Goal: Information Seeking & Learning: Learn about a topic

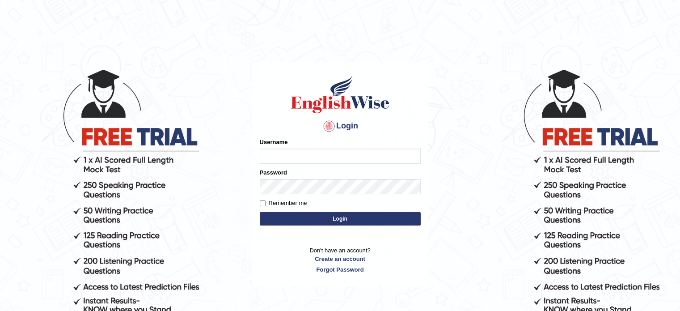
type input "Badmaarag"
click at [318, 222] on button "Login" at bounding box center [340, 218] width 161 height 13
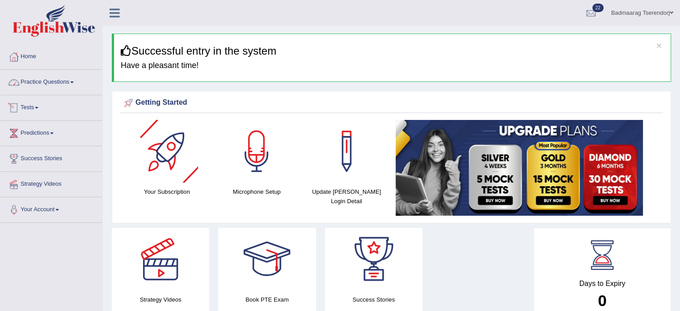
click at [38, 84] on link "Practice Questions" at bounding box center [51, 81] width 102 height 22
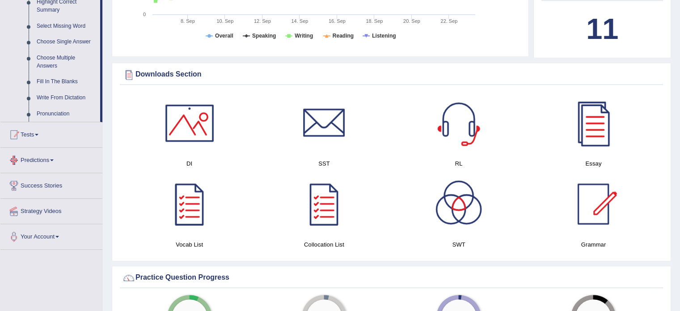
scroll to position [447, 0]
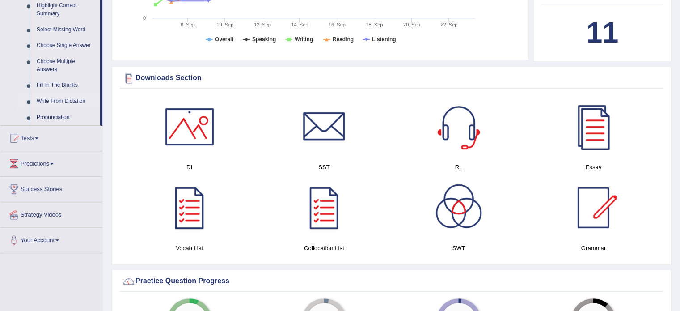
click at [50, 98] on link "Write From Dictation" at bounding box center [66, 101] width 67 height 16
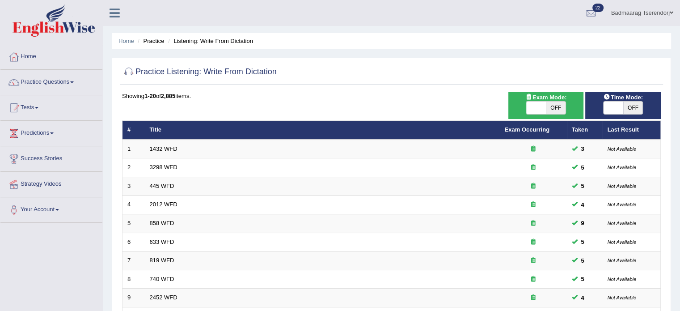
click at [550, 105] on span "OFF" at bounding box center [556, 107] width 20 height 13
checkbox input "true"
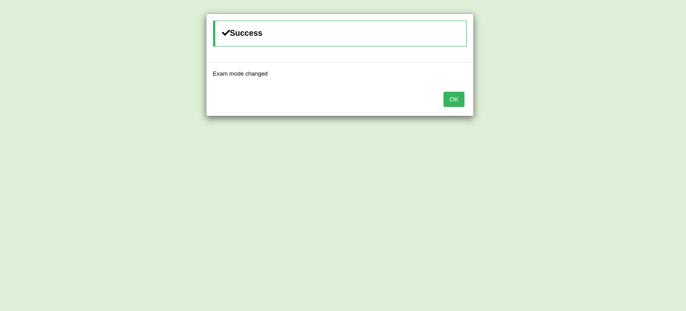
click at [457, 101] on button "OK" at bounding box center [454, 99] width 21 height 15
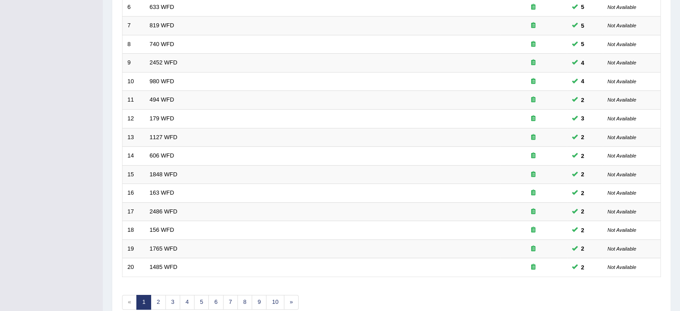
scroll to position [278, 0]
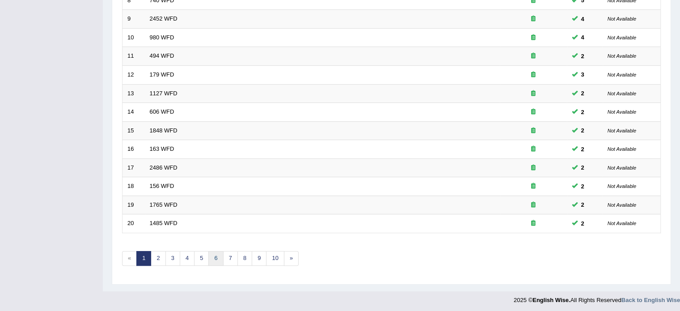
click at [212, 257] on link "6" at bounding box center [215, 258] width 15 height 15
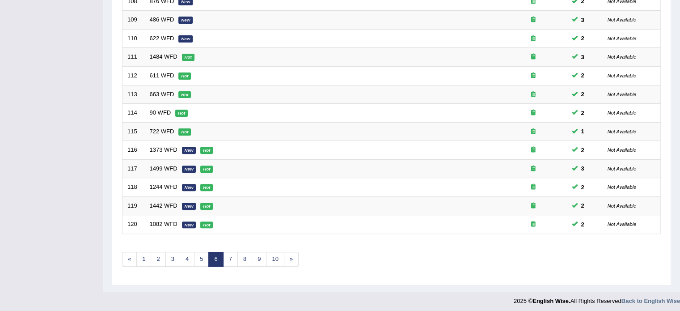
scroll to position [278, 0]
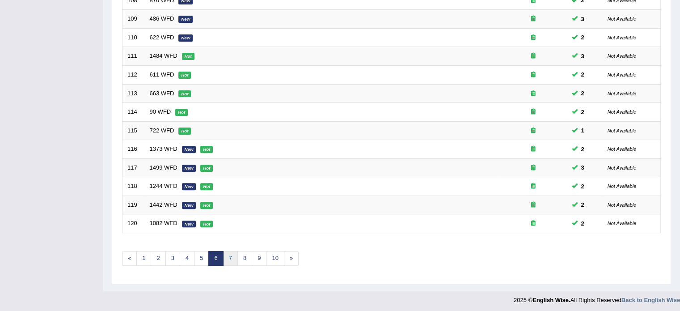
click at [234, 257] on link "7" at bounding box center [230, 258] width 15 height 15
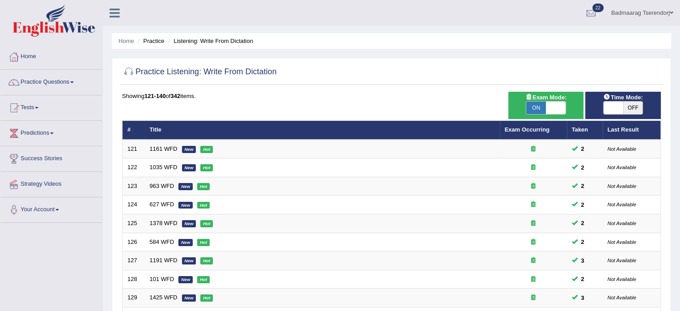
scroll to position [278, 0]
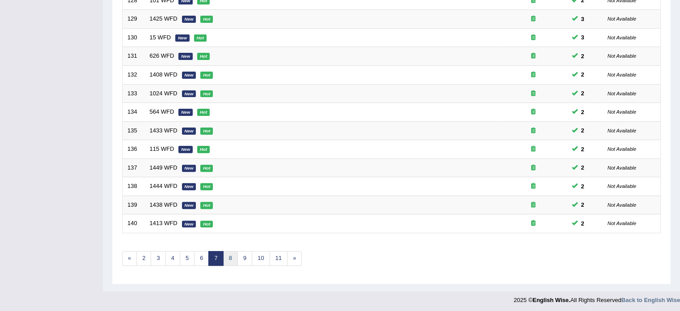
click at [231, 255] on link "8" at bounding box center [230, 258] width 15 height 15
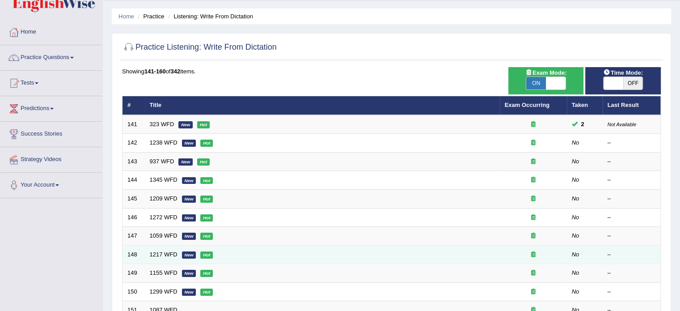
scroll to position [10, 0]
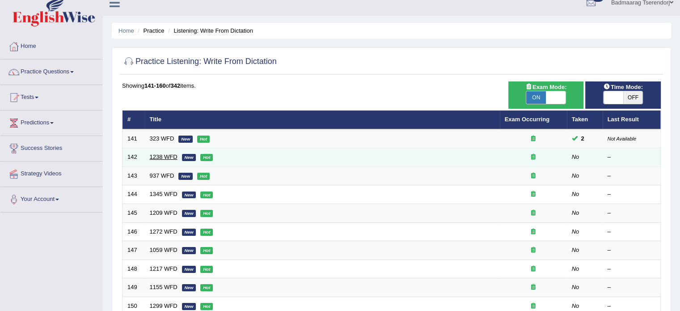
click at [158, 158] on link "1238 WFD" at bounding box center [164, 156] width 28 height 7
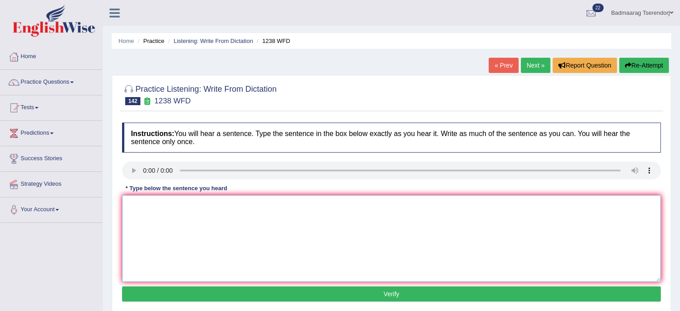
click at [149, 200] on textarea at bounding box center [391, 238] width 538 height 87
click at [521, 105] on div at bounding box center [391, 93] width 538 height 27
click at [151, 205] on textarea "To enrich screen reader interactions, please activate Accessibility in Grammarl…" at bounding box center [391, 238] width 538 height 87
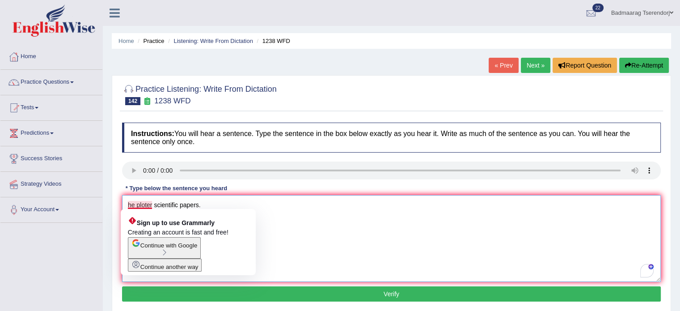
click at [131, 200] on textarea "he ploter scientific papers." at bounding box center [391, 238] width 538 height 87
click at [139, 206] on textarea "He ploter scientific papers." at bounding box center [391, 238] width 538 height 87
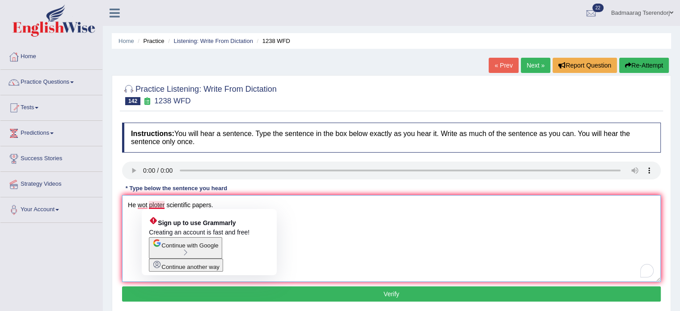
click at [164, 203] on textarea "He wot ploter scientific papers." at bounding box center [391, 238] width 538 height 87
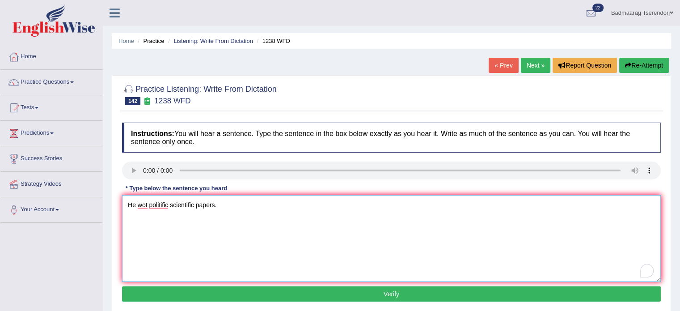
type textarea "He wot politific scientific papers."
click at [220, 292] on button "Verify" at bounding box center [391, 293] width 538 height 15
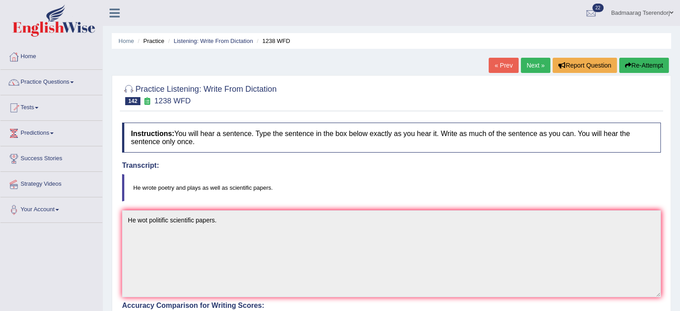
click at [651, 59] on button "Re-Attempt" at bounding box center [644, 65] width 50 height 15
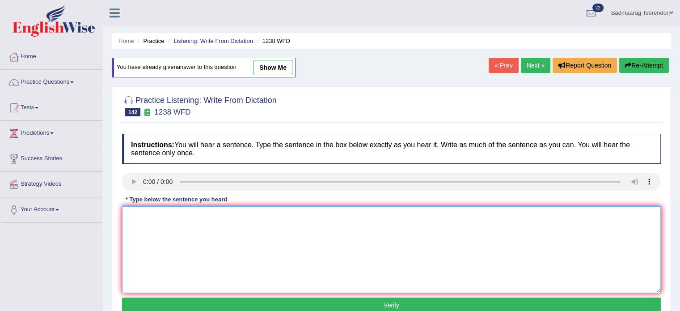
click at [220, 228] on textarea at bounding box center [391, 249] width 538 height 87
click at [173, 217] on textarea "He wrote poetry as well as scietific papers." at bounding box center [391, 249] width 538 height 87
type textarea "He wrote poetry in players as well as scietific papers."
click at [209, 298] on button "Verify" at bounding box center [391, 304] width 538 height 15
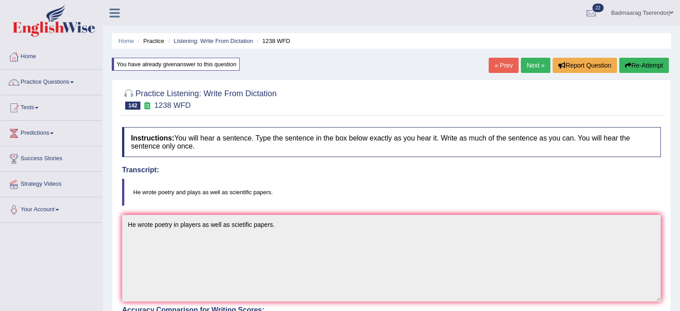
click at [634, 68] on button "Re-Attempt" at bounding box center [644, 65] width 50 height 15
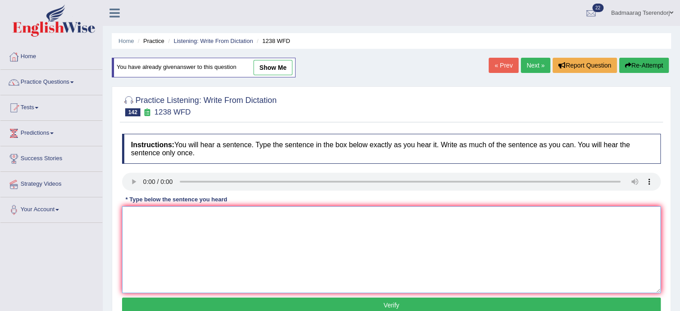
click at [189, 227] on textarea at bounding box center [391, 249] width 538 height 87
type textarea "He wrote poetry and plays as well as scientific papers."
click at [235, 303] on button "Verify" at bounding box center [391, 304] width 538 height 15
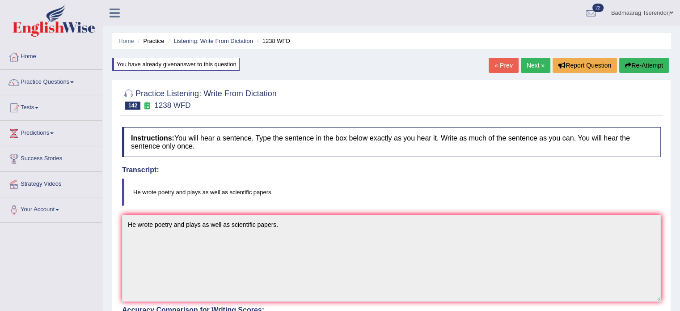
click at [532, 64] on link "Next »" at bounding box center [535, 65] width 29 height 15
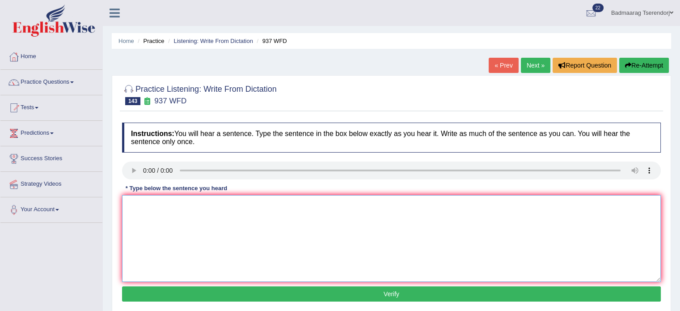
click at [145, 199] on textarea at bounding box center [391, 238] width 538 height 87
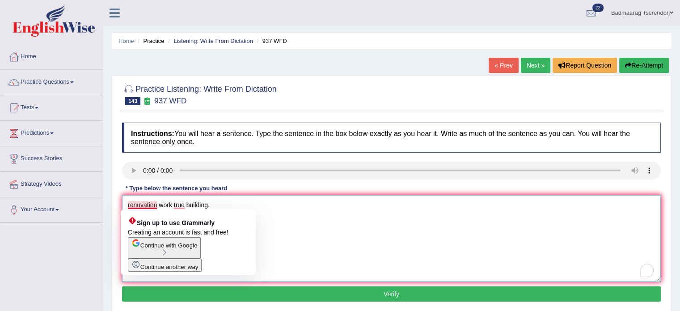
click at [130, 204] on textarea "renuvation work true building." at bounding box center [391, 238] width 538 height 87
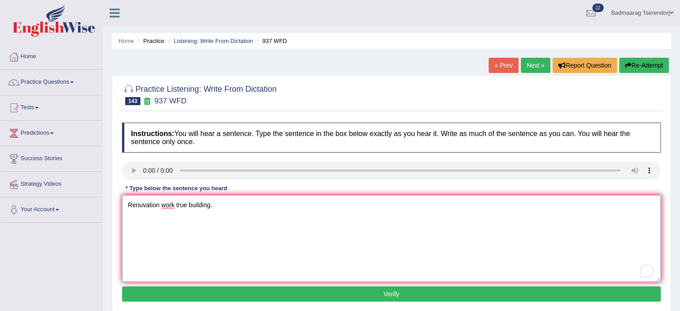
type textarea "Renuvation work true building."
click at [181, 293] on button "Verify" at bounding box center [391, 293] width 538 height 15
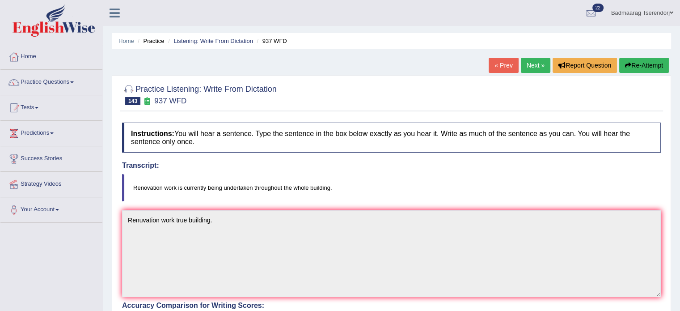
click at [648, 67] on button "Re-Attempt" at bounding box center [644, 65] width 50 height 15
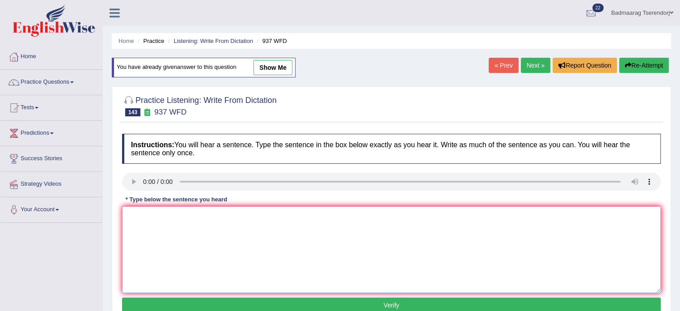
click at [159, 240] on textarea at bounding box center [391, 249] width 538 height 87
type textarea "Renovation work is currently being undertaken throughout the whole building."
click at [248, 302] on button "Verify" at bounding box center [391, 304] width 538 height 15
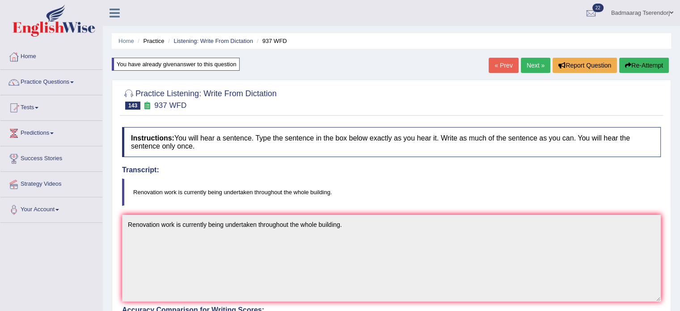
click at [535, 62] on link "Next »" at bounding box center [535, 65] width 29 height 15
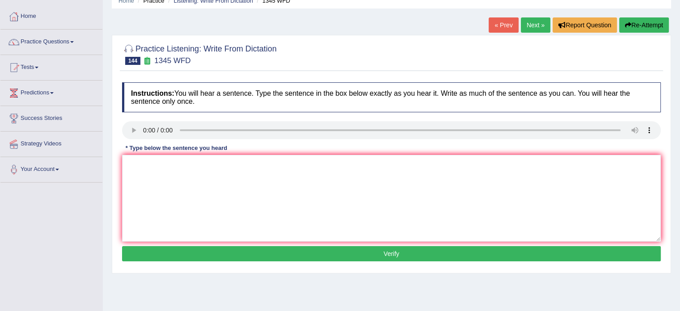
scroll to position [45, 0]
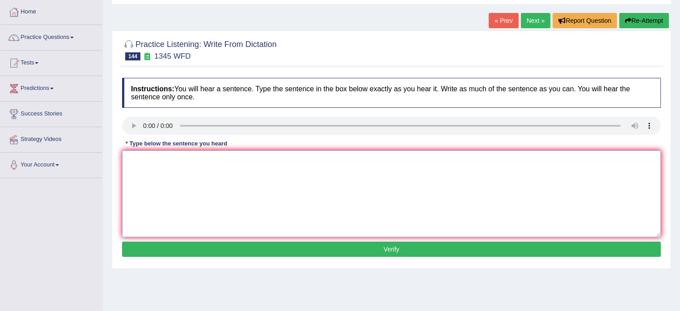
click at [163, 162] on textarea at bounding box center [391, 193] width 538 height 87
click at [133, 160] on textarea "wa sre containing to apply onlian resureses." at bounding box center [391, 193] width 538 height 87
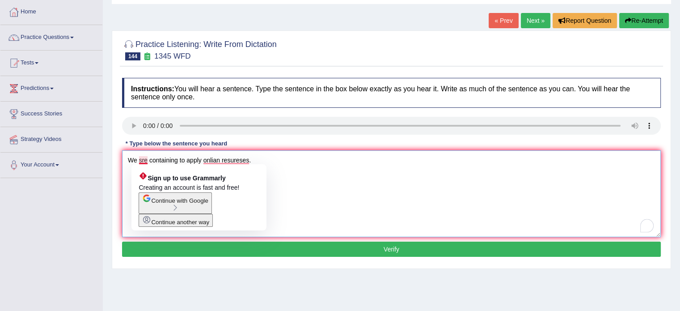
click at [141, 160] on textarea "We sre containing to apply onlian resureses." at bounding box center [391, 193] width 538 height 87
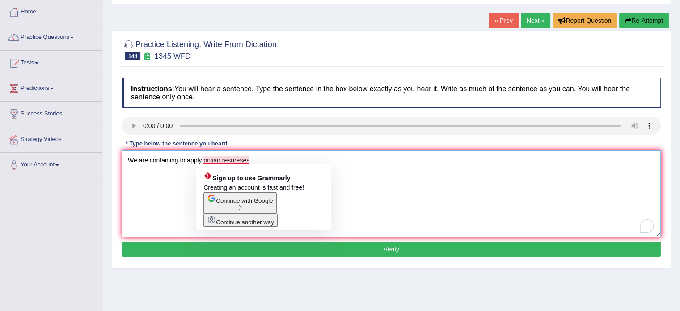
click at [219, 160] on textarea "We are containing to apply onlian resureses." at bounding box center [391, 193] width 538 height 87
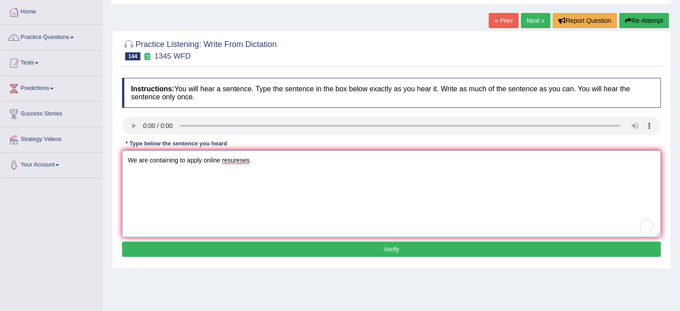
click at [248, 158] on textarea "We are containing to apply online resureses." at bounding box center [391, 193] width 538 height 87
type textarea "We are containing to apply online resourses."
click at [307, 248] on button "Verify" at bounding box center [391, 248] width 538 height 15
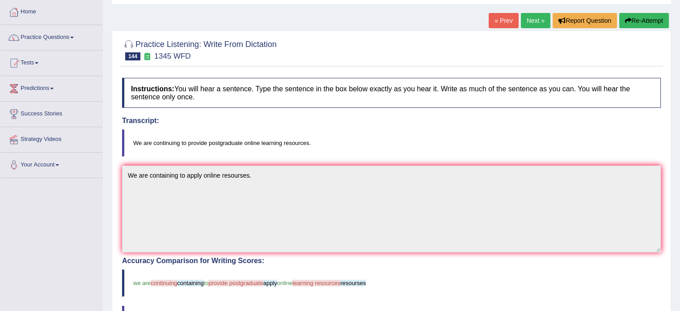
click at [643, 19] on button "Re-Attempt" at bounding box center [644, 20] width 50 height 15
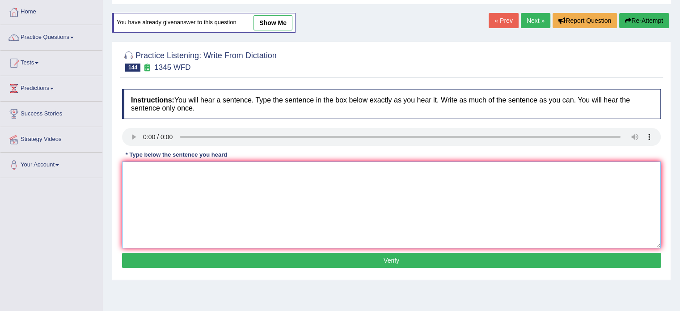
click at [216, 187] on textarea at bounding box center [391, 204] width 538 height 87
click at [208, 173] on textarea "We are continuing to provide online resources." at bounding box center [391, 204] width 538 height 87
click at [265, 171] on textarea "We are continuing to provide postgraduate online resources." at bounding box center [391, 204] width 538 height 87
type textarea "We are continuing to provide postgraduate online learning resources."
click at [343, 258] on button "Verify" at bounding box center [391, 259] width 538 height 15
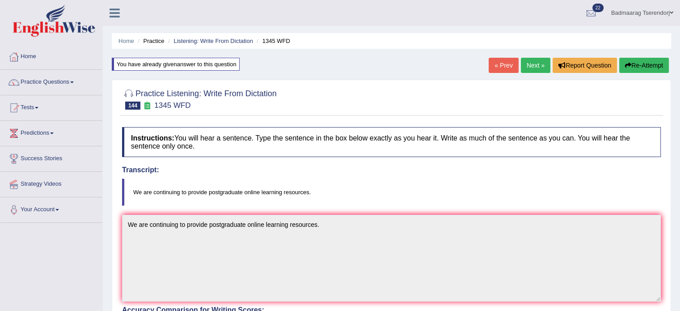
click at [527, 62] on link "Next »" at bounding box center [535, 65] width 29 height 15
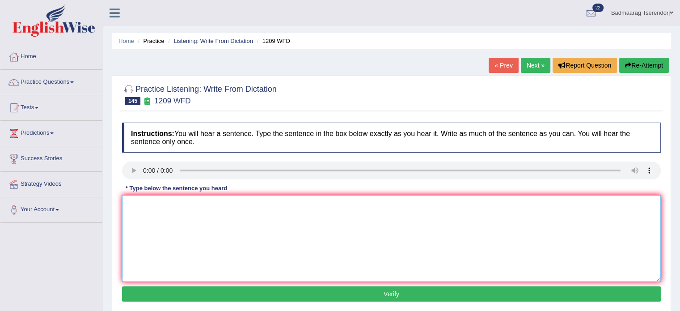
click at [138, 200] on textarea at bounding box center [391, 238] width 538 height 87
click at [132, 206] on textarea "most only century." at bounding box center [391, 238] width 538 height 87
click at [143, 207] on textarea "Most only century." at bounding box center [391, 238] width 538 height 87
type textarea "Most oil only century."
click at [173, 292] on button "Verify" at bounding box center [391, 293] width 538 height 15
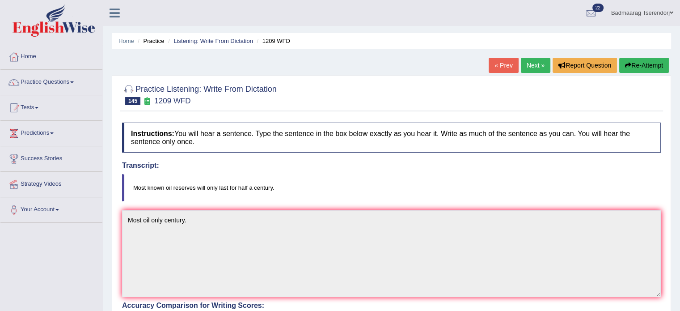
click at [647, 66] on button "Re-Attempt" at bounding box center [644, 65] width 50 height 15
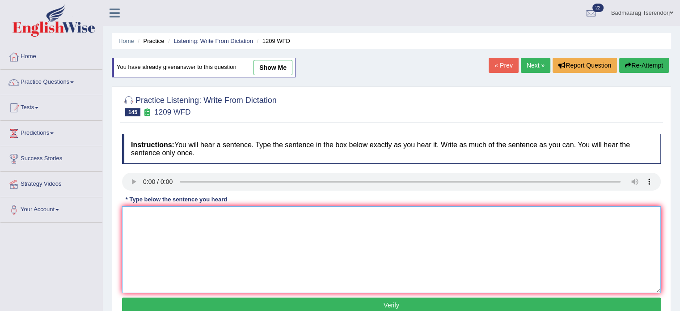
click at [195, 225] on textarea at bounding box center [391, 249] width 538 height 87
click at [204, 215] on textarea "Most known oil reserves" at bounding box center [391, 249] width 538 height 87
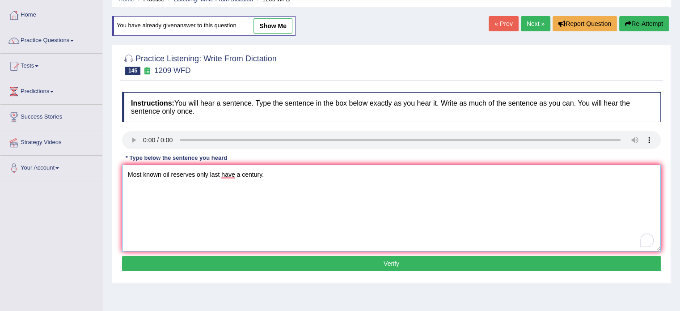
scroll to position [45, 0]
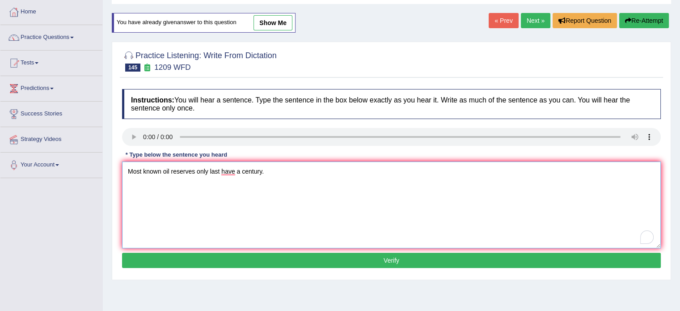
type textarea "Most known oil reserves only last have a century."
click at [219, 257] on button "Verify" at bounding box center [391, 259] width 538 height 15
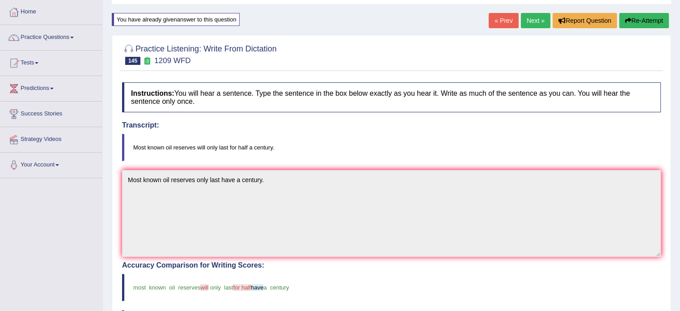
click at [530, 17] on link "Next »" at bounding box center [535, 20] width 29 height 15
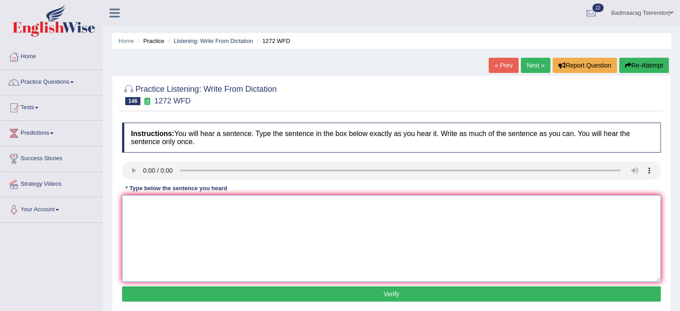
click at [148, 198] on textarea at bounding box center [391, 238] width 538 height 87
click at [130, 204] on textarea "mechanical evolution penomeno endustry evolurion." at bounding box center [391, 238] width 538 height 87
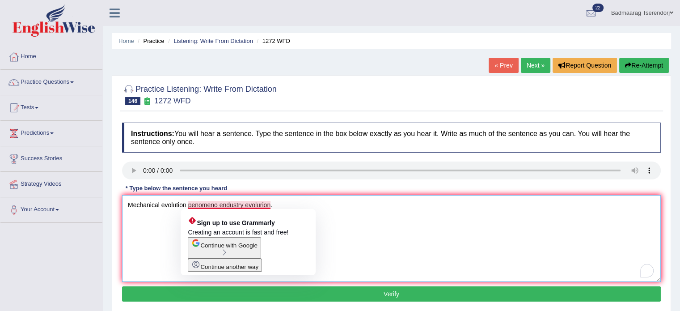
click at [219, 205] on textarea "Mechanical evolution penomeno endustry evolurion." at bounding box center [391, 238] width 538 height 87
click at [216, 205] on textarea "Mechanical evolution penomeno endustry evolurion." at bounding box center [391, 238] width 538 height 87
click at [270, 205] on textarea "Mechanical evolution penomeno endustry evolurion." at bounding box center [391, 238] width 538 height 87
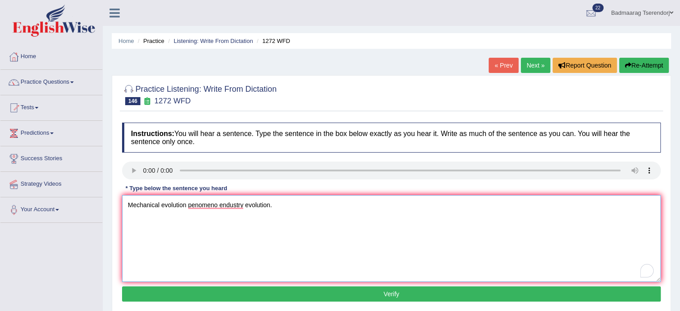
type textarea "Mechanical evolution penomeno endustry evolution."
click at [173, 296] on button "Verify" at bounding box center [391, 293] width 538 height 15
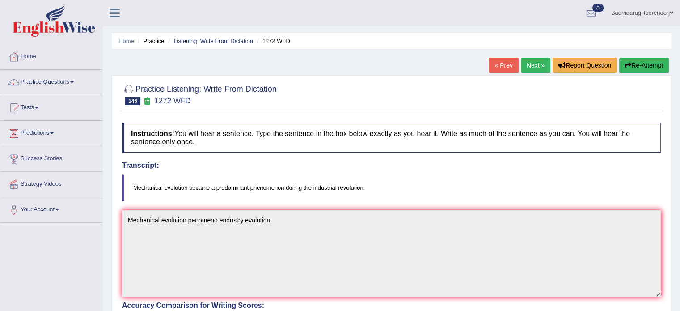
click at [645, 65] on button "Re-Attempt" at bounding box center [644, 65] width 50 height 15
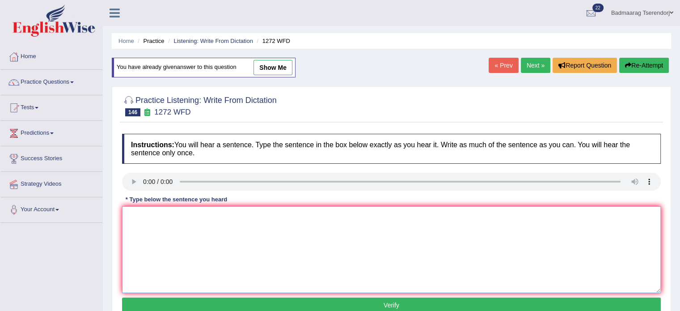
click at [261, 215] on textarea at bounding box center [391, 249] width 538 height 87
type textarea "Mechanical evolution became a predominant phenomenon during the industrial revo…"
click at [374, 301] on button "Verify" at bounding box center [391, 304] width 538 height 15
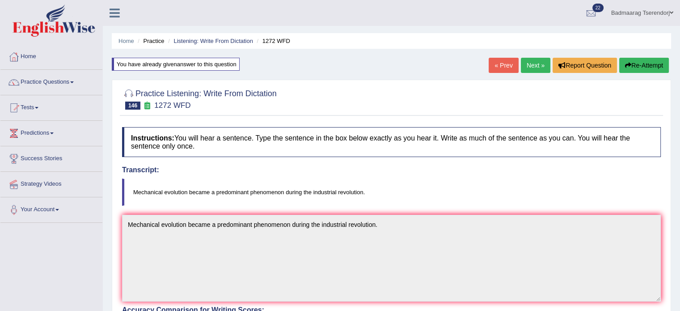
click at [538, 62] on link "Next »" at bounding box center [535, 65] width 29 height 15
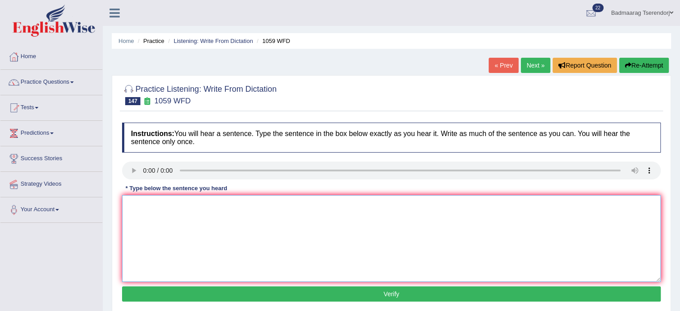
click at [147, 210] on textarea at bounding box center [391, 238] width 538 height 87
click at [153, 205] on textarea "phylosity experience." at bounding box center [391, 238] width 538 height 87
click at [132, 204] on textarea "phylosity larges experience." at bounding box center [391, 238] width 538 height 87
click at [146, 203] on textarea "Phylosity larges experience." at bounding box center [391, 238] width 538 height 87
click at [153, 205] on textarea "Phylocity larges experience." at bounding box center [391, 238] width 538 height 87
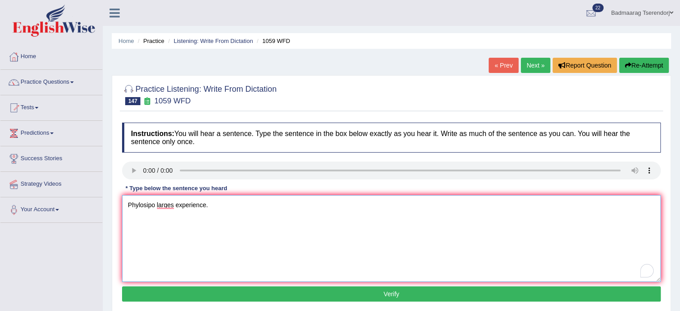
type textarea "Phylosipo larges experience."
click at [186, 289] on button "Verify" at bounding box center [391, 293] width 538 height 15
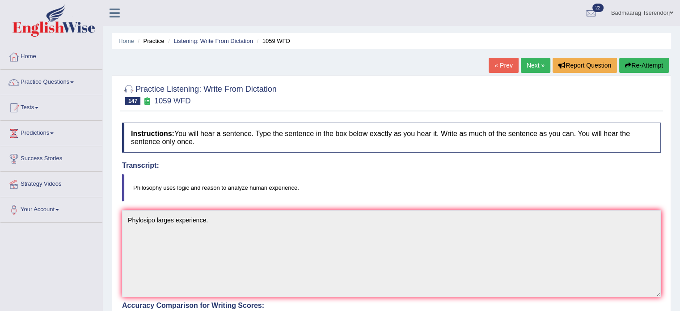
drag, startPoint x: 648, startPoint y: 62, endPoint x: 634, endPoint y: 73, distance: 17.5
click at [648, 62] on button "Re-Attempt" at bounding box center [644, 65] width 50 height 15
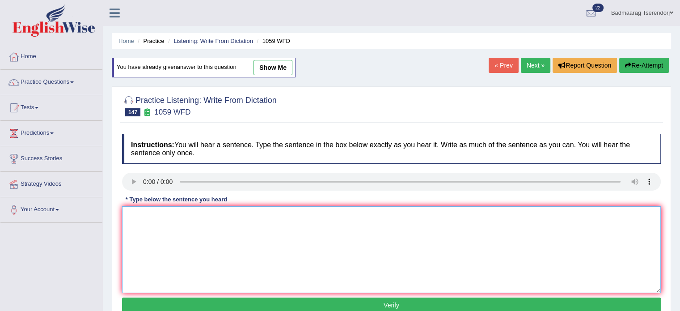
click at [178, 219] on textarea at bounding box center [391, 249] width 538 height 87
click at [182, 218] on textarea "Philosophy logic" at bounding box center [391, 249] width 538 height 87
click at [160, 216] on textarea "Philosophy logic" at bounding box center [391, 249] width 538 height 87
click at [239, 218] on textarea "Philosophy uses to human analyze logic" at bounding box center [391, 249] width 538 height 87
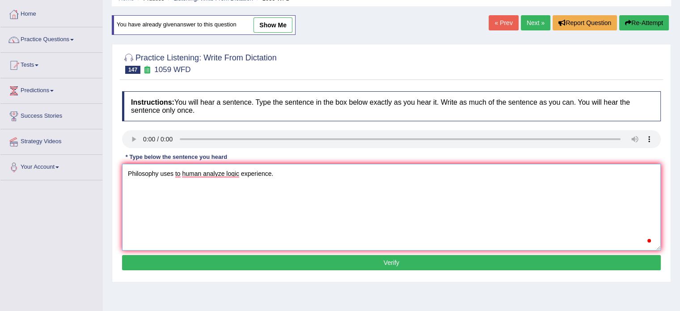
scroll to position [45, 0]
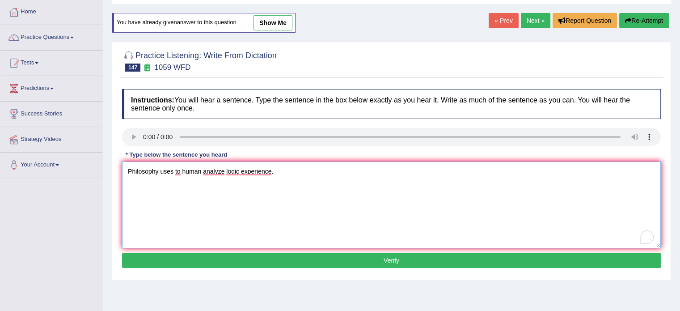
click at [173, 173] on textarea "Philosophy uses to human analyze logic experience." at bounding box center [391, 204] width 538 height 87
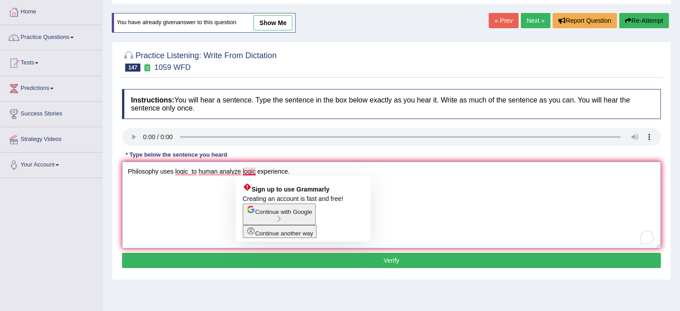
click at [257, 171] on textarea "Philosophy uses logic to human analyze logic experience." at bounding box center [391, 204] width 538 height 87
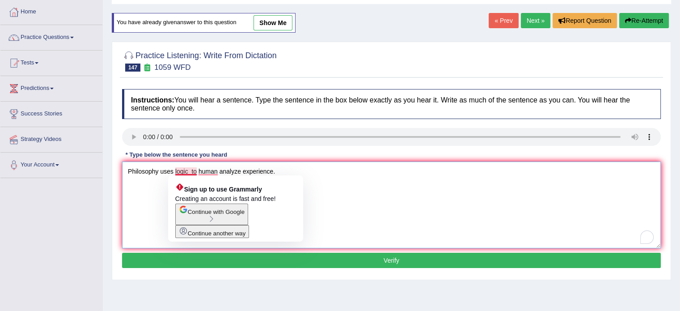
click at [190, 173] on textarea "Philosophy uses logic to human analyze experience." at bounding box center [391, 204] width 538 height 87
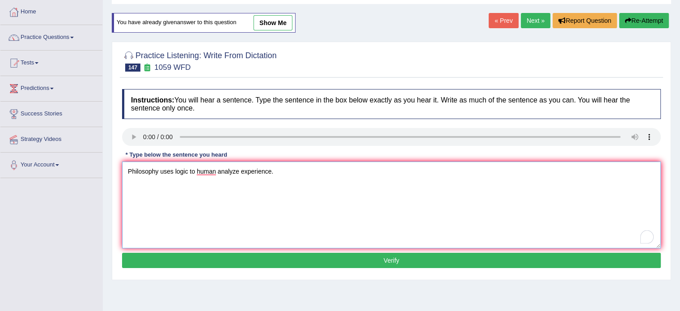
type textarea "Philosophy uses logic to human analyze experience."
click at [215, 255] on button "Verify" at bounding box center [391, 259] width 538 height 15
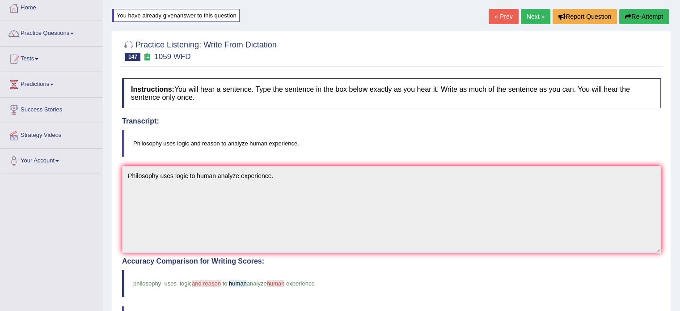
scroll to position [47, 0]
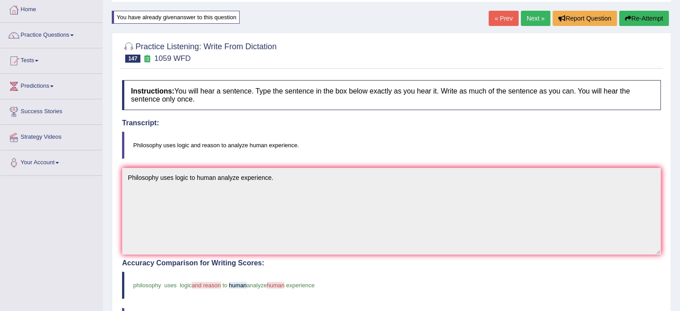
click at [650, 20] on button "Re-Attempt" at bounding box center [644, 18] width 50 height 15
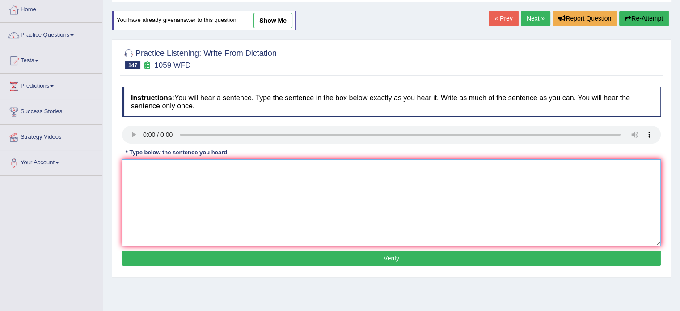
click at [225, 175] on textarea at bounding box center [391, 202] width 538 height 87
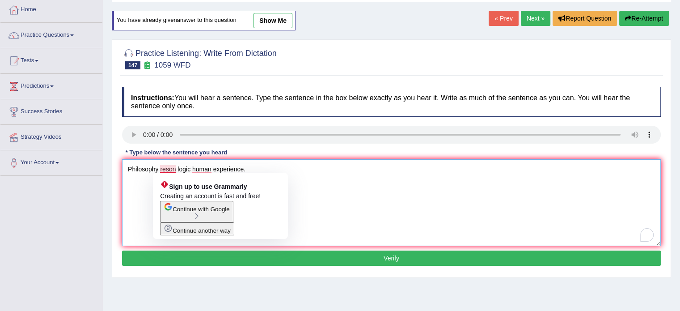
click at [159, 169] on textarea "Philosophy reson logic human experience." at bounding box center [391, 202] width 538 height 87
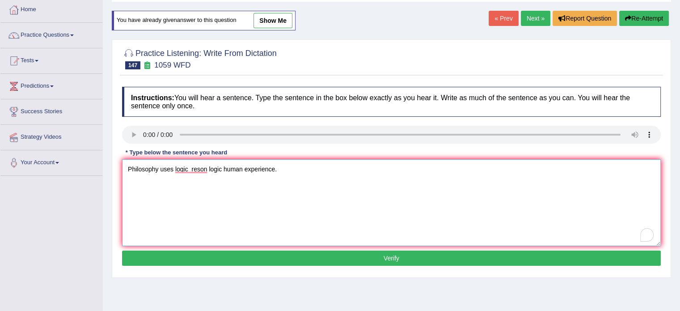
click at [220, 168] on textarea "Philosophy uses logic reson logic human experience." at bounding box center [391, 202] width 538 height 87
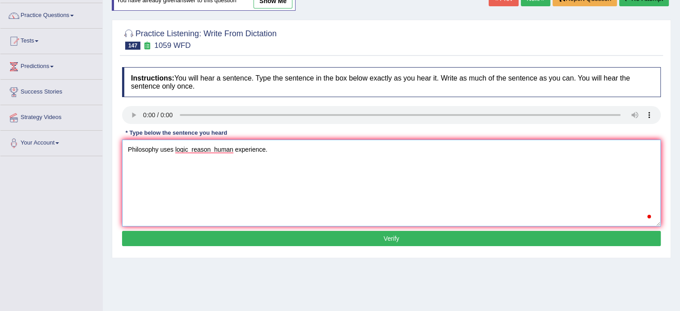
scroll to position [92, 0]
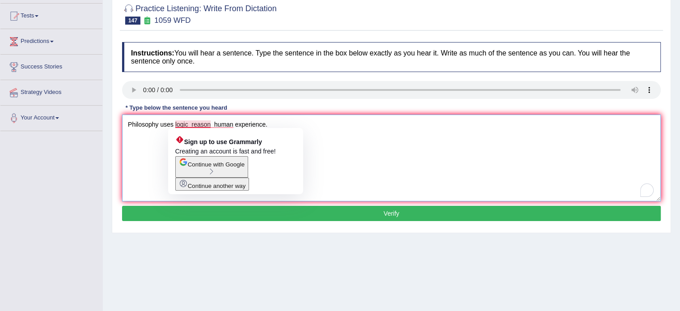
click at [190, 122] on textarea "Philosophy uses logic reason human experience." at bounding box center [391, 157] width 538 height 87
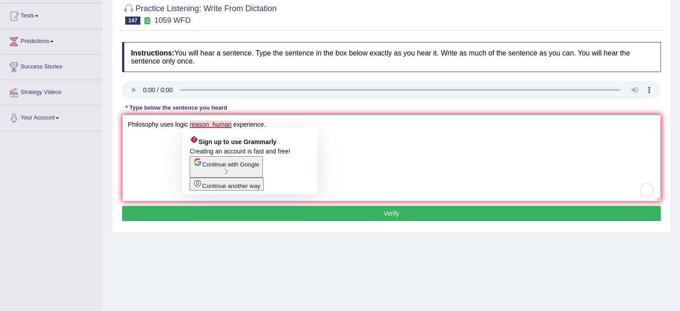
click at [207, 126] on textarea "Philosophy uses logic reason human experience." at bounding box center [391, 157] width 538 height 87
click at [188, 125] on textarea "Philosophy uses logic reason analyze human experience." at bounding box center [391, 157] width 538 height 87
click at [198, 125] on textarea "Philosophy uses logic in reason analyze human experience." at bounding box center [391, 157] width 538 height 87
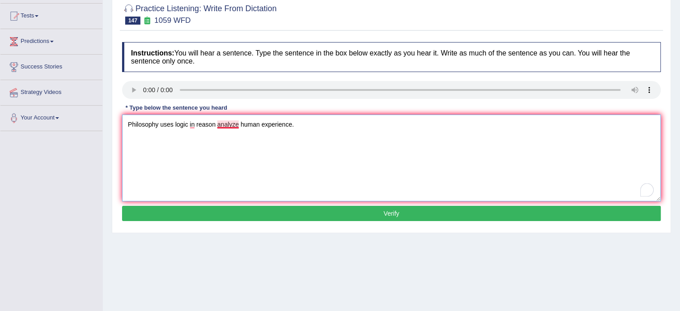
click at [217, 126] on textarea "Philosophy uses logic in reason analyze human experience." at bounding box center [391, 157] width 538 height 87
type textarea "Philosophy uses logic in reason to analyze human experience."
click at [208, 210] on button "Verify" at bounding box center [391, 213] width 538 height 15
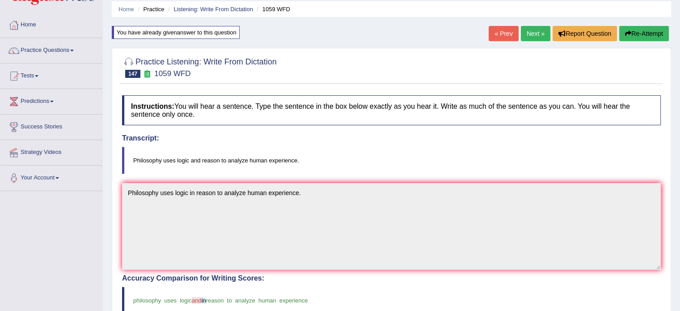
scroll to position [0, 0]
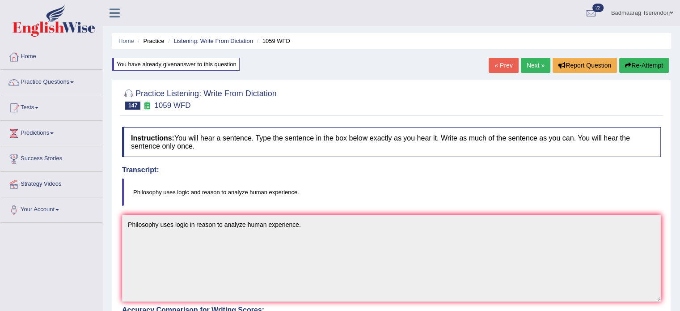
click at [534, 61] on link "Next »" at bounding box center [535, 65] width 29 height 15
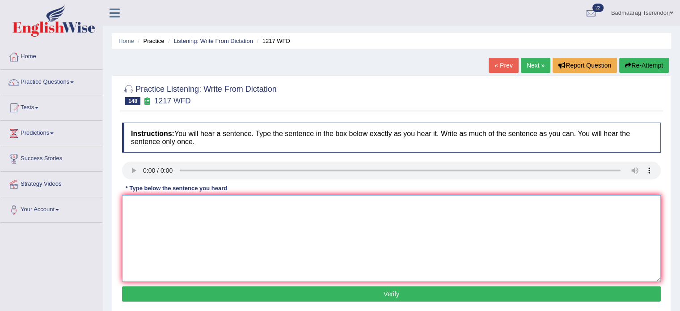
click at [157, 212] on textarea at bounding box center [391, 238] width 538 height 87
click at [143, 208] on textarea "need research." at bounding box center [391, 238] width 538 height 87
click at [142, 204] on textarea "need technology research." at bounding box center [391, 238] width 538 height 87
type textarea "need elements technology research."
click at [200, 294] on button "Verify" at bounding box center [391, 293] width 538 height 15
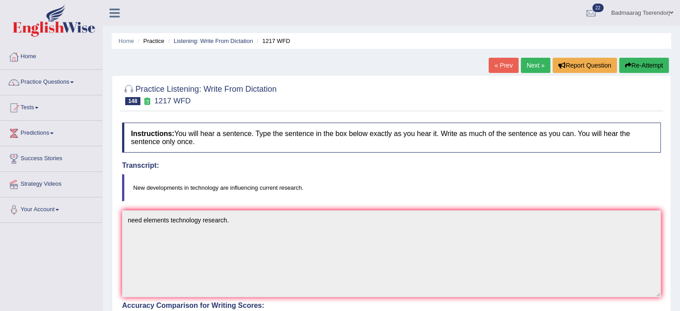
click at [651, 64] on button "Re-Attempt" at bounding box center [644, 65] width 50 height 15
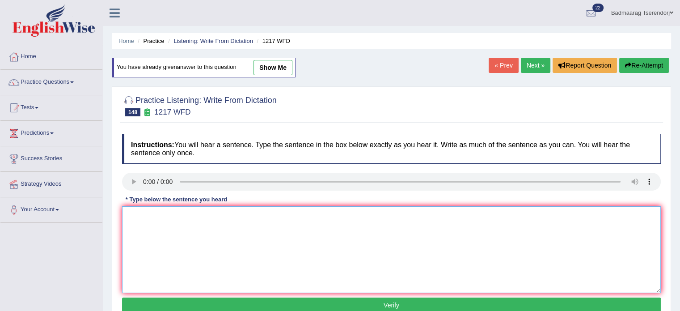
click at [198, 223] on textarea at bounding box center [391, 249] width 538 height 87
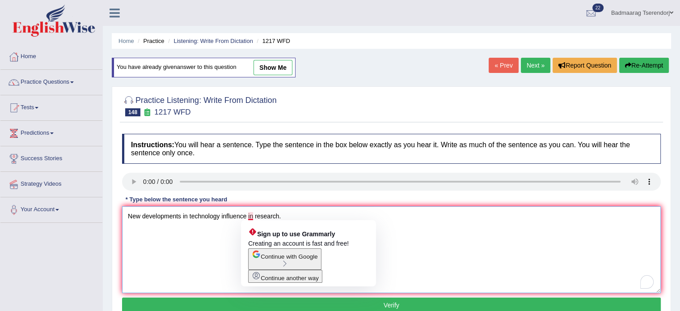
click at [248, 214] on textarea "New developments in technology influence in research." at bounding box center [391, 249] width 538 height 87
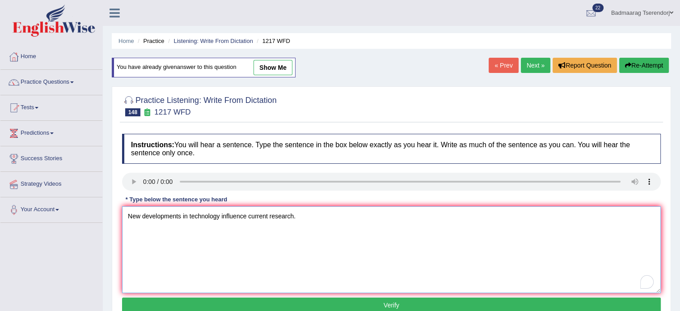
click at [248, 216] on textarea "New developments in technology influence current research." at bounding box center [391, 249] width 538 height 87
type textarea "New developments in technology influence a current research."
click at [274, 305] on button "Verify" at bounding box center [391, 304] width 538 height 15
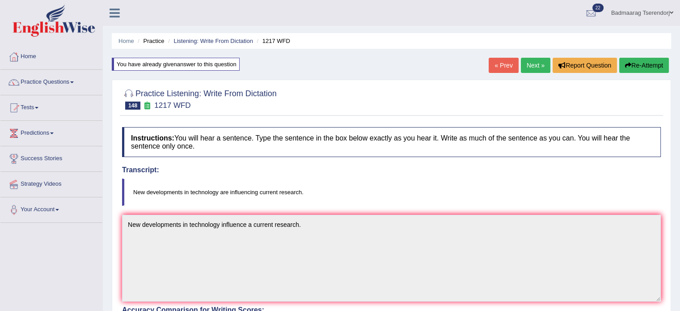
click at [529, 64] on link "Next »" at bounding box center [535, 65] width 29 height 15
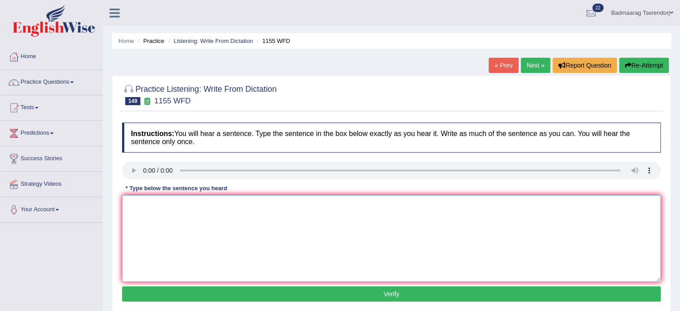
click at [150, 208] on textarea at bounding box center [391, 238] width 538 height 87
click at [130, 203] on textarea "for small business makingn preriody." at bounding box center [391, 238] width 538 height 87
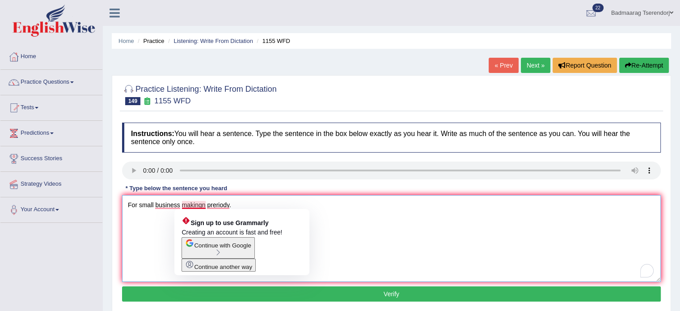
click at [203, 203] on textarea "For small business makingn preriody." at bounding box center [391, 238] width 538 height 87
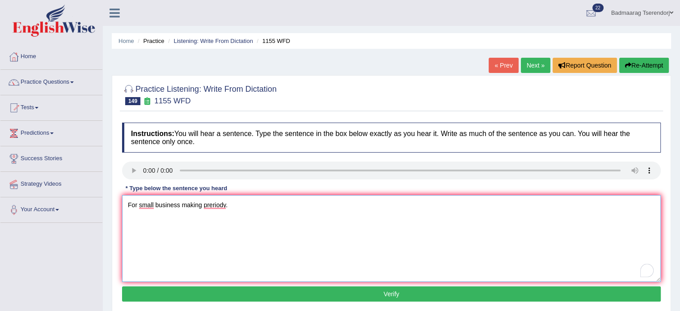
click at [225, 203] on textarea "For small business making preriody." at bounding box center [391, 238] width 538 height 87
type textarea "For small business making priode."
click at [184, 294] on button "Verify" at bounding box center [391, 293] width 538 height 15
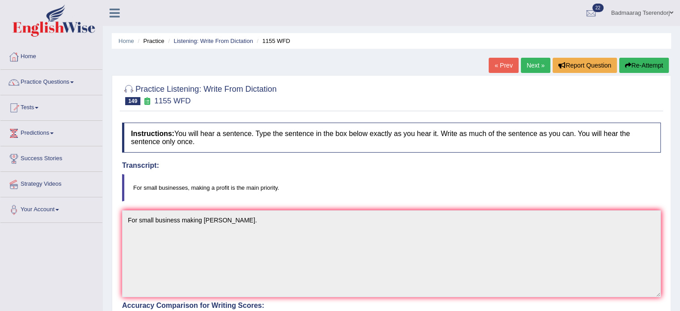
click at [648, 64] on button "Re-Attempt" at bounding box center [644, 65] width 50 height 15
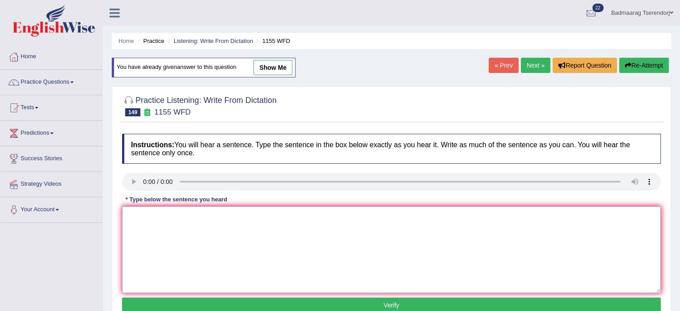
click at [170, 230] on textarea at bounding box center [391, 249] width 538 height 87
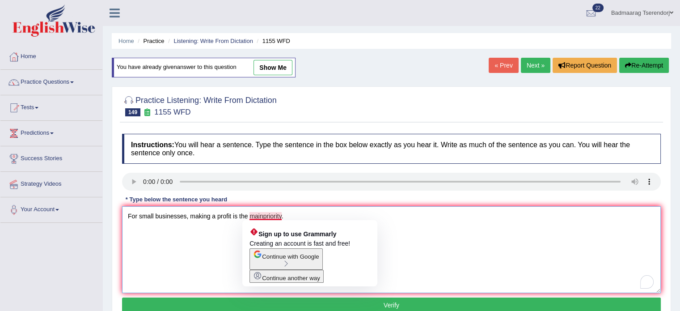
click at [263, 214] on textarea "For small businesses, making a profit is the mainpriority." at bounding box center [391, 249] width 538 height 87
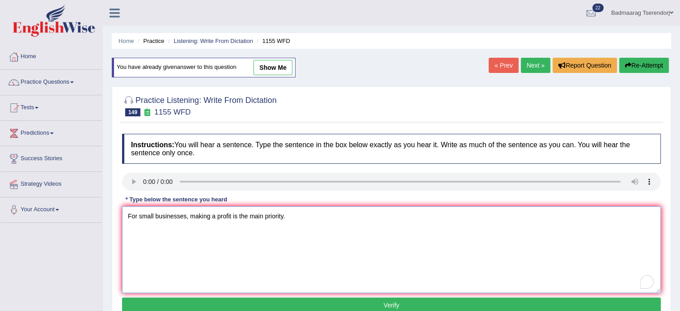
type textarea "For small businesses, making a profit is the main priority."
click at [321, 305] on button "Verify" at bounding box center [391, 304] width 538 height 15
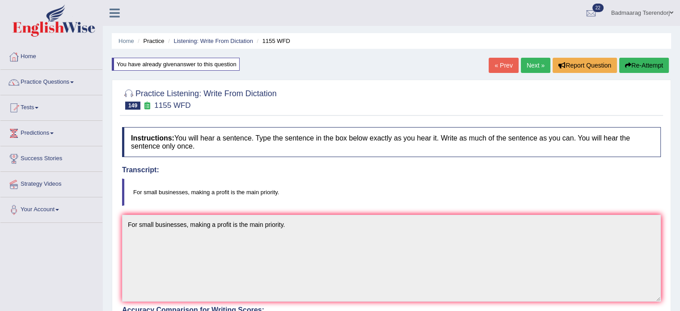
click at [528, 63] on link "Next »" at bounding box center [535, 65] width 29 height 15
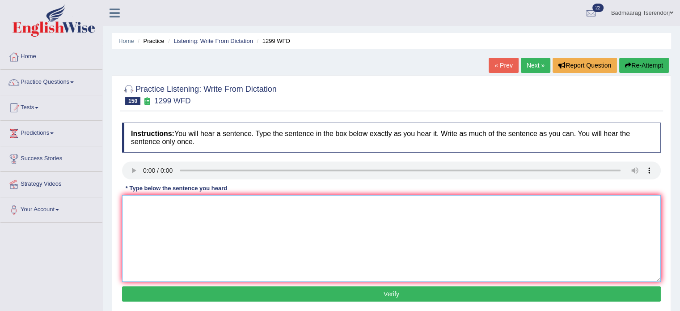
click at [158, 206] on textarea at bounding box center [391, 238] width 538 height 87
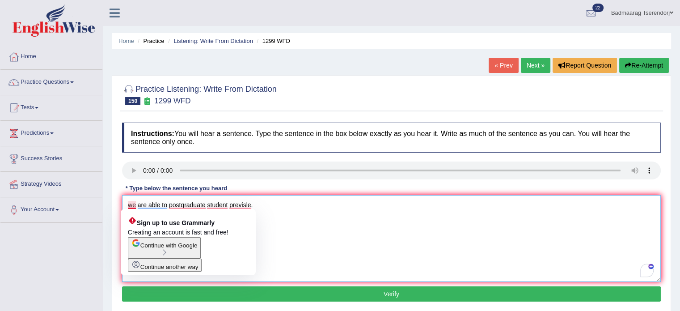
click at [130, 207] on textarea "we are able to postgraduate student previsle." at bounding box center [391, 238] width 538 height 87
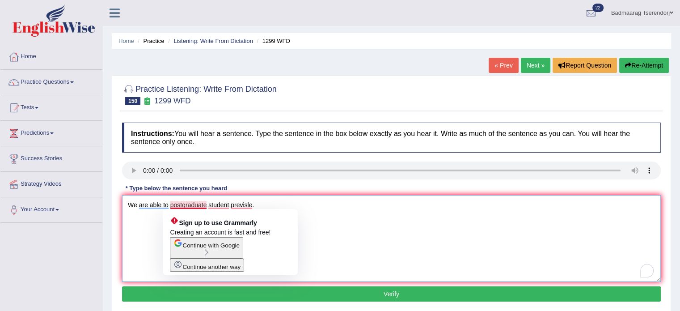
click at [170, 203] on textarea "We are able to postgraduate student previsle." at bounding box center [391, 238] width 538 height 87
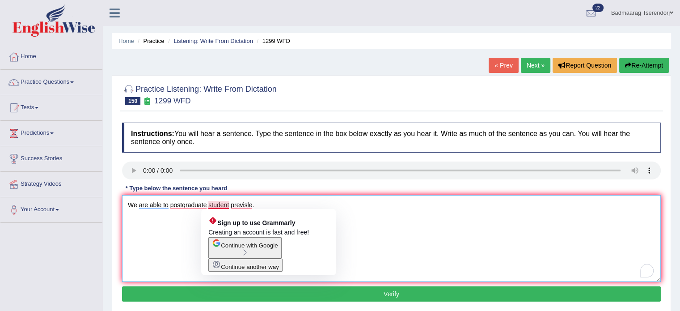
click at [229, 205] on textarea "We are able to postgraduate student previsle." at bounding box center [391, 238] width 538 height 87
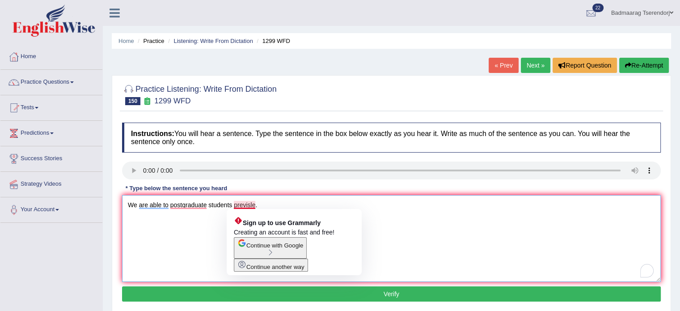
click at [255, 203] on textarea "We are able to postgraduate students previsle." at bounding box center [391, 238] width 538 height 87
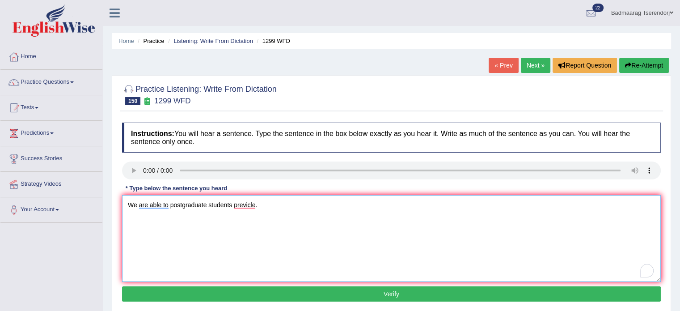
type textarea "We are able to postgraduate students previcle."
click at [272, 290] on button "Verify" at bounding box center [391, 293] width 538 height 15
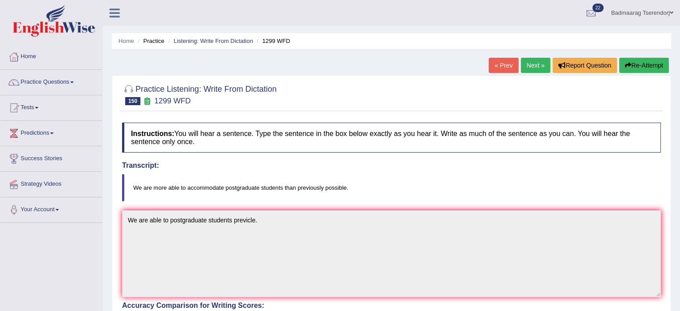
click at [645, 62] on button "Re-Attempt" at bounding box center [644, 65] width 50 height 15
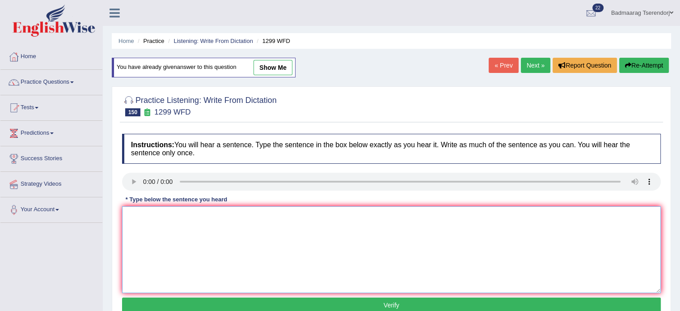
click at [220, 225] on textarea at bounding box center [391, 249] width 538 height 87
click at [337, 218] on textarea "We are more able to be accommodate postgradaute students previously" at bounding box center [391, 249] width 538 height 87
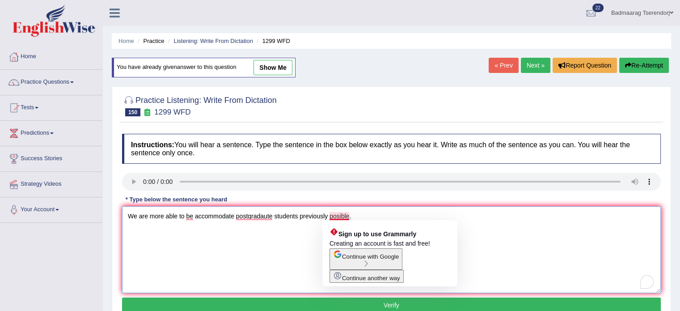
click at [337, 216] on textarea "We are more able to be accommodate postgradaute students previously posible." at bounding box center [391, 249] width 538 height 87
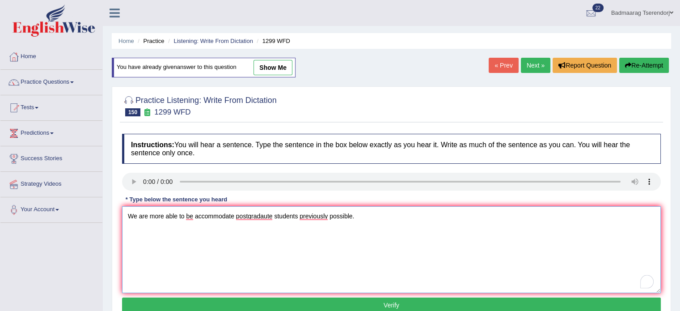
click at [387, 218] on textarea "We are more able to be accommodate postgradaute students previously possible." at bounding box center [391, 249] width 538 height 87
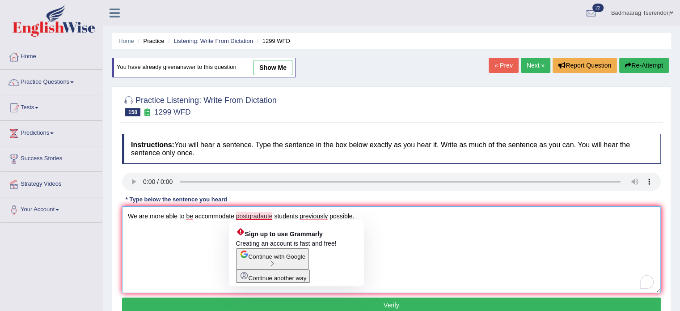
click at [206, 248] on textarea "We are more able to be accommodate postgradaute students previously possible." at bounding box center [391, 249] width 538 height 87
click at [271, 218] on textarea "We are more able to be accommodate postgradaute students previously possible." at bounding box center [391, 249] width 538 height 87
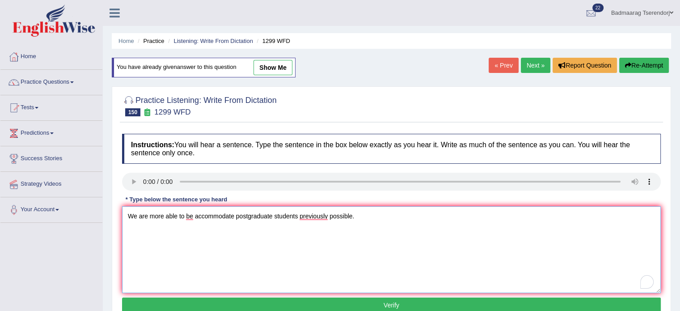
type textarea "We are more able to be accommodate postgraduate students previously possible."
click at [315, 301] on button "Verify" at bounding box center [391, 304] width 538 height 15
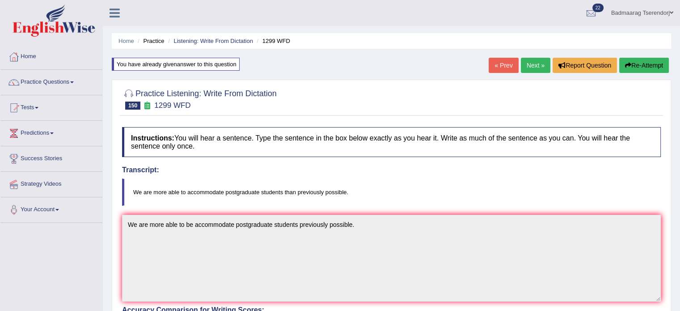
click at [530, 64] on link "Next »" at bounding box center [535, 65] width 29 height 15
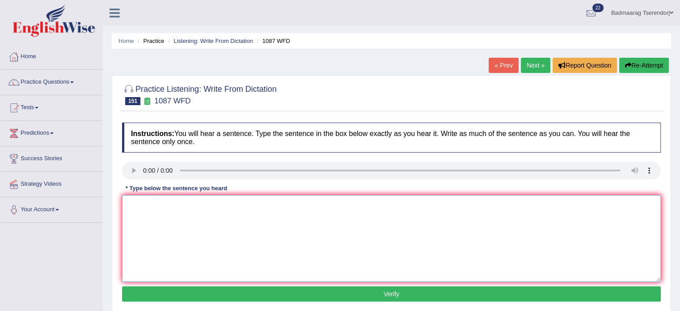
click at [152, 207] on textarea at bounding box center [391, 238] width 538 height 87
click at [152, 206] on textarea "students developm quitecle." at bounding box center [391, 238] width 538 height 87
click at [129, 203] on textarea "students are developm quitecle." at bounding box center [391, 238] width 538 height 87
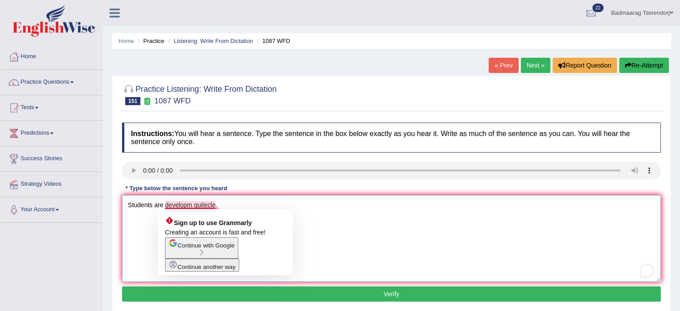
click at [190, 205] on textarea "Students are developm quitecle." at bounding box center [391, 238] width 538 height 87
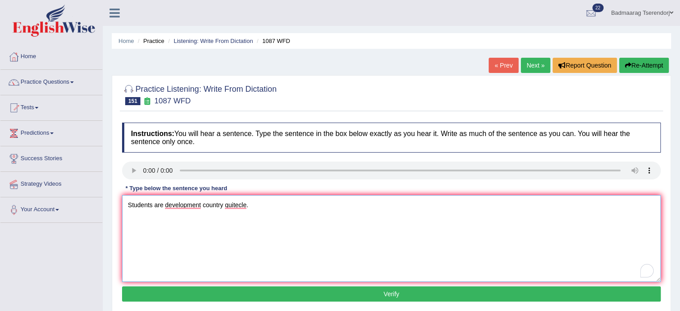
click at [162, 203] on textarea "Students are development country quitecle." at bounding box center [391, 238] width 538 height 87
click at [192, 202] on textarea "Students development country quitecle." at bounding box center [391, 238] width 538 height 87
type textarea "Students development country quitecle."
click at [225, 293] on button "Verify" at bounding box center [391, 293] width 538 height 15
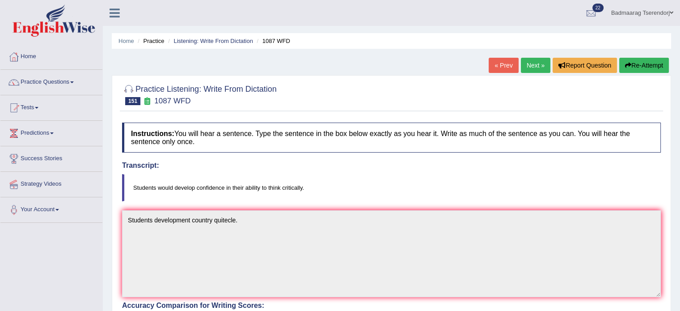
click at [643, 66] on button "Re-Attempt" at bounding box center [644, 65] width 50 height 15
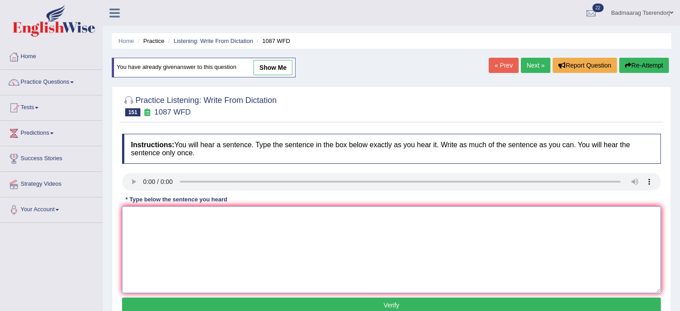
click at [153, 230] on textarea at bounding box center [391, 249] width 538 height 87
type textarea "Students would develop confidence in their ability to think critically."
click at [322, 301] on button "Verify" at bounding box center [391, 304] width 538 height 15
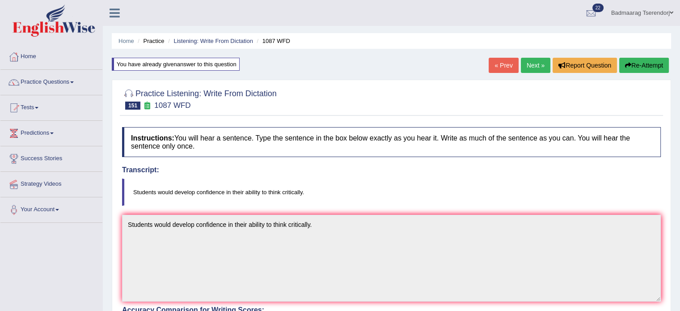
click at [528, 64] on link "Next »" at bounding box center [535, 65] width 29 height 15
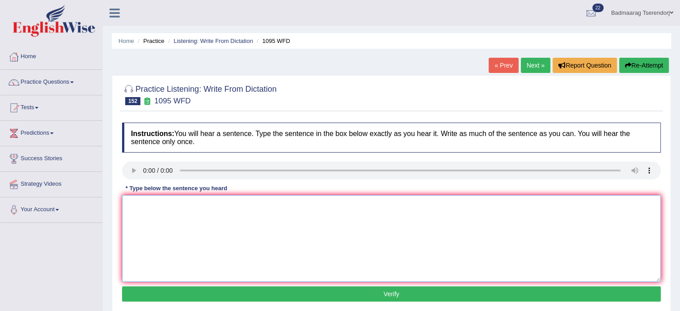
click at [148, 205] on textarea at bounding box center [391, 238] width 538 height 87
click at [132, 205] on textarea "is is interesting language skill totals." at bounding box center [391, 238] width 538 height 87
click at [167, 206] on textarea "It is interesting language skill totals." at bounding box center [391, 238] width 538 height 87
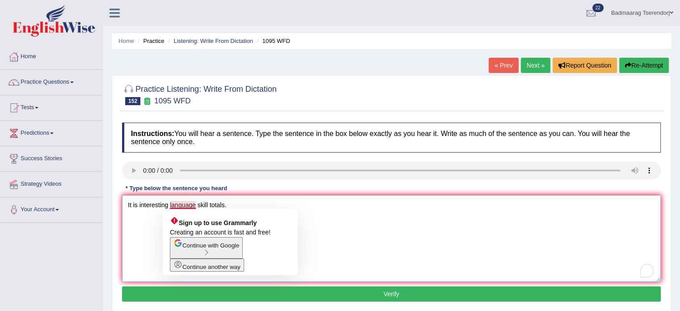
click at [195, 204] on textarea "It is interesting language skill totals." at bounding box center [391, 238] width 538 height 87
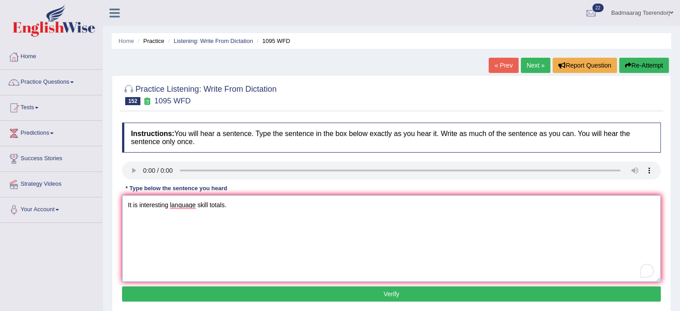
click at [206, 202] on textarea "It is interesting language skill totals." at bounding box center [391, 238] width 538 height 87
type textarea "It is interesting language skills totals."
click at [235, 292] on button "Verify" at bounding box center [391, 293] width 538 height 15
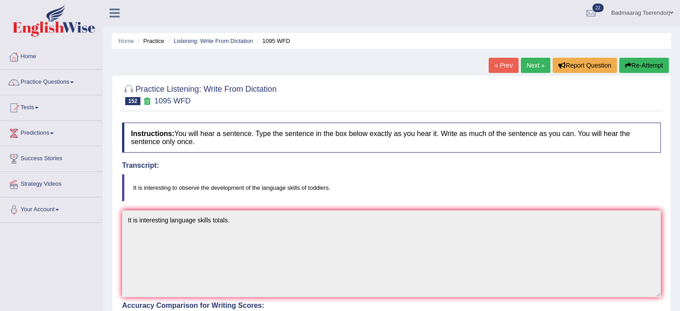
click at [644, 66] on button "Re-Attempt" at bounding box center [644, 65] width 50 height 15
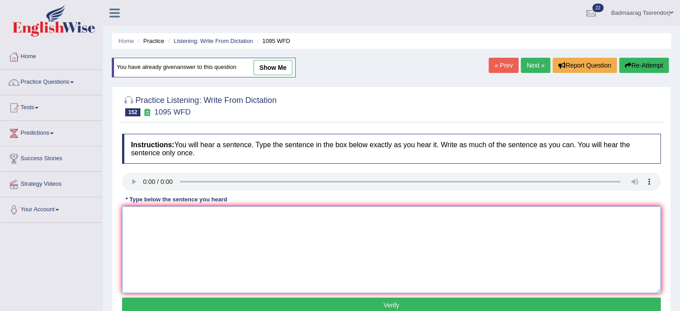
click at [172, 231] on textarea at bounding box center [391, 249] width 538 height 87
click at [201, 217] on textarea "It is interesting to observe language skill toddlers." at bounding box center [391, 249] width 538 height 87
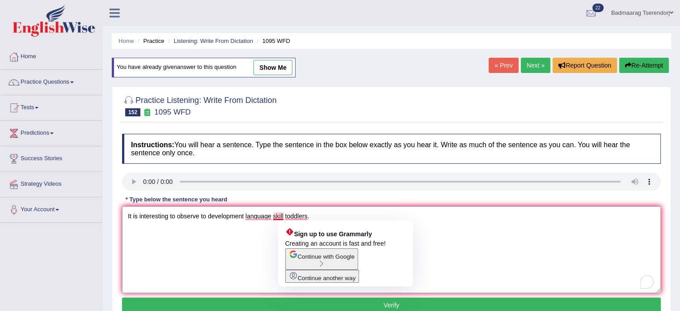
click at [282, 214] on textarea "It is interesting to observe to development language skill toddlers." at bounding box center [391, 249] width 538 height 87
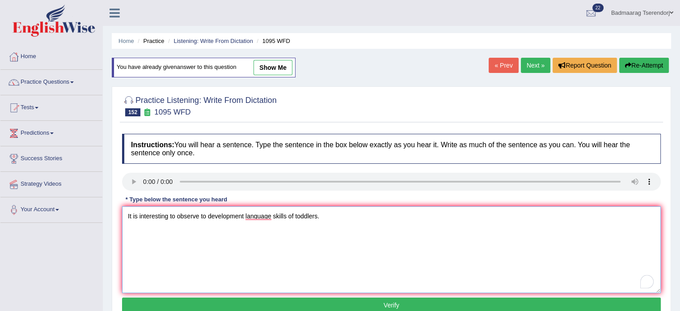
type textarea "It is interesting to observe to development language skills of toddlers."
click at [263, 299] on button "Verify" at bounding box center [391, 304] width 538 height 15
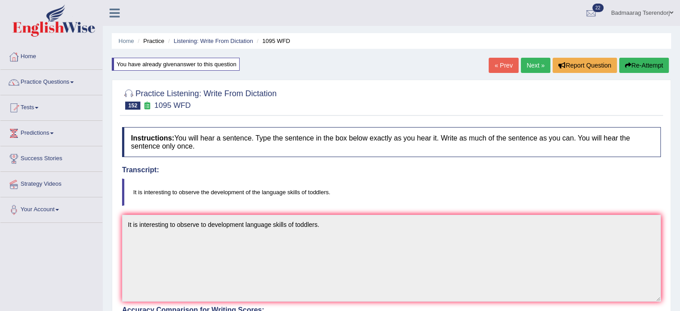
click at [536, 62] on link "Next »" at bounding box center [535, 65] width 29 height 15
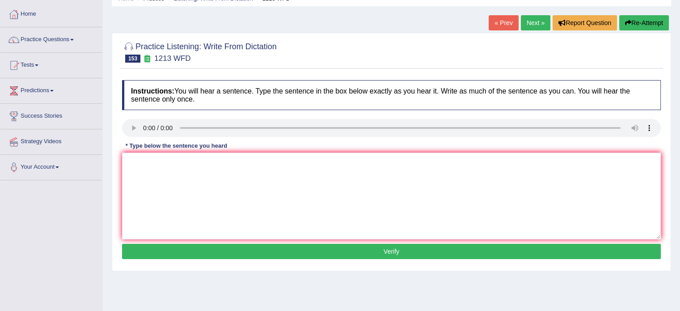
scroll to position [45, 0]
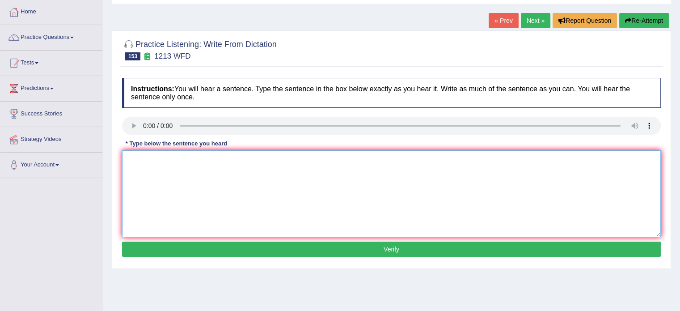
click at [152, 166] on textarea at bounding box center [391, 193] width 538 height 87
click at [132, 162] on textarea "are miss to classtoom." at bounding box center [391, 193] width 538 height 87
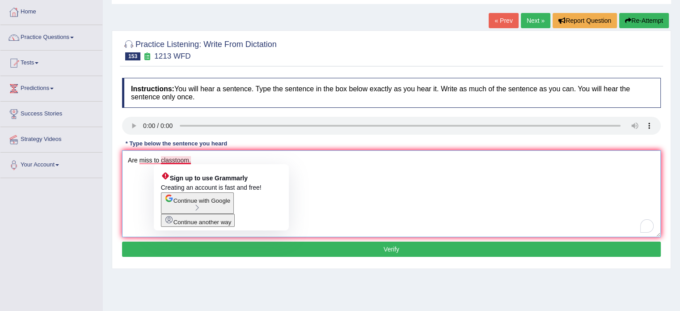
click at [161, 160] on textarea "Are miss to classtoom." at bounding box center [391, 193] width 538 height 87
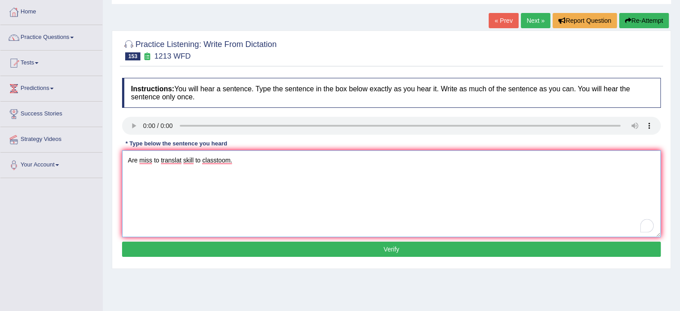
type textarea "Are miss to translat skill to classtoom."
click at [154, 248] on button "Verify" at bounding box center [391, 248] width 538 height 15
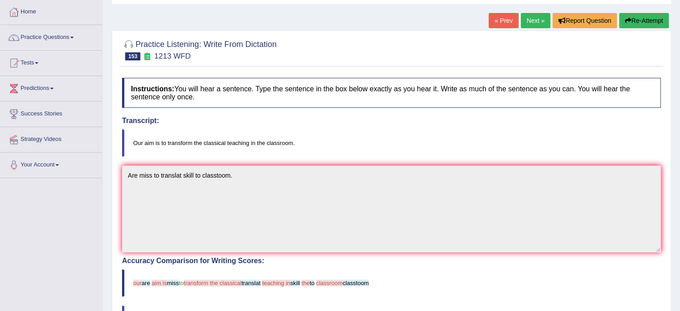
click at [650, 19] on button "Re-Attempt" at bounding box center [644, 20] width 50 height 15
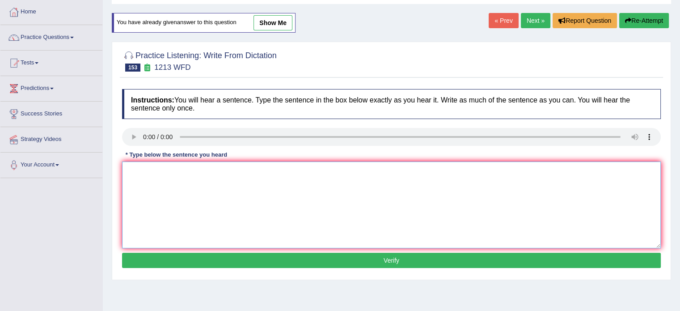
click at [150, 175] on textarea at bounding box center [391, 204] width 538 height 87
click at [159, 171] on textarea "Our aim to classical teaching" at bounding box center [391, 204] width 538 height 87
click at [248, 174] on textarea "Our aim to transform classical teaching" at bounding box center [391, 204] width 538 height 87
type textarea "Our aim to transform classical teaching in a classroom."
click at [252, 256] on button "Verify" at bounding box center [391, 259] width 538 height 15
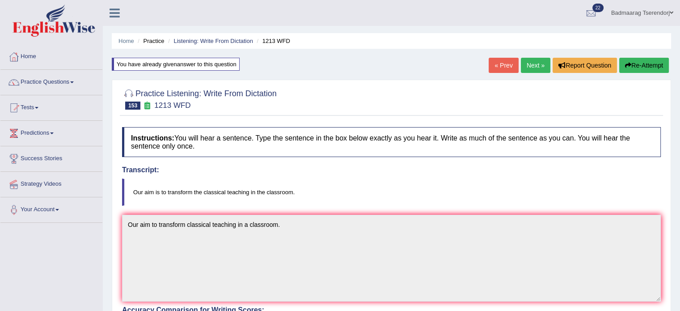
click at [637, 63] on button "Re-Attempt" at bounding box center [644, 65] width 50 height 15
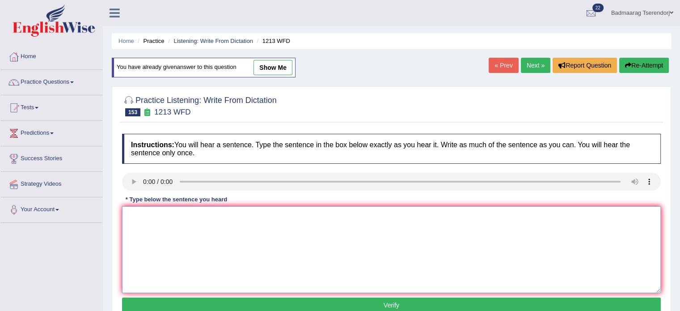
click at [170, 223] on textarea at bounding box center [391, 249] width 538 height 87
click at [163, 218] on textarea "Our aim is to transform classical teaching classroom." at bounding box center [391, 249] width 538 height 87
click at [238, 218] on textarea "Our aim is transform classical teaching classroom." at bounding box center [391, 249] width 538 height 87
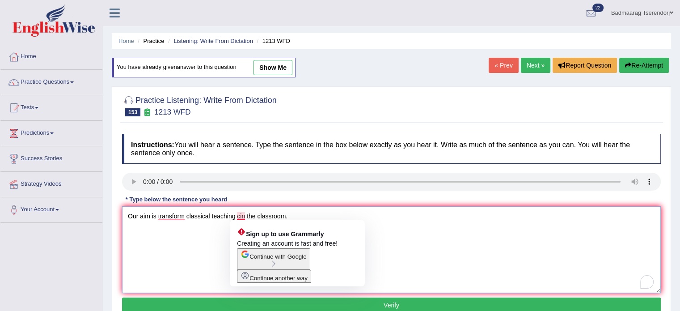
click at [244, 217] on textarea "Our aim is transform classical teaching cin the classroom." at bounding box center [391, 249] width 538 height 87
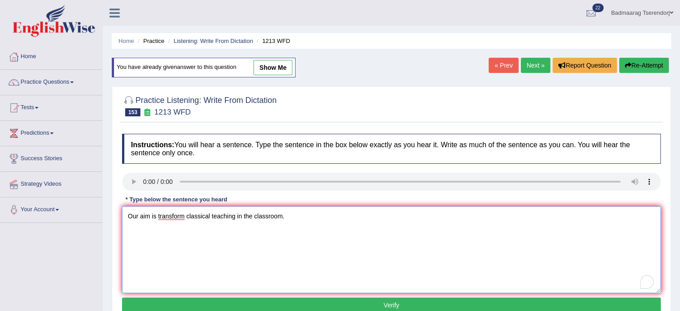
type textarea "Our aim is transform classical teaching in the classroom."
click at [237, 300] on button "Verify" at bounding box center [391, 304] width 538 height 15
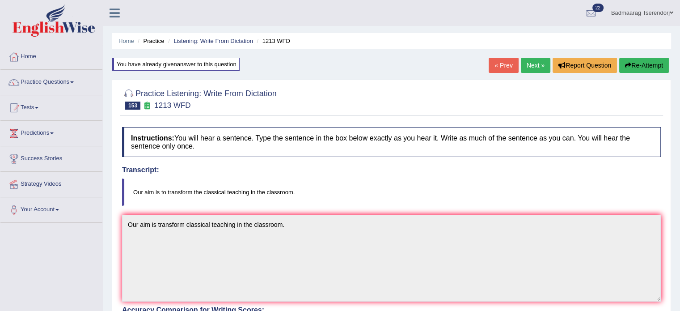
click at [532, 64] on link "Next »" at bounding box center [535, 65] width 29 height 15
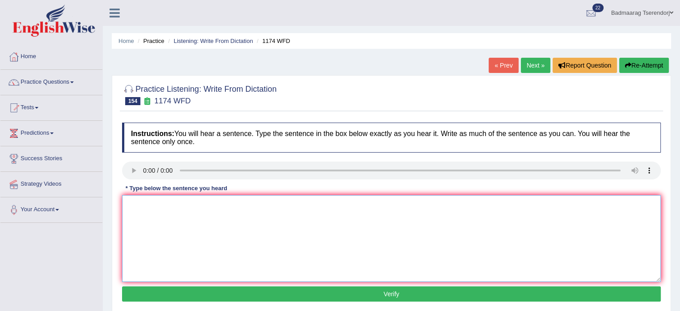
click at [149, 206] on textarea at bounding box center [391, 238] width 538 height 87
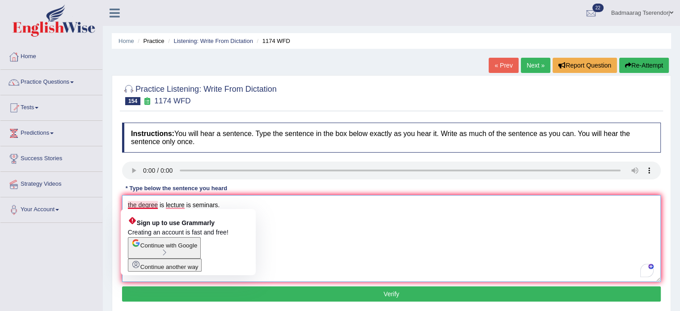
click at [130, 201] on textarea "the degree is lecture is seminars." at bounding box center [391, 238] width 538 height 87
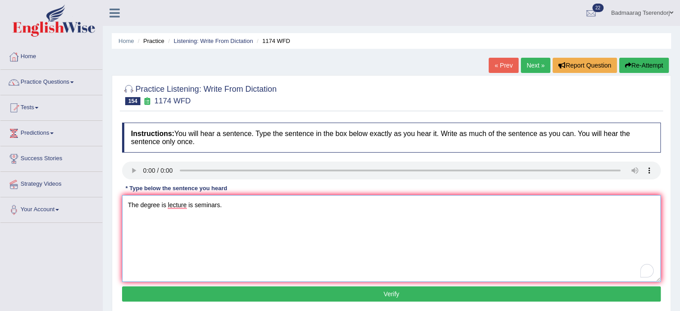
type textarea "The degree is lecture is seminars."
click at [188, 295] on button "Verify" at bounding box center [391, 293] width 538 height 15
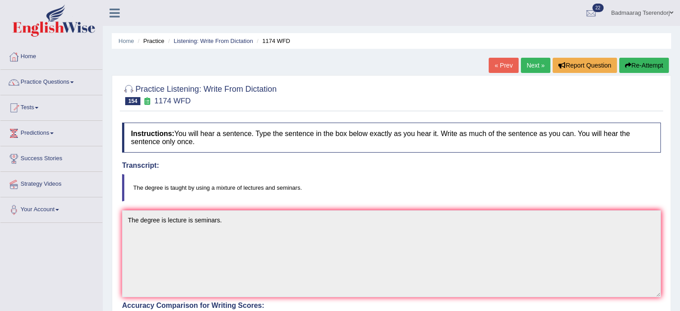
click at [643, 64] on button "Re-Attempt" at bounding box center [644, 65] width 50 height 15
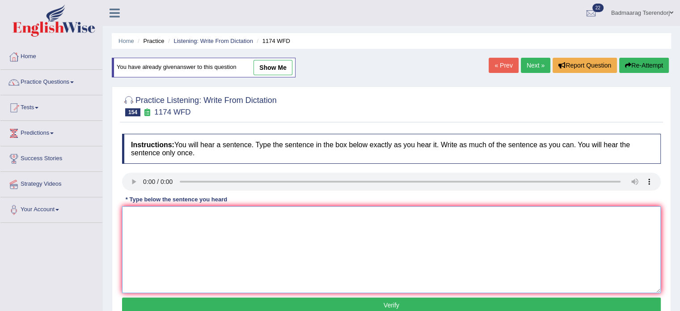
click at [196, 219] on textarea at bounding box center [391, 249] width 538 height 87
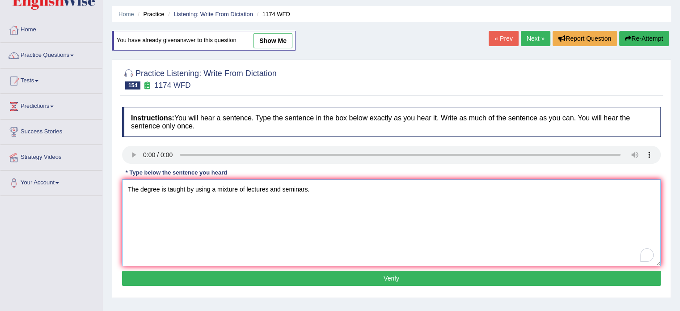
scroll to position [89, 0]
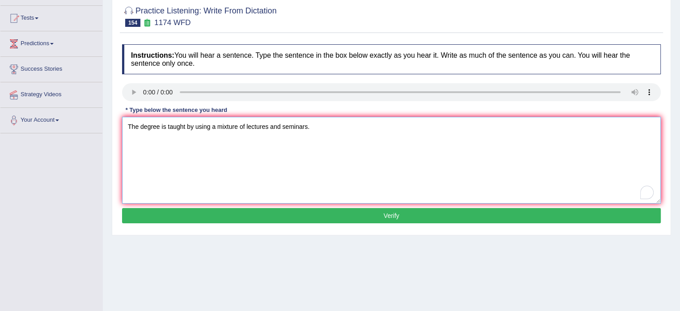
type textarea "The degree is taught by using a mixture of lectures and seminars."
click at [346, 218] on button "Verify" at bounding box center [391, 215] width 538 height 15
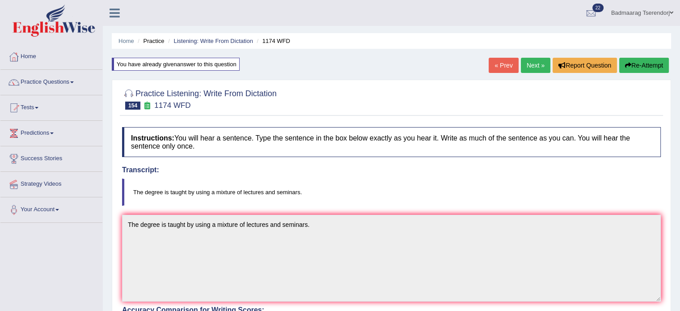
scroll to position [0, 0]
click at [30, 57] on link "Home" at bounding box center [51, 55] width 102 height 22
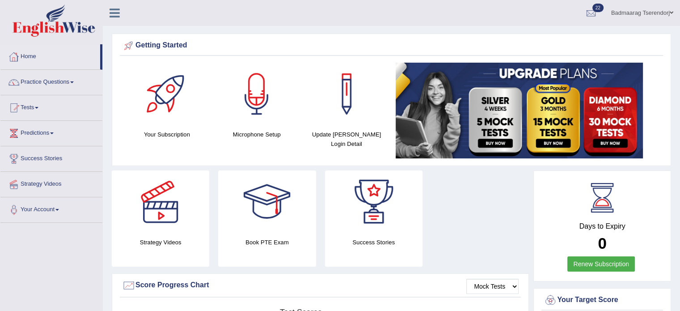
click at [29, 54] on link "Home" at bounding box center [50, 55] width 100 height 22
click at [33, 55] on link "Home" at bounding box center [50, 55] width 100 height 22
click at [45, 79] on link "Practice Questions" at bounding box center [51, 81] width 102 height 22
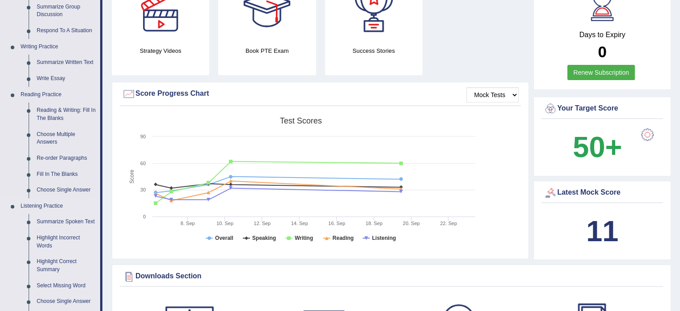
scroll to position [179, 0]
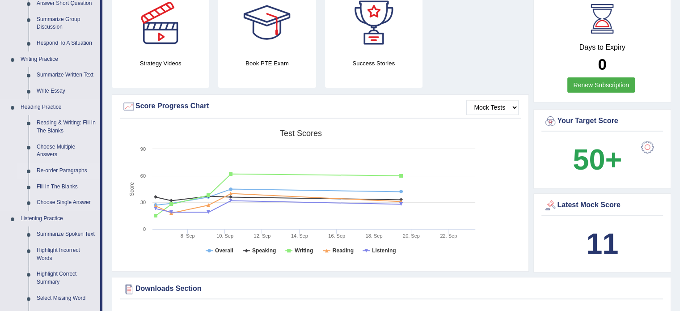
click at [59, 170] on link "Re-order Paragraphs" at bounding box center [66, 171] width 67 height 16
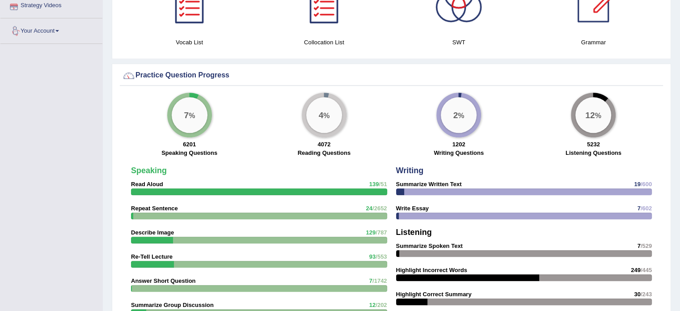
scroll to position [649, 0]
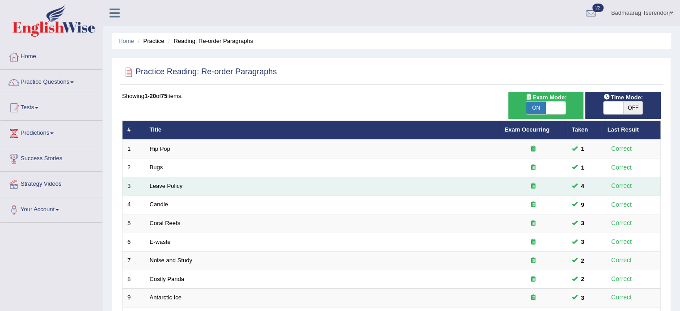
scroll to position [278, 0]
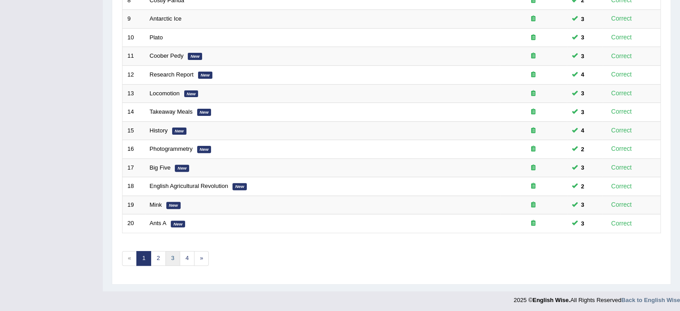
click at [172, 256] on link "3" at bounding box center [172, 258] width 15 height 15
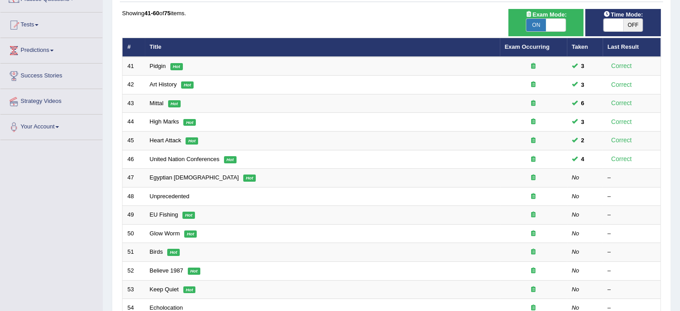
scroll to position [89, 0]
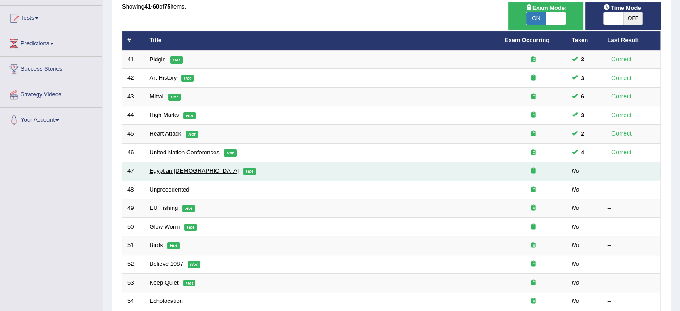
click at [164, 170] on link "Egyptian [DEMOGRAPHIC_DATA]" at bounding box center [194, 170] width 89 height 7
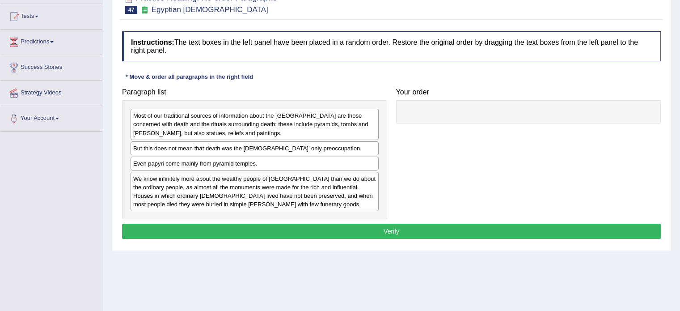
scroll to position [89, 0]
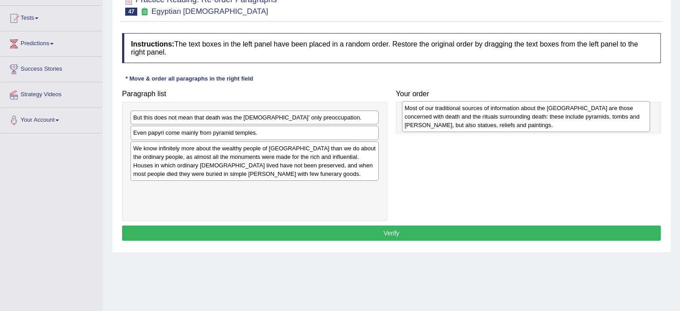
drag, startPoint x: 231, startPoint y: 128, endPoint x: 503, endPoint y: 118, distance: 271.4
click at [503, 118] on div "Most of our traditional sources of information about the [GEOGRAPHIC_DATA] are …" at bounding box center [526, 116] width 248 height 31
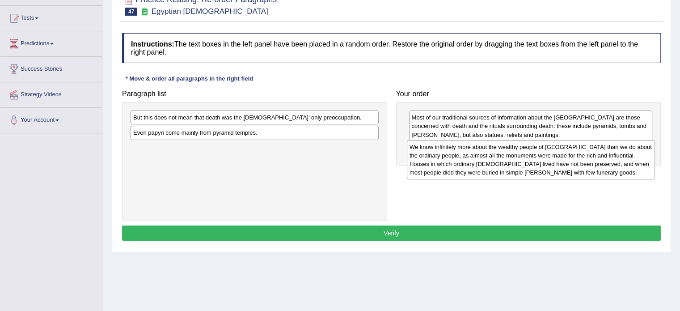
drag, startPoint x: 238, startPoint y: 155, endPoint x: 514, endPoint y: 154, distance: 276.2
click at [514, 154] on div "We know infinitely more about the wealthy people of [GEOGRAPHIC_DATA] than we d…" at bounding box center [531, 159] width 248 height 39
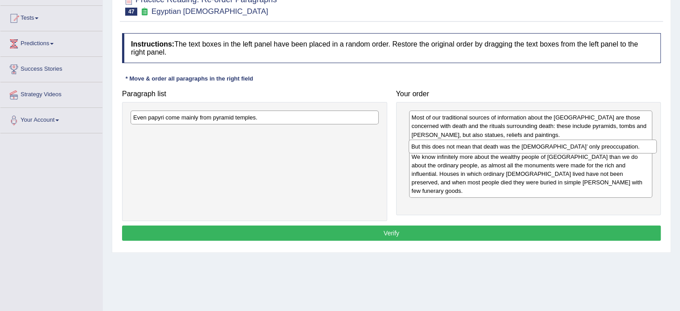
drag, startPoint x: 238, startPoint y: 120, endPoint x: 516, endPoint y: 149, distance: 279.5
click at [516, 149] on div "But this does not mean that death was the [DEMOGRAPHIC_DATA]’ only preoccupatio…" at bounding box center [532, 146] width 248 height 14
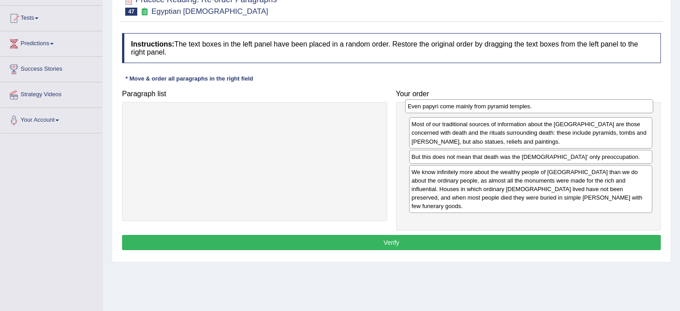
drag, startPoint x: 238, startPoint y: 118, endPoint x: 512, endPoint y: 107, distance: 274.6
click at [512, 107] on div "Even papyri come mainly from pyramid temples." at bounding box center [529, 106] width 248 height 14
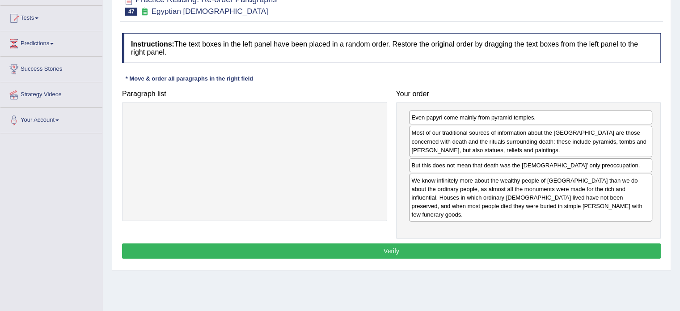
click at [464, 243] on button "Verify" at bounding box center [391, 250] width 538 height 15
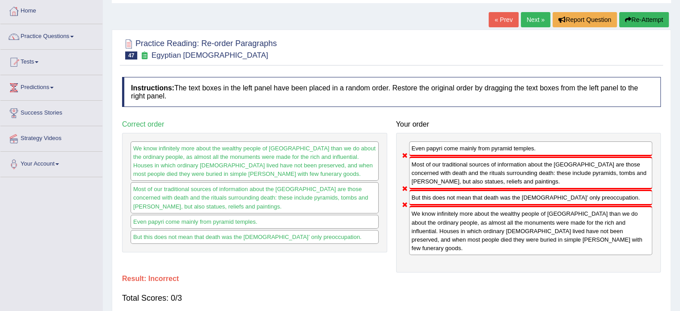
scroll to position [45, 0]
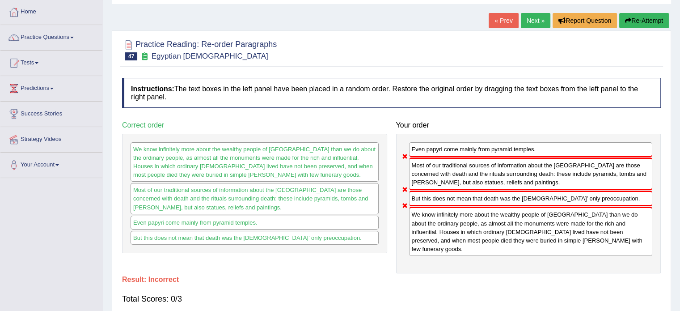
click at [647, 21] on button "Re-Attempt" at bounding box center [644, 20] width 50 height 15
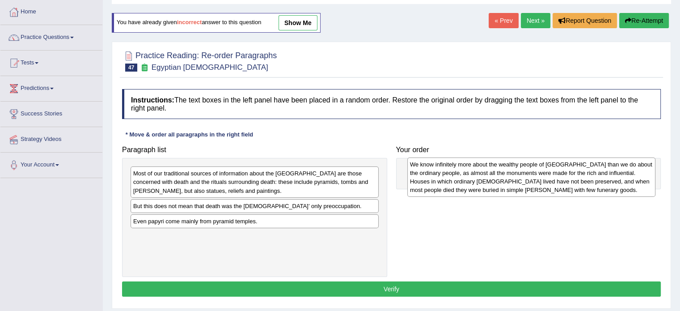
drag, startPoint x: 254, startPoint y: 243, endPoint x: 531, endPoint y: 171, distance: 285.7
click at [531, 171] on div "We know infinitely more about the wealthy people of [GEOGRAPHIC_DATA] than we d…" at bounding box center [531, 176] width 248 height 39
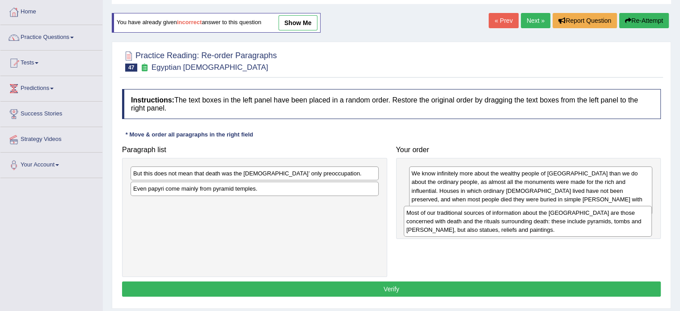
drag, startPoint x: 278, startPoint y: 188, endPoint x: 551, endPoint y: 227, distance: 275.9
click at [551, 227] on div "Most of our traditional sources of information about the [GEOGRAPHIC_DATA] are …" at bounding box center [528, 221] width 248 height 31
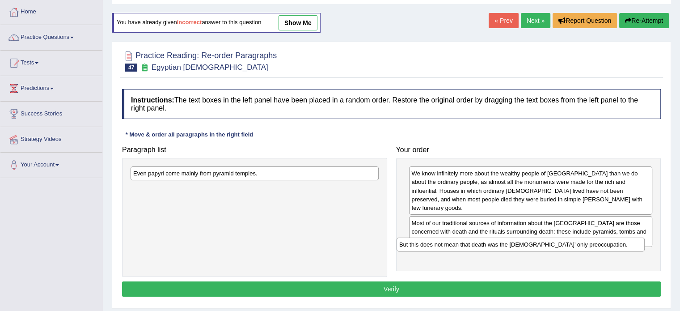
drag, startPoint x: 256, startPoint y: 175, endPoint x: 522, endPoint y: 246, distance: 275.2
click at [522, 246] on div "But this does not mean that death was the [DEMOGRAPHIC_DATA]’ only preoccupatio…" at bounding box center [520, 244] width 248 height 14
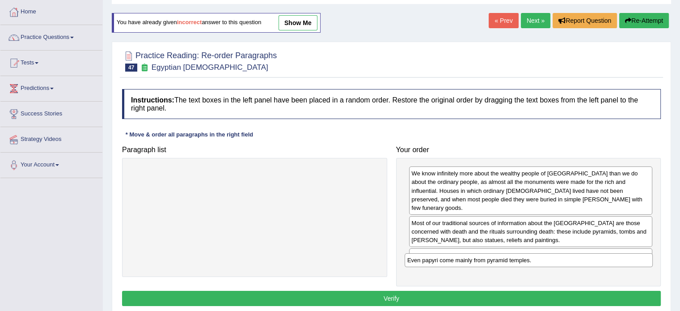
drag, startPoint x: 258, startPoint y: 172, endPoint x: 532, endPoint y: 259, distance: 287.3
click at [532, 259] on div "Even papyri come mainly from pyramid temples." at bounding box center [528, 260] width 248 height 14
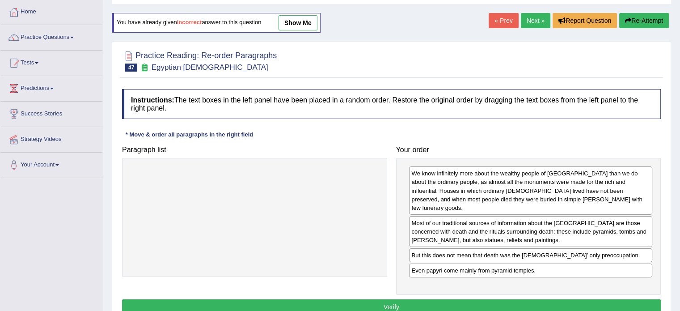
click at [512, 299] on button "Verify" at bounding box center [391, 306] width 538 height 15
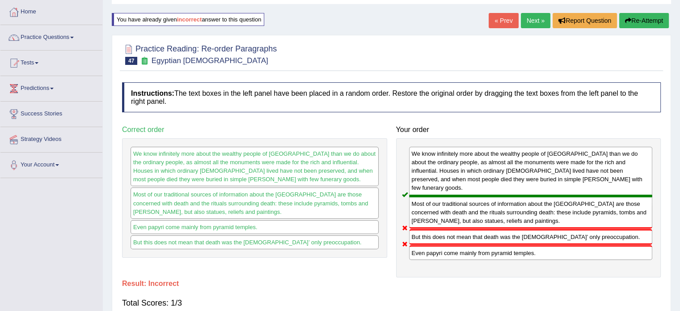
click at [653, 17] on button "Re-Attempt" at bounding box center [644, 20] width 50 height 15
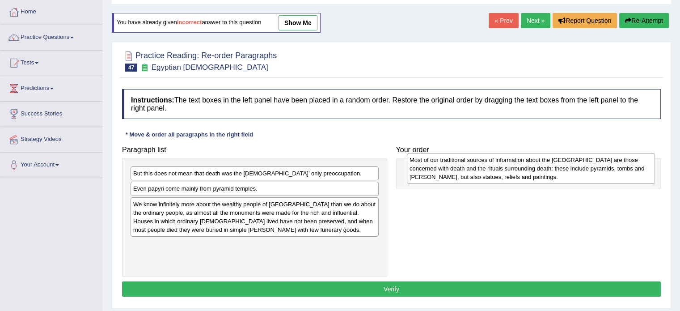
drag, startPoint x: 269, startPoint y: 182, endPoint x: 541, endPoint y: 169, distance: 272.4
click at [541, 169] on div "Most of our traditional sources of information about the [GEOGRAPHIC_DATA] are …" at bounding box center [531, 168] width 248 height 31
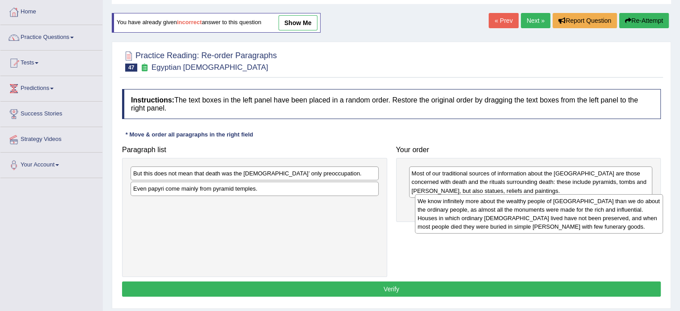
drag, startPoint x: 289, startPoint y: 218, endPoint x: 566, endPoint y: 216, distance: 277.1
click at [566, 216] on div "We know infinitely more about the wealthy people of [GEOGRAPHIC_DATA] than we d…" at bounding box center [539, 213] width 248 height 39
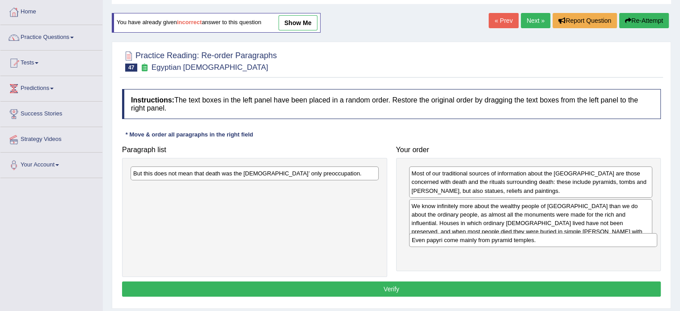
drag, startPoint x: 319, startPoint y: 187, endPoint x: 597, endPoint y: 239, distance: 283.1
click at [597, 239] on div "Even papyri come mainly from pyramid temples." at bounding box center [533, 240] width 248 height 14
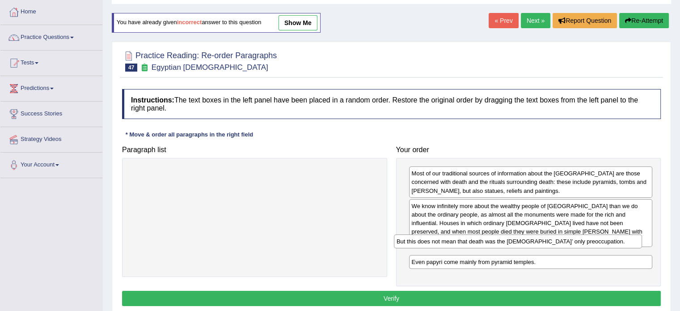
drag, startPoint x: 336, startPoint y: 175, endPoint x: 600, endPoint y: 243, distance: 271.8
click at [600, 243] on div "But this does not mean that death was the [DEMOGRAPHIC_DATA]’ only preoccupatio…" at bounding box center [518, 241] width 248 height 14
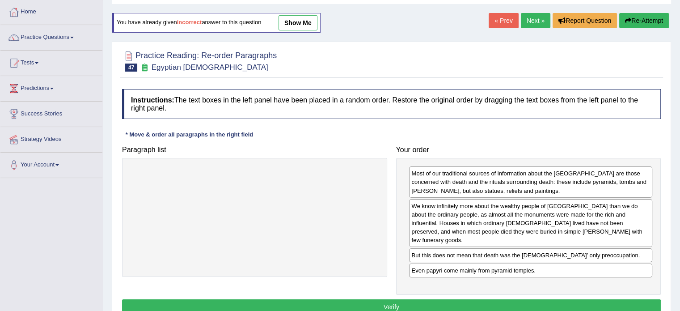
click at [529, 300] on button "Verify" at bounding box center [391, 306] width 538 height 15
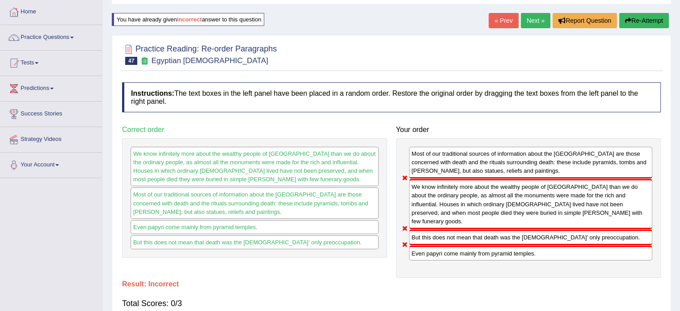
click at [651, 17] on button "Re-Attempt" at bounding box center [644, 20] width 50 height 15
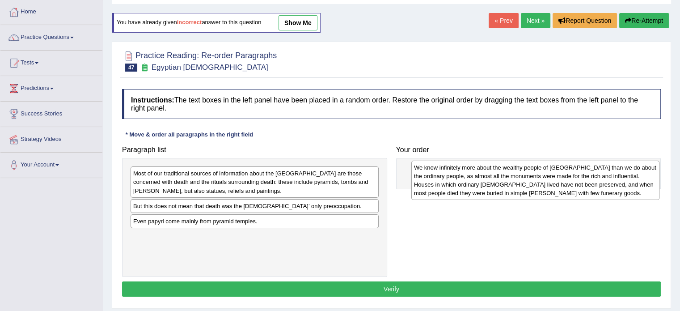
drag, startPoint x: 242, startPoint y: 246, endPoint x: 524, endPoint y: 175, distance: 290.8
click at [524, 175] on div "We know infinitely more about the wealthy people of Egypt than we do about the …" at bounding box center [535, 179] width 248 height 39
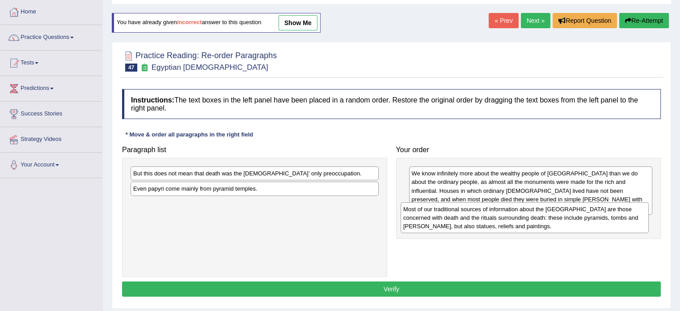
drag, startPoint x: 315, startPoint y: 175, endPoint x: 584, endPoint y: 210, distance: 272.3
click at [584, 210] on div "Most of our traditional sources of information about the Old Kingdom are those …" at bounding box center [524, 217] width 248 height 31
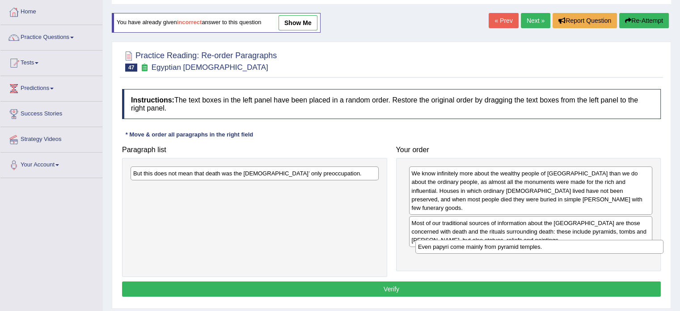
drag, startPoint x: 278, startPoint y: 185, endPoint x: 563, endPoint y: 244, distance: 290.5
click at [563, 244] on div "Even papyri come mainly from pyramid temples." at bounding box center [539, 247] width 248 height 14
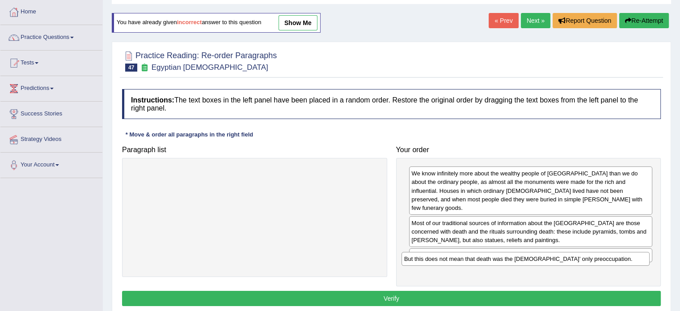
drag, startPoint x: 362, startPoint y: 172, endPoint x: 635, endPoint y: 257, distance: 285.8
click at [635, 257] on div "But this does not mean that death was the Egyptians’ only preoccupation." at bounding box center [525, 259] width 248 height 14
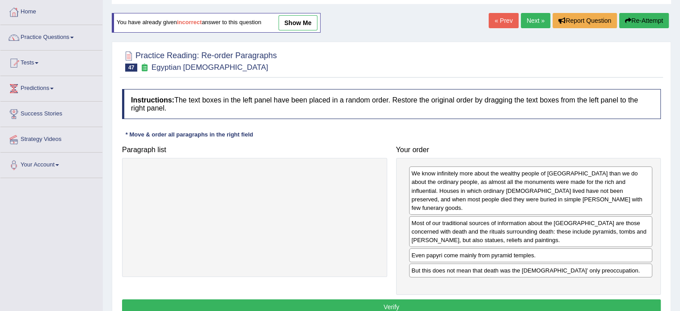
click at [462, 299] on button "Verify" at bounding box center [391, 306] width 538 height 15
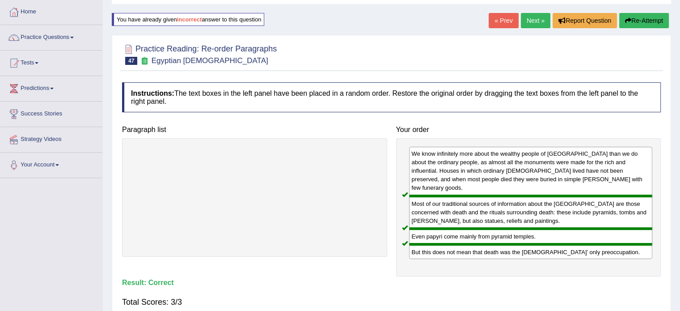
click at [527, 18] on link "Next »" at bounding box center [535, 20] width 29 height 15
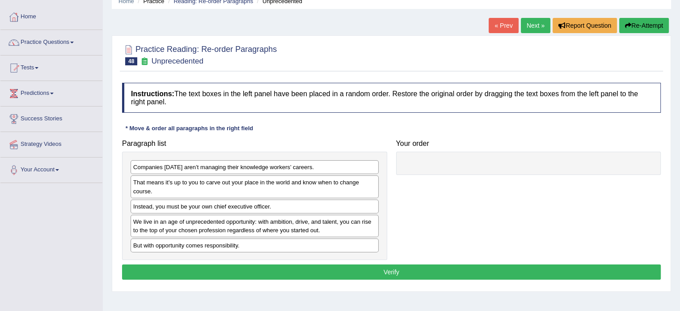
scroll to position [45, 0]
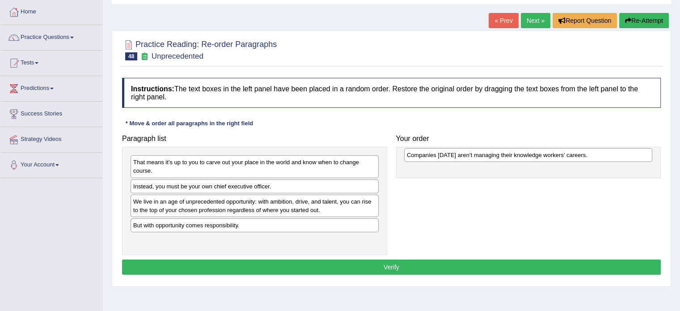
drag, startPoint x: 224, startPoint y: 163, endPoint x: 498, endPoint y: 156, distance: 273.6
click at [498, 156] on div "Companies [DATE] aren’t managing their knowledge workers’ careers." at bounding box center [528, 155] width 248 height 14
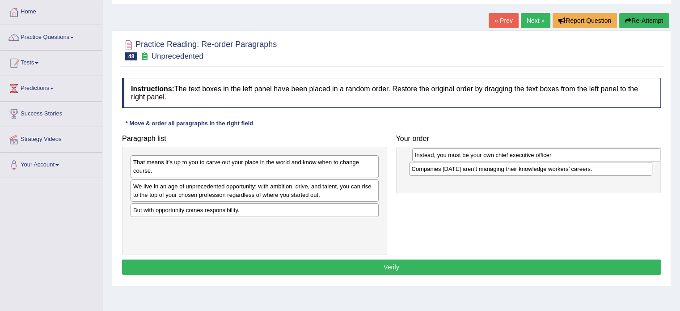
drag, startPoint x: 279, startPoint y: 188, endPoint x: 561, endPoint y: 157, distance: 283.2
click at [561, 157] on div "Instead, you must be your own chief executive officer." at bounding box center [536, 155] width 248 height 14
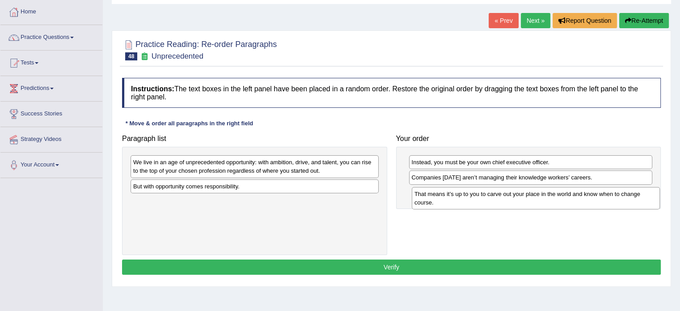
drag, startPoint x: 261, startPoint y: 169, endPoint x: 542, endPoint y: 201, distance: 282.9
click at [542, 201] on div "That means it’s up to you to carve out your place in the world and know when to…" at bounding box center [536, 198] width 248 height 22
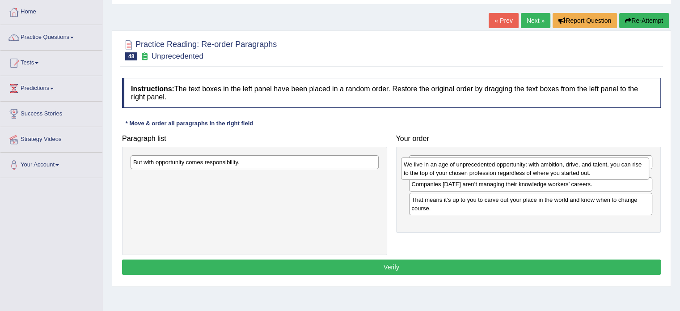
drag, startPoint x: 294, startPoint y: 166, endPoint x: 565, endPoint y: 168, distance: 270.4
click at [565, 168] on div "We live in an age of unprecedented opportunity: with ambition, drive, and talen…" at bounding box center [525, 168] width 248 height 22
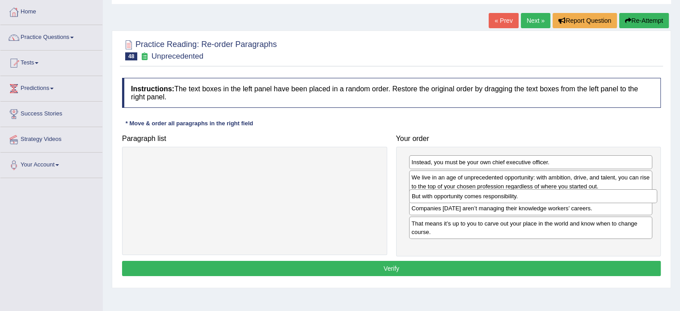
drag, startPoint x: 249, startPoint y: 163, endPoint x: 528, endPoint y: 197, distance: 280.5
click at [528, 197] on div "But with opportunity comes responsibility." at bounding box center [533, 196] width 248 height 14
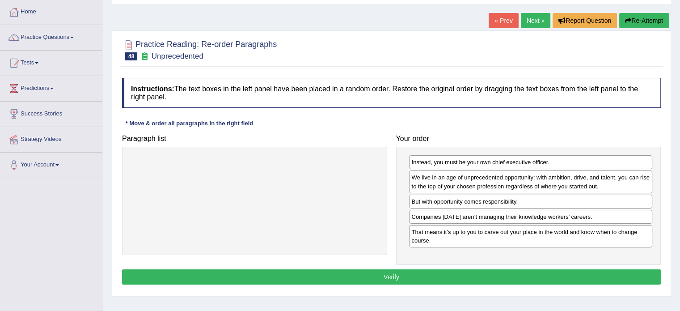
click at [496, 273] on button "Verify" at bounding box center [391, 276] width 538 height 15
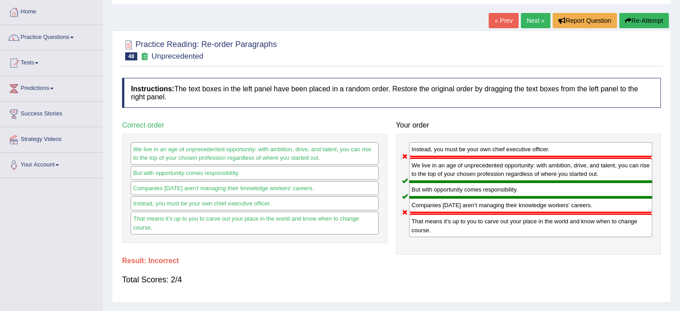
click at [650, 20] on button "Re-Attempt" at bounding box center [644, 20] width 50 height 15
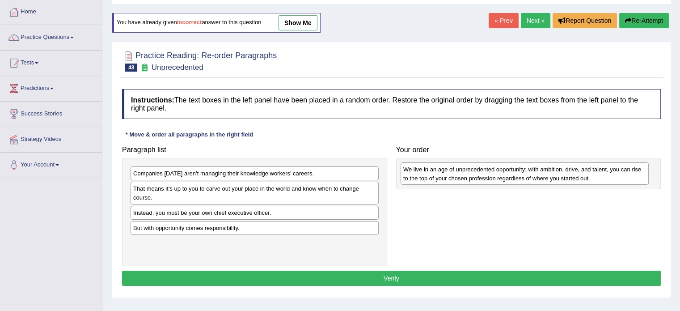
drag, startPoint x: 189, startPoint y: 237, endPoint x: 458, endPoint y: 180, distance: 274.2
click at [458, 180] on div "We live in an age of unprecedented opportunity: with ambition, drive, and talen…" at bounding box center [524, 173] width 248 height 22
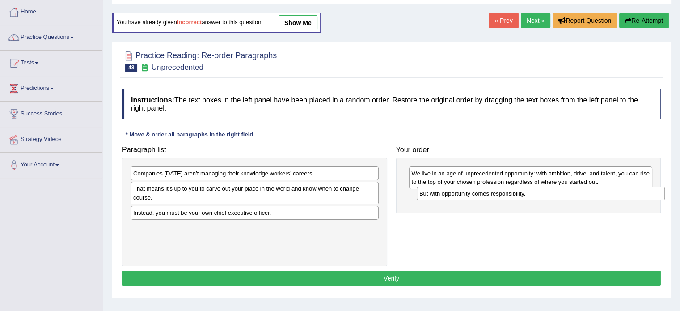
drag, startPoint x: 240, startPoint y: 225, endPoint x: 526, endPoint y: 192, distance: 287.9
click at [526, 192] on div "But with opportunity comes responsibility." at bounding box center [540, 193] width 248 height 14
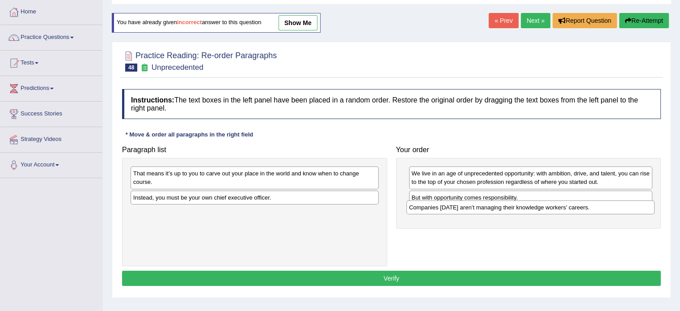
drag, startPoint x: 270, startPoint y: 172, endPoint x: 546, endPoint y: 206, distance: 277.8
click at [546, 206] on div "Companies today aren’t managing their knowledge workers’ careers." at bounding box center [530, 207] width 248 height 14
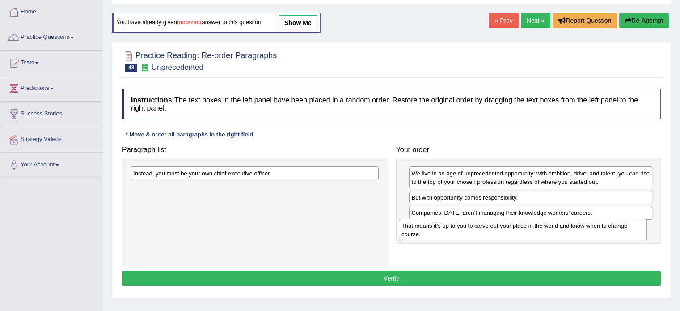
drag, startPoint x: 232, startPoint y: 176, endPoint x: 500, endPoint y: 228, distance: 273.2
click at [500, 228] on div "That means it’s up to you to carve out your place in the world and know when to…" at bounding box center [523, 230] width 248 height 22
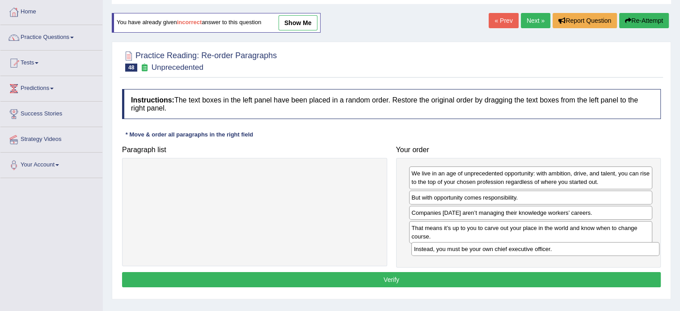
drag, startPoint x: 277, startPoint y: 176, endPoint x: 558, endPoint y: 252, distance: 290.6
click at [558, 252] on div "Instead, you must be your own chief executive officer." at bounding box center [535, 249] width 248 height 14
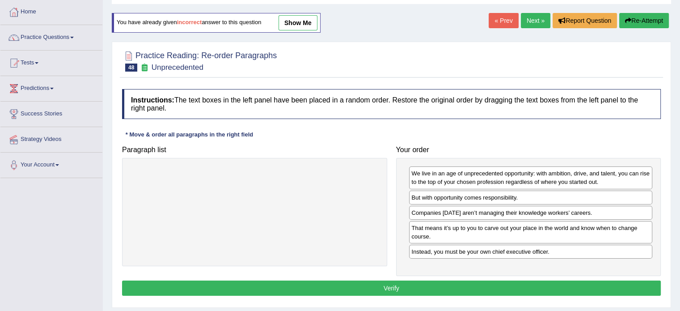
click at [522, 289] on button "Verify" at bounding box center [391, 287] width 538 height 15
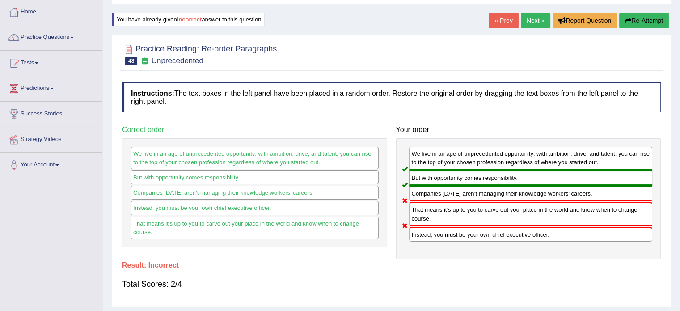
click at [630, 21] on button "Re-Attempt" at bounding box center [644, 20] width 50 height 15
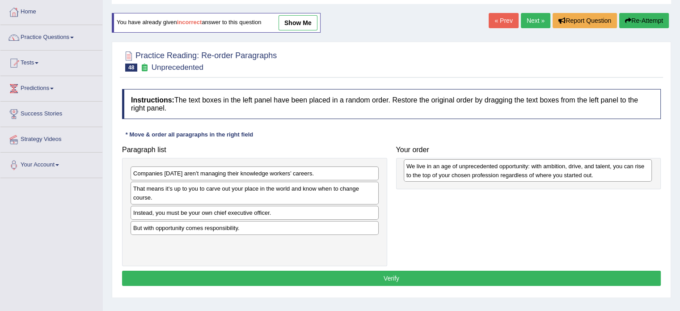
drag, startPoint x: 199, startPoint y: 234, endPoint x: 472, endPoint y: 173, distance: 279.7
click at [472, 173] on div "We live in an age of unprecedented opportunity: with ambition, drive, and talen…" at bounding box center [528, 170] width 248 height 22
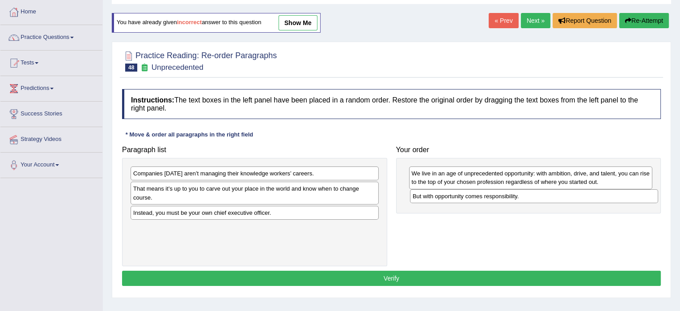
drag, startPoint x: 214, startPoint y: 229, endPoint x: 494, endPoint y: 198, distance: 281.0
click at [494, 198] on div "But with opportunity comes responsibility." at bounding box center [534, 196] width 248 height 14
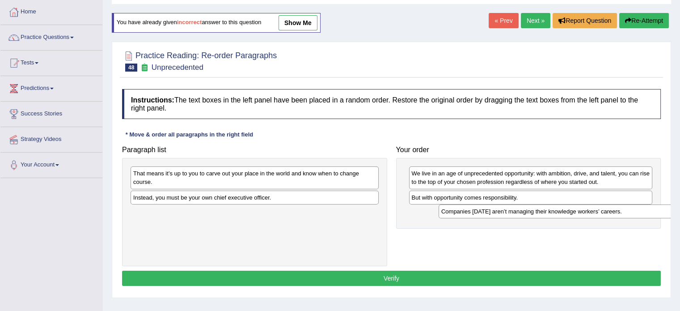
drag, startPoint x: 330, startPoint y: 173, endPoint x: 638, endPoint y: 211, distance: 310.2
click at [638, 211] on div "Companies today aren’t managing their knowledge workers’ careers." at bounding box center [562, 211] width 248 height 14
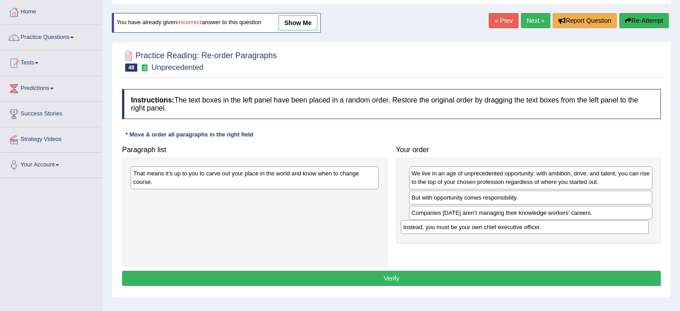
drag, startPoint x: 335, startPoint y: 198, endPoint x: 605, endPoint y: 228, distance: 271.6
click at [605, 228] on div "Instead, you must be your own chief executive officer." at bounding box center [524, 227] width 248 height 14
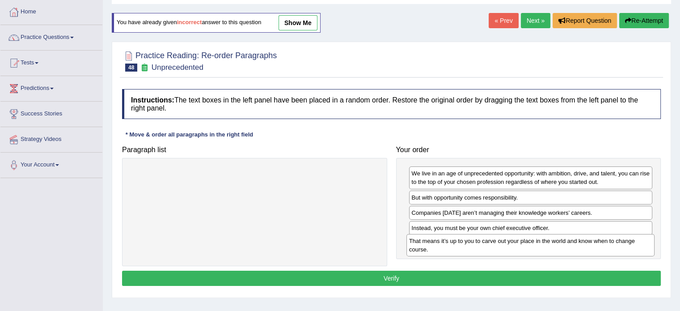
drag, startPoint x: 351, startPoint y: 177, endPoint x: 628, endPoint y: 244, distance: 285.2
click at [628, 244] on div "That means it’s up to you to carve out your place in the world and know when to…" at bounding box center [530, 245] width 248 height 22
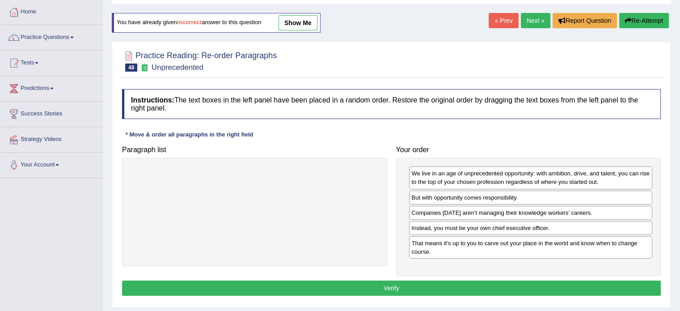
click at [572, 284] on button "Verify" at bounding box center [391, 287] width 538 height 15
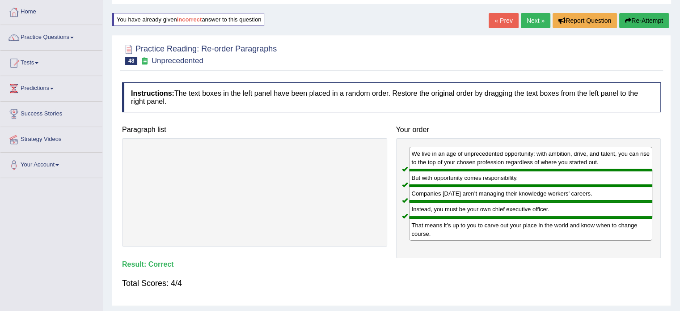
click at [529, 23] on link "Next »" at bounding box center [535, 20] width 29 height 15
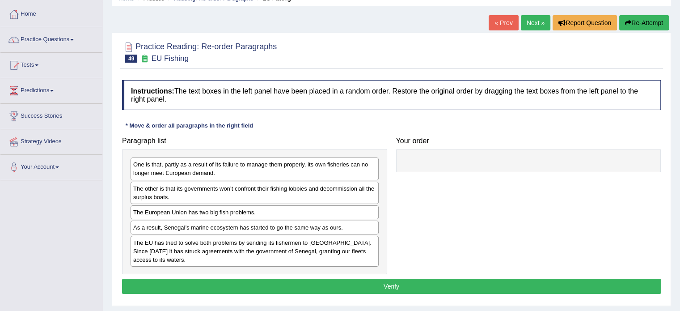
scroll to position [45, 0]
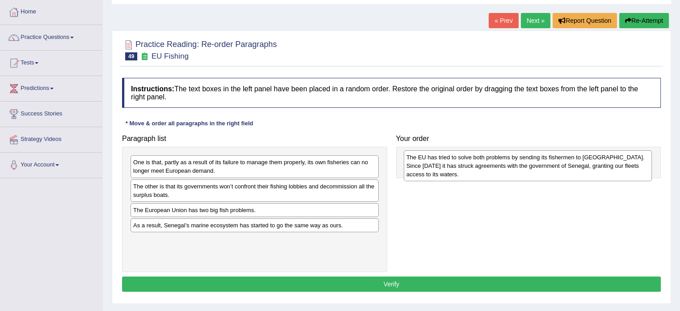
drag, startPoint x: 233, startPoint y: 249, endPoint x: 506, endPoint y: 167, distance: 285.1
click at [506, 167] on div "The EU has tried to solve both problems by sending its fishermen to [GEOGRAPHIC…" at bounding box center [528, 165] width 248 height 31
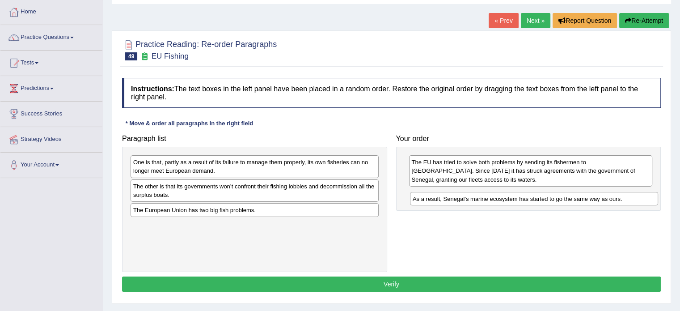
drag, startPoint x: 250, startPoint y: 224, endPoint x: 529, endPoint y: 198, distance: 280.5
click at [529, 198] on div "As a result, Senegal’s marine ecosystem has started to go the same way as ours." at bounding box center [534, 199] width 248 height 14
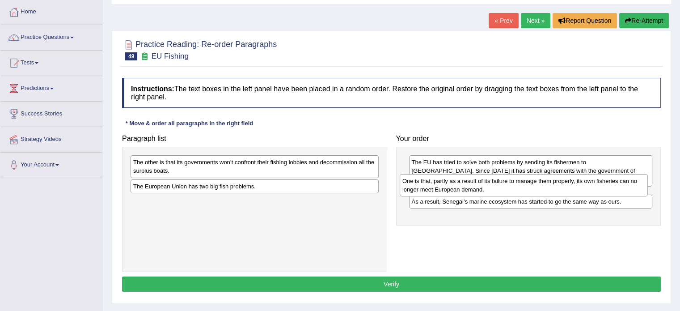
drag, startPoint x: 245, startPoint y: 168, endPoint x: 514, endPoint y: 187, distance: 269.7
click at [514, 187] on div "One is that, partly as a result of its failure to manage them properly, its own…" at bounding box center [523, 185] width 248 height 22
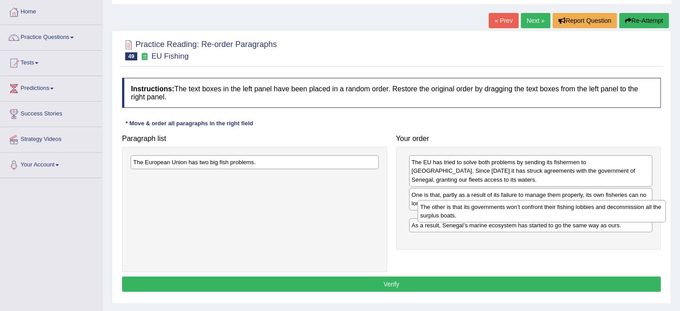
drag, startPoint x: 255, startPoint y: 162, endPoint x: 542, endPoint y: 207, distance: 290.3
click at [542, 207] on div "The other is that its governments won’t confront their fishing lobbies and deco…" at bounding box center [541, 211] width 248 height 22
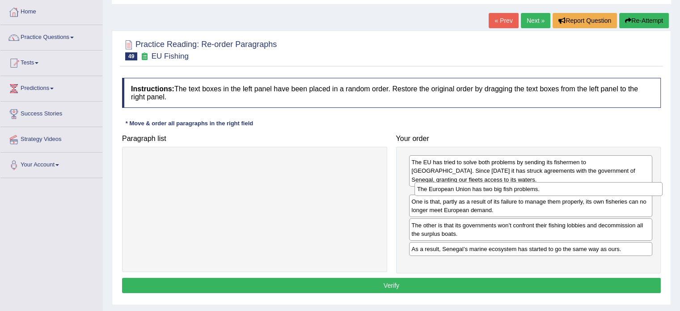
drag, startPoint x: 271, startPoint y: 163, endPoint x: 555, endPoint y: 190, distance: 285.0
click at [555, 190] on div "The European Union has two big fish problems." at bounding box center [538, 189] width 248 height 14
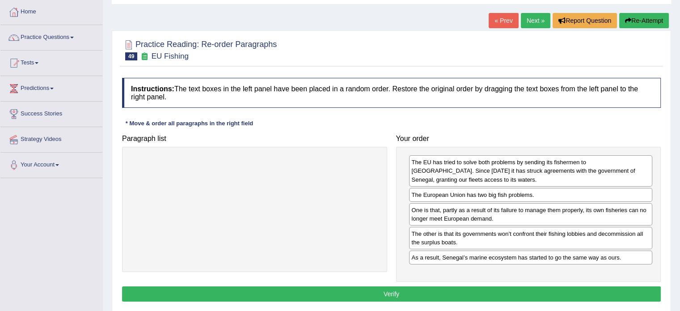
click at [492, 289] on button "Verify" at bounding box center [391, 293] width 538 height 15
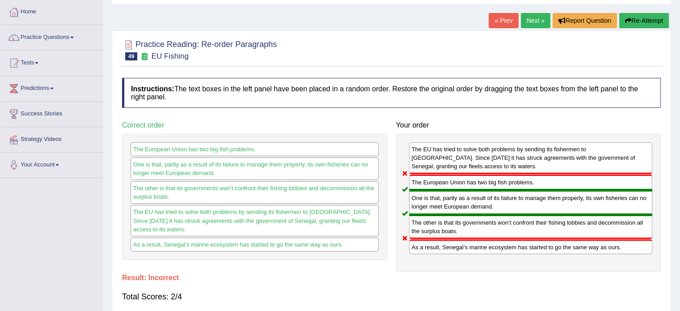
click at [646, 21] on button "Re-Attempt" at bounding box center [644, 20] width 50 height 15
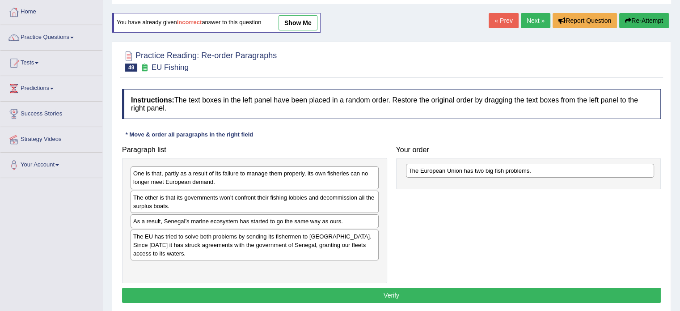
drag, startPoint x: 177, startPoint y: 221, endPoint x: 452, endPoint y: 170, distance: 280.0
click at [452, 170] on div "The European Union has two big fish problems." at bounding box center [530, 171] width 248 height 14
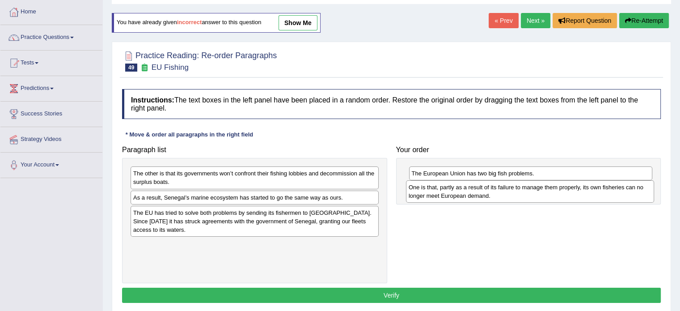
drag, startPoint x: 274, startPoint y: 181, endPoint x: 550, endPoint y: 195, distance: 275.6
click at [550, 195] on div "One is that, partly as a result of its failure to manage them properly, its own…" at bounding box center [530, 191] width 248 height 22
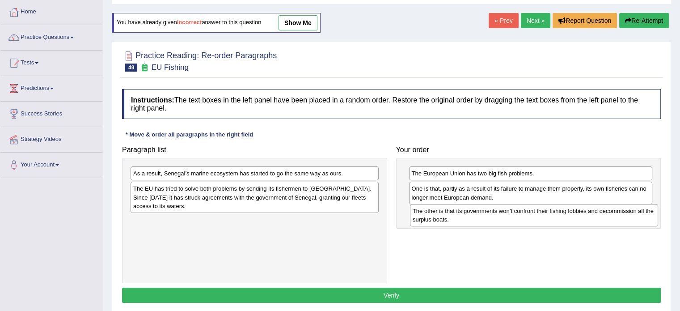
drag, startPoint x: 222, startPoint y: 177, endPoint x: 501, endPoint y: 215, distance: 281.8
click at [501, 215] on div "The other is that its governments won’t confront their fishing lobbies and deco…" at bounding box center [534, 215] width 248 height 22
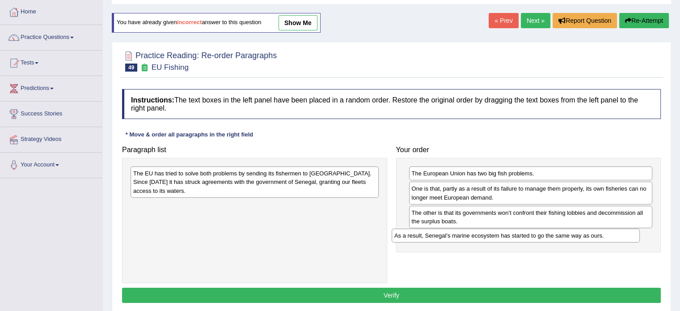
drag, startPoint x: 220, startPoint y: 175, endPoint x: 481, endPoint y: 237, distance: 268.3
click at [481, 237] on div "As a result, Senegal’s marine ecosystem has started to go the same way as ours." at bounding box center [515, 235] width 248 height 14
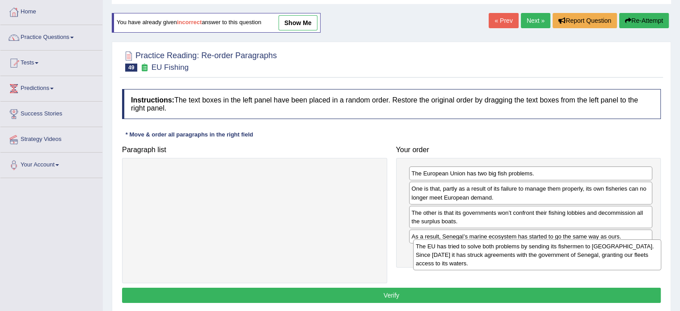
drag, startPoint x: 294, startPoint y: 185, endPoint x: 576, endPoint y: 257, distance: 291.7
click at [576, 257] on div "The EU has tried to solve both problems by sending its fishermen to [GEOGRAPHIC…" at bounding box center [537, 254] width 248 height 31
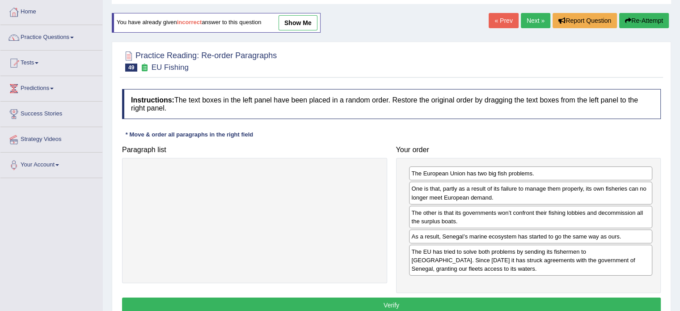
click at [519, 302] on button "Verify" at bounding box center [391, 304] width 538 height 15
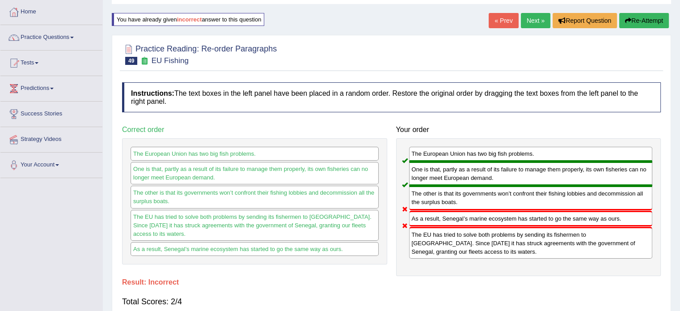
click at [646, 21] on button "Re-Attempt" at bounding box center [644, 20] width 50 height 15
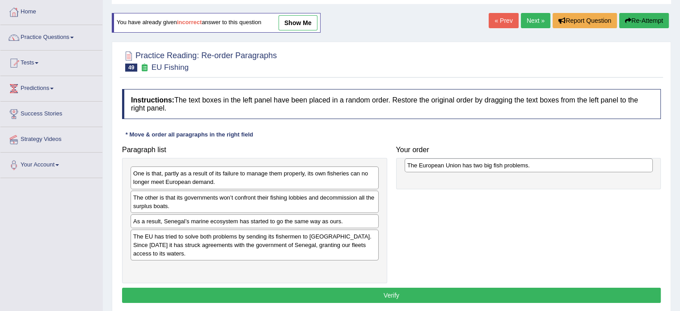
drag, startPoint x: 191, startPoint y: 221, endPoint x: 465, endPoint y: 166, distance: 279.5
click at [465, 166] on div "The European Union has two big fish problems." at bounding box center [528, 165] width 248 height 14
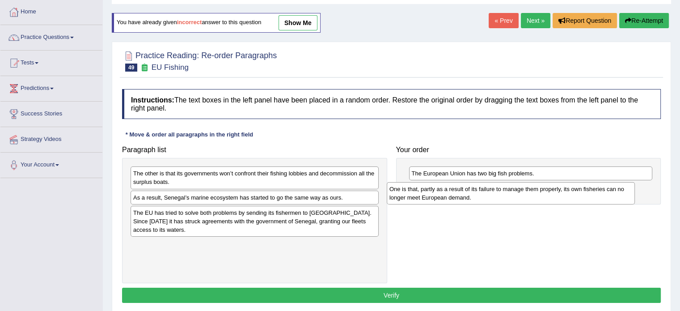
drag, startPoint x: 280, startPoint y: 181, endPoint x: 536, endPoint y: 197, distance: 256.5
click at [536, 197] on div "One is that, partly as a result of its failure to manage them properly, its own…" at bounding box center [511, 193] width 248 height 22
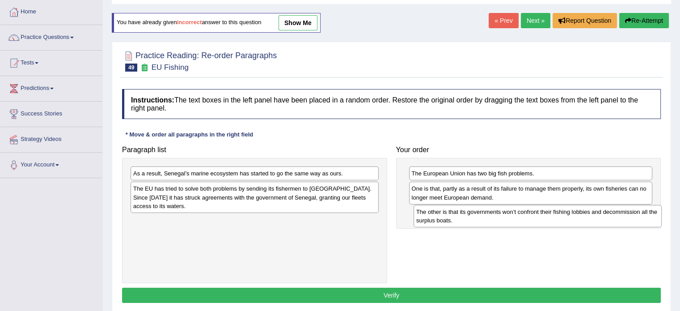
drag, startPoint x: 284, startPoint y: 177, endPoint x: 549, endPoint y: 205, distance: 265.9
click at [566, 215] on div "The other is that its governments won’t confront their fishing lobbies and deco…" at bounding box center [537, 216] width 248 height 22
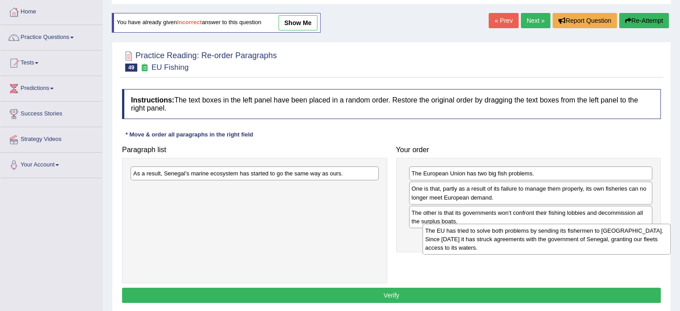
drag, startPoint x: 283, startPoint y: 194, endPoint x: 572, endPoint y: 236, distance: 292.6
click at [572, 236] on div "The EU has tried to solve both problems by sending its fishermen to West Africa…" at bounding box center [546, 238] width 248 height 31
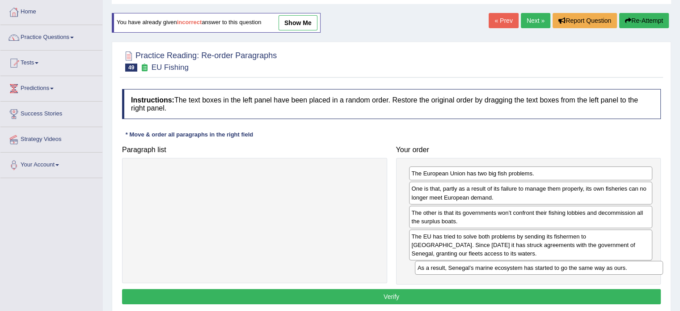
drag, startPoint x: 318, startPoint y: 171, endPoint x: 602, endPoint y: 265, distance: 299.4
click at [602, 265] on div "As a result, Senegal’s marine ecosystem has started to go the same way as ours." at bounding box center [539, 268] width 248 height 14
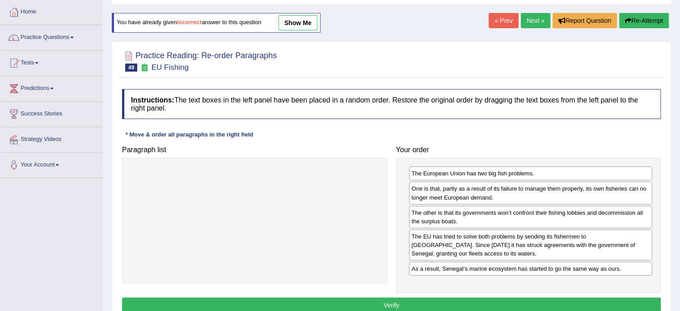
click at [375, 305] on button "Verify" at bounding box center [391, 304] width 538 height 15
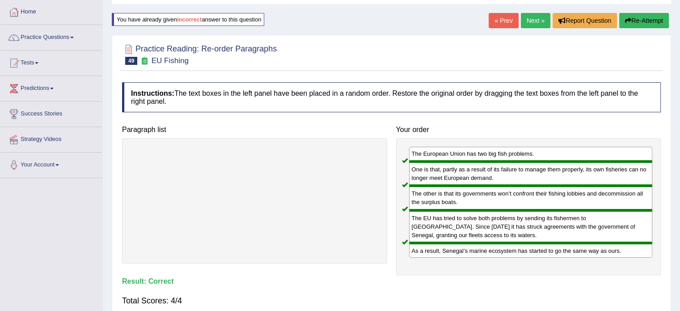
click at [527, 18] on link "Next »" at bounding box center [535, 20] width 29 height 15
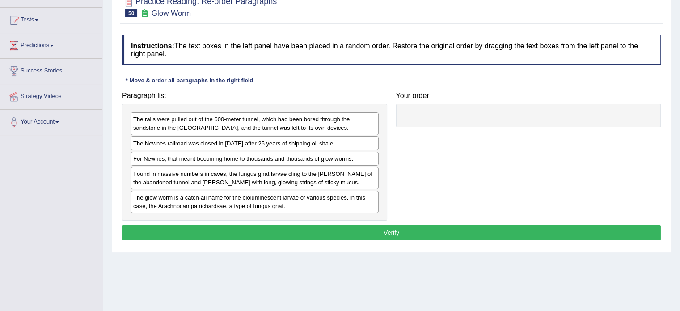
scroll to position [89, 0]
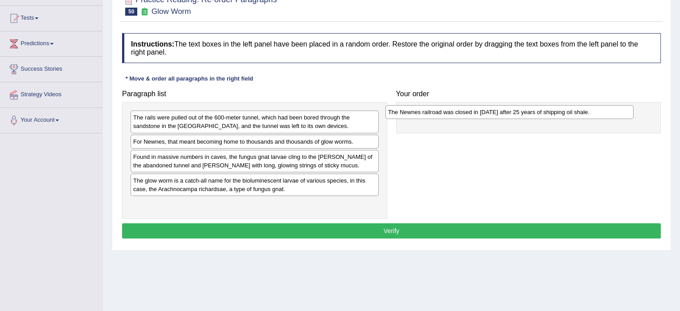
drag, startPoint x: 235, startPoint y: 141, endPoint x: 490, endPoint y: 112, distance: 256.4
click at [490, 112] on div "The Newnes railroad was closed in 1932 after 25 years of shipping oil shale." at bounding box center [509, 112] width 248 height 14
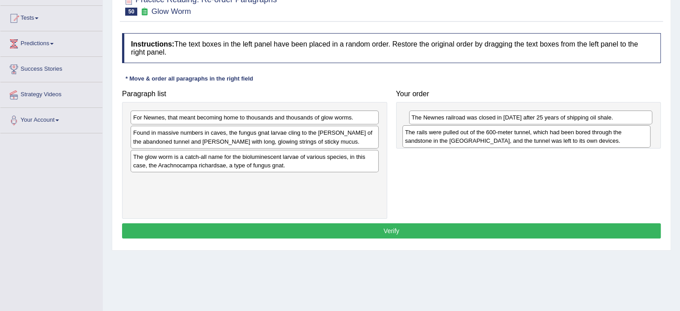
drag, startPoint x: 229, startPoint y: 120, endPoint x: 500, endPoint y: 135, distance: 272.1
click at [500, 135] on div "The rails were pulled out of the 600-meter tunnel, which had been bored through…" at bounding box center [526, 136] width 248 height 22
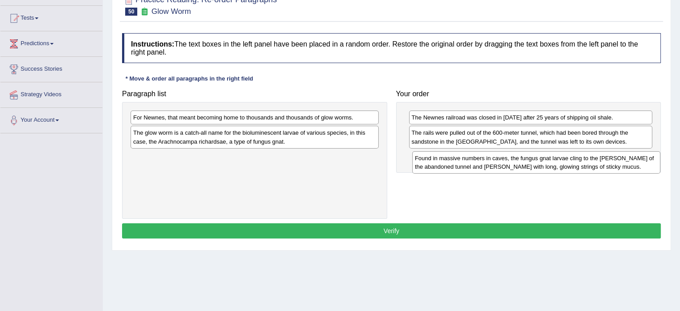
drag, startPoint x: 170, startPoint y: 142, endPoint x: 451, endPoint y: 168, distance: 282.7
click at [451, 168] on div "Found in massive numbers in caves, the fungus gnat larvae cling to the rocky wa…" at bounding box center [536, 162] width 248 height 22
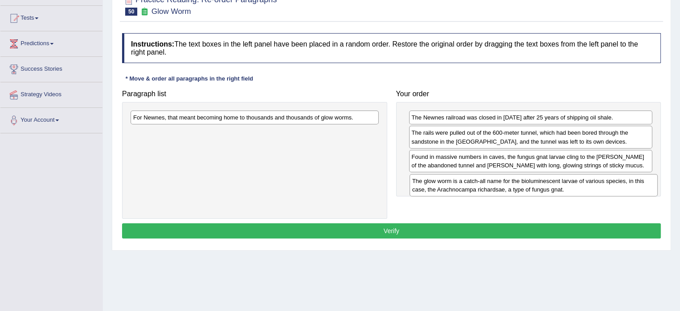
drag, startPoint x: 217, startPoint y: 136, endPoint x: 496, endPoint y: 185, distance: 283.0
click at [496, 185] on div "The glow worm is a catch-all name for the bioluminescent larvae of various spec…" at bounding box center [533, 185] width 248 height 22
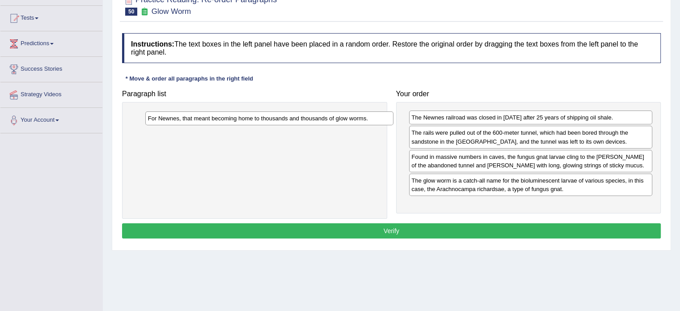
drag, startPoint x: 272, startPoint y: 118, endPoint x: 286, endPoint y: 119, distance: 14.8
click at [286, 119] on div "For Newnes, that meant becoming home to thousands and thousands of glow worms." at bounding box center [269, 118] width 248 height 14
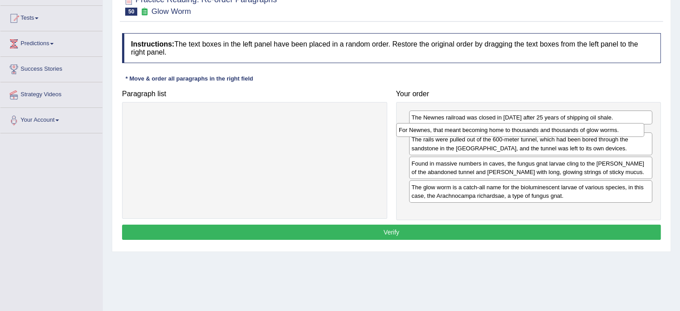
drag, startPoint x: 245, startPoint y: 120, endPoint x: 510, endPoint y: 132, distance: 265.7
click at [510, 132] on div "For Newnes, that meant becoming home to thousands and thousands of glow worms." at bounding box center [520, 130] width 248 height 14
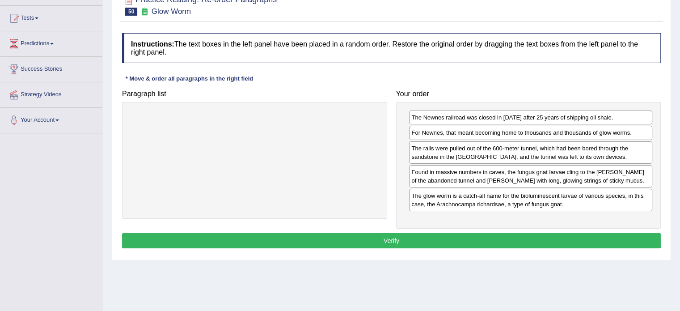
click at [505, 239] on button "Verify" at bounding box center [391, 240] width 538 height 15
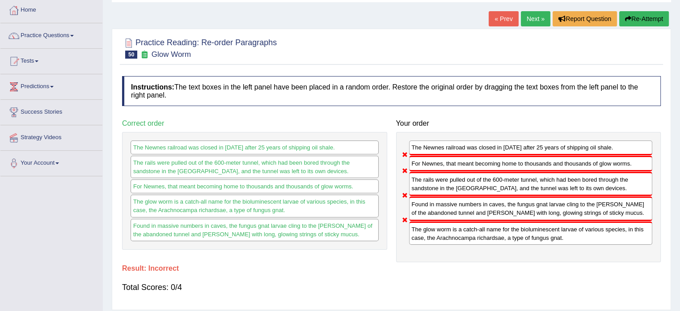
scroll to position [45, 0]
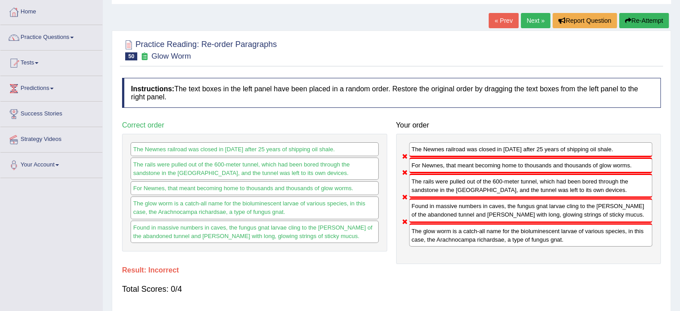
click at [655, 17] on button "Re-Attempt" at bounding box center [644, 20] width 50 height 15
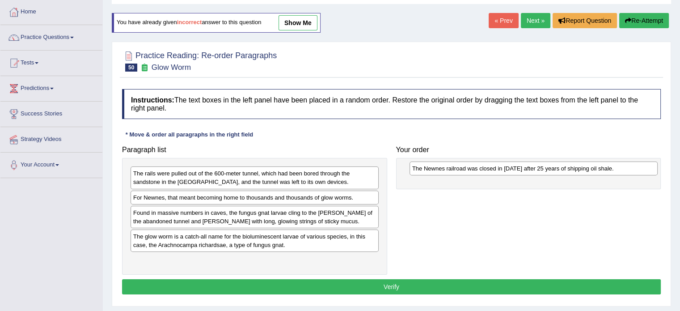
drag, startPoint x: 170, startPoint y: 198, endPoint x: 450, endPoint y: 168, distance: 281.8
click at [450, 168] on div "The Newnes railroad was closed in [DATE] after 25 years of shipping oil shale." at bounding box center [533, 168] width 248 height 14
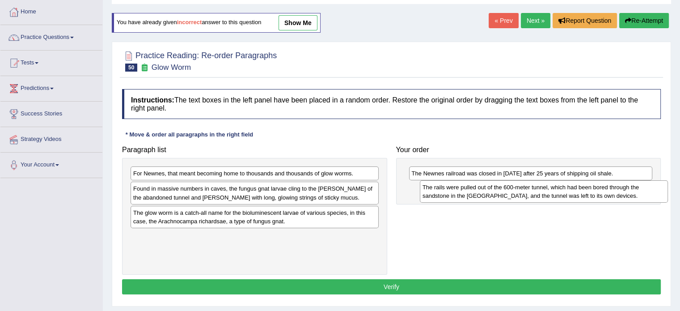
drag, startPoint x: 199, startPoint y: 176, endPoint x: 488, endPoint y: 189, distance: 289.5
click at [488, 189] on div "The rails were pulled out of the 600-meter tunnel, which had been bored through…" at bounding box center [544, 191] width 248 height 22
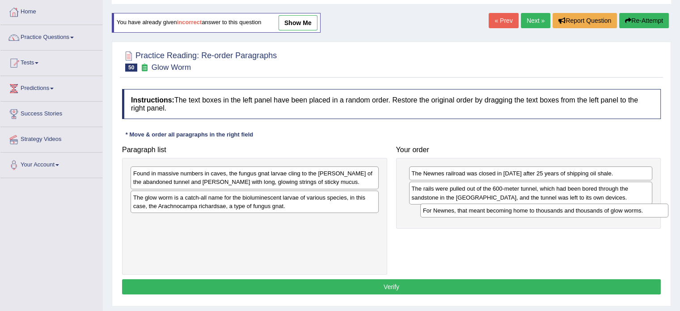
drag, startPoint x: 236, startPoint y: 176, endPoint x: 526, endPoint y: 213, distance: 291.9
click at [526, 213] on div "For Newnes, that meant becoming home to thousands and thousands of glow worms." at bounding box center [544, 210] width 248 height 14
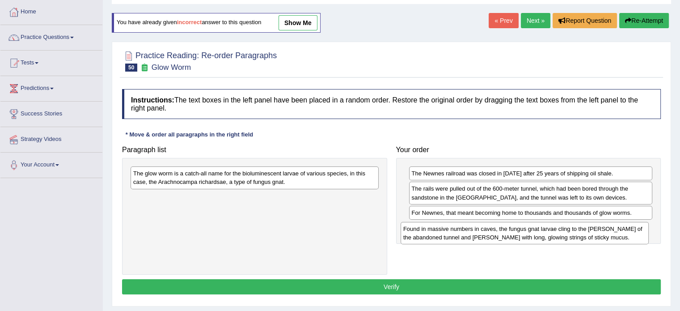
drag, startPoint x: 235, startPoint y: 176, endPoint x: 511, endPoint y: 231, distance: 281.7
click at [511, 231] on div "Found in massive numbers in caves, the fungus gnat larvae cling to the [PERSON_…" at bounding box center [524, 233] width 248 height 22
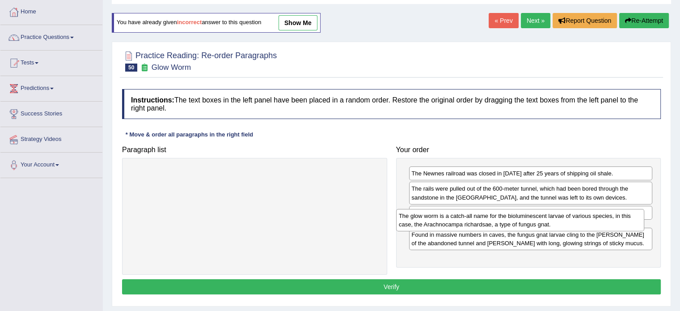
drag, startPoint x: 296, startPoint y: 175, endPoint x: 563, endPoint y: 217, distance: 270.5
click at [563, 217] on div "The glow worm is a catch-all name for the bioluminescent larvae of various spec…" at bounding box center [520, 220] width 248 height 22
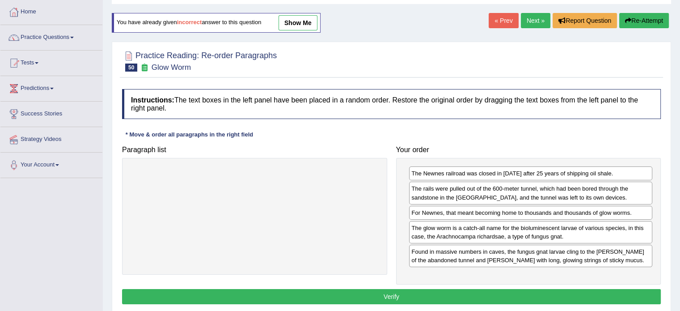
click at [523, 291] on button "Verify" at bounding box center [391, 296] width 538 height 15
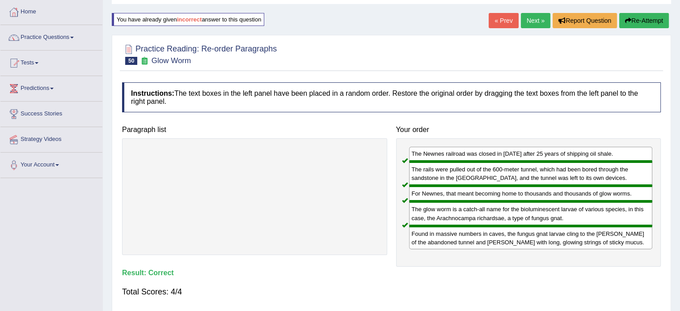
click at [526, 16] on link "Next »" at bounding box center [535, 20] width 29 height 15
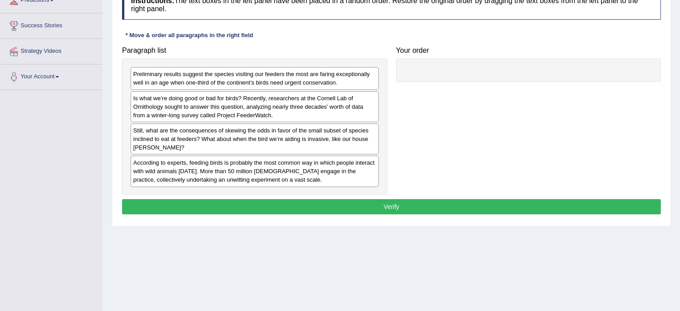
scroll to position [134, 0]
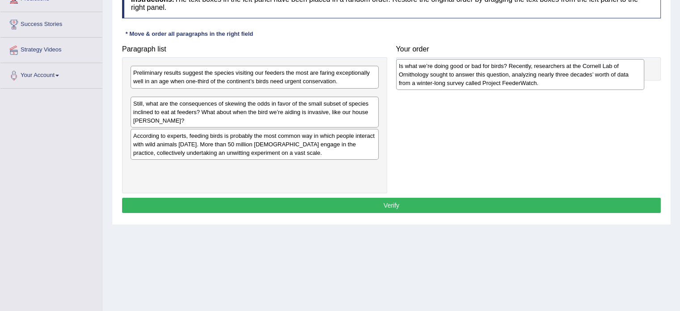
drag, startPoint x: 245, startPoint y: 114, endPoint x: 511, endPoint y: 83, distance: 268.1
click at [511, 83] on div "Is what we’re doing good or bad for birds? Recently, researchers at the Cornell…" at bounding box center [520, 74] width 248 height 31
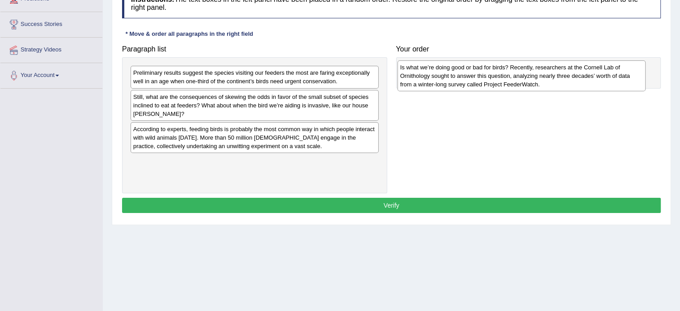
drag, startPoint x: 237, startPoint y: 104, endPoint x: 504, endPoint y: 75, distance: 268.4
click at [504, 75] on div "Is what we’re doing good or bad for birds? Recently, researchers at the Cornell…" at bounding box center [521, 75] width 248 height 31
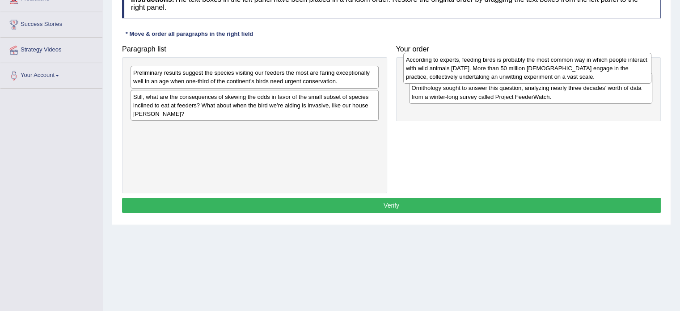
drag, startPoint x: 212, startPoint y: 139, endPoint x: 484, endPoint y: 70, distance: 281.1
click at [484, 70] on div "According to experts, feeding birds is probably the most common way in which pe…" at bounding box center [527, 68] width 248 height 31
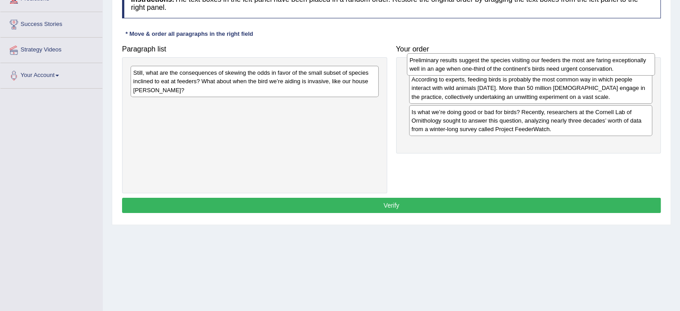
drag, startPoint x: 246, startPoint y: 80, endPoint x: 522, endPoint y: 67, distance: 276.4
click at [522, 67] on div "Preliminary results suggest the species visiting our feeders the most are farin…" at bounding box center [531, 64] width 248 height 22
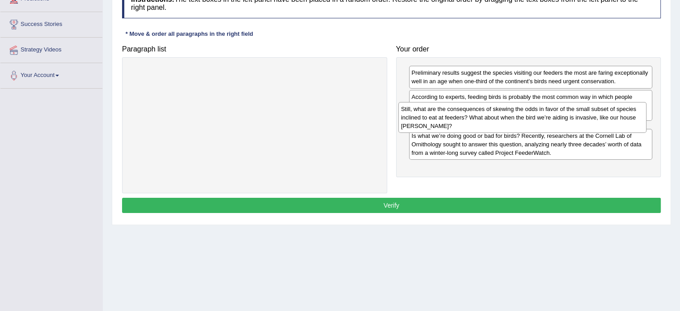
drag, startPoint x: 269, startPoint y: 93, endPoint x: 504, endPoint y: 114, distance: 236.1
click at [504, 114] on div "Still, what are the consequences of skewing the odds in favor of the small subs…" at bounding box center [522, 117] width 248 height 31
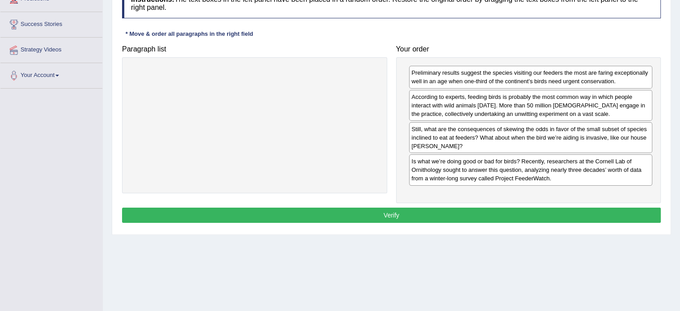
click at [447, 210] on button "Verify" at bounding box center [391, 214] width 538 height 15
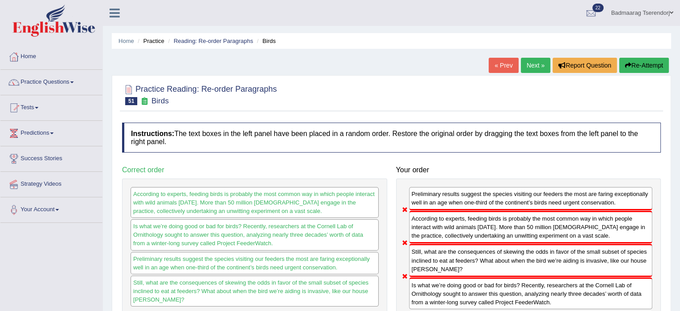
scroll to position [0, 0]
click at [634, 59] on button "Re-Attempt" at bounding box center [644, 65] width 50 height 15
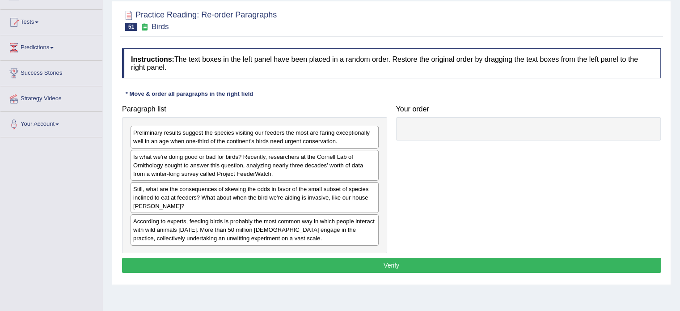
scroll to position [89, 0]
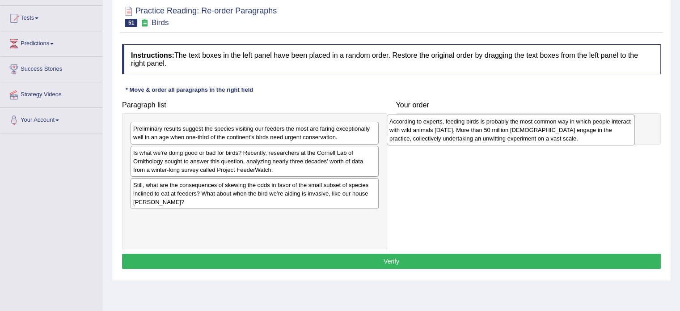
drag, startPoint x: 291, startPoint y: 224, endPoint x: 549, endPoint y: 128, distance: 274.7
click at [549, 128] on div "According to experts, feeding birds is probably the most common way in which pe…" at bounding box center [511, 129] width 248 height 31
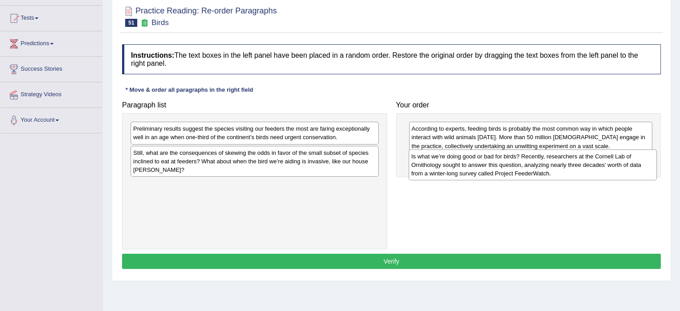
drag, startPoint x: 232, startPoint y: 164, endPoint x: 510, endPoint y: 168, distance: 277.5
click at [510, 168] on div "Is what we’re doing good or bad for birds? Recently, researchers at the Cornell…" at bounding box center [532, 164] width 248 height 31
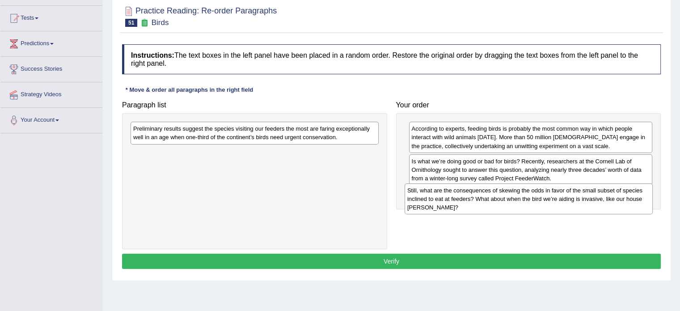
drag, startPoint x: 201, startPoint y: 161, endPoint x: 475, endPoint y: 199, distance: 276.5
click at [475, 199] on div "Still, what are the consequences of skewing the odds in favor of the small subs…" at bounding box center [528, 198] width 248 height 31
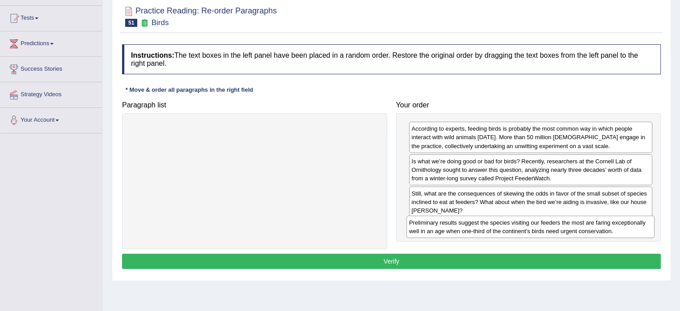
drag, startPoint x: 279, startPoint y: 132, endPoint x: 555, endPoint y: 226, distance: 291.2
click at [555, 226] on div "Preliminary results suggest the species visiting our feeders the most are farin…" at bounding box center [530, 226] width 248 height 22
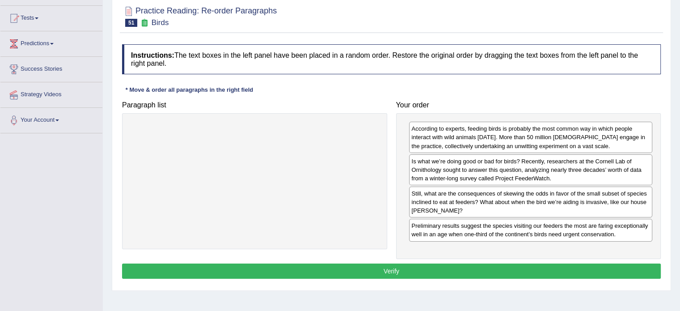
click at [467, 273] on button "Verify" at bounding box center [391, 270] width 538 height 15
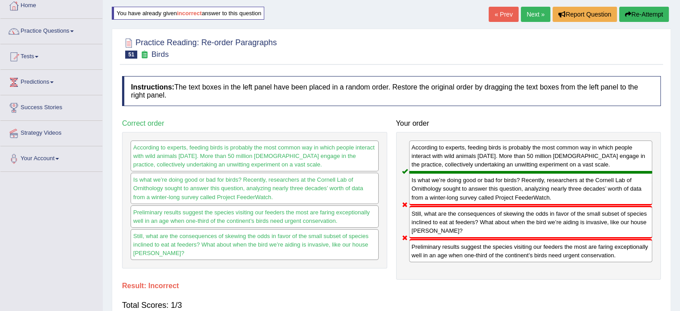
scroll to position [45, 0]
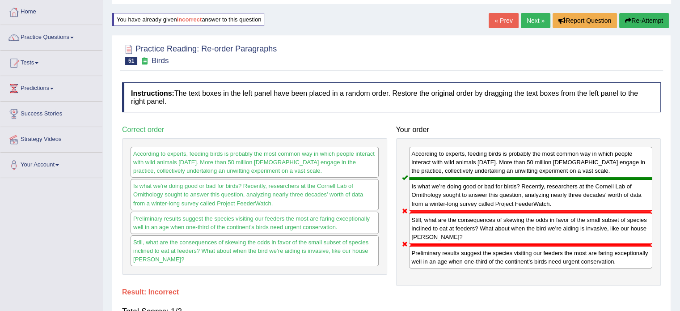
click at [658, 16] on button "Re-Attempt" at bounding box center [644, 20] width 50 height 15
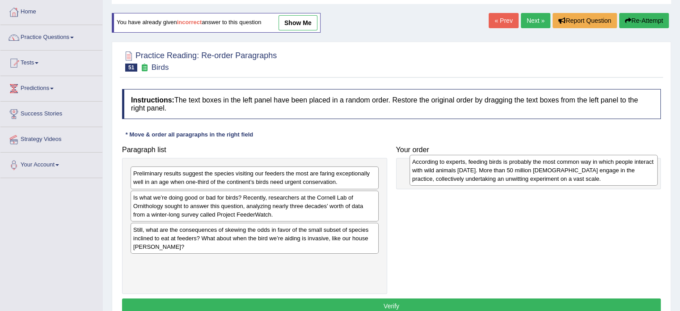
drag, startPoint x: 192, startPoint y: 272, endPoint x: 471, endPoint y: 172, distance: 296.1
click at [471, 172] on div "According to experts, feeding birds is probably the most common way in which pe…" at bounding box center [533, 170] width 248 height 31
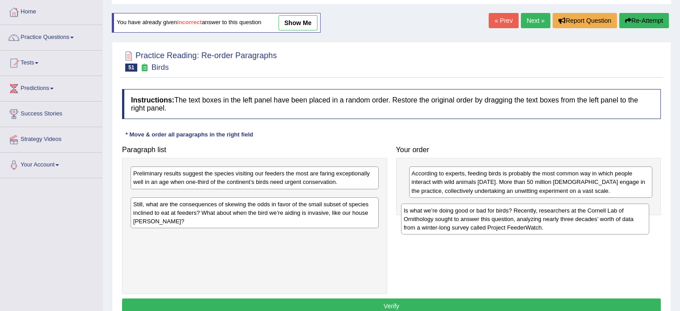
drag, startPoint x: 147, startPoint y: 200, endPoint x: 417, endPoint y: 214, distance: 270.7
click at [417, 214] on div "Is what we’re doing good or bad for birds? Recently, researchers at the Cornell…" at bounding box center [525, 218] width 248 height 31
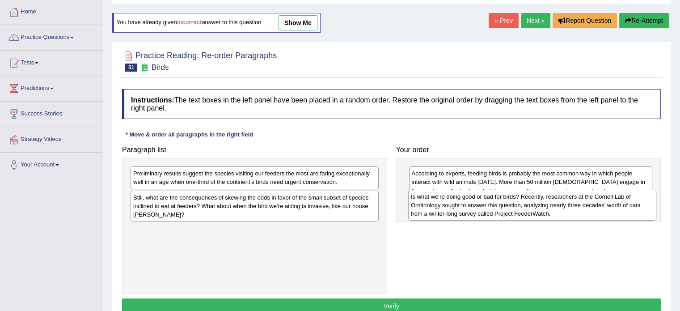
drag, startPoint x: 157, startPoint y: 210, endPoint x: 437, endPoint y: 212, distance: 279.7
click at [437, 212] on div "Is what we’re doing good or bad for birds? Recently, researchers at the Cornell…" at bounding box center [532, 204] width 248 height 31
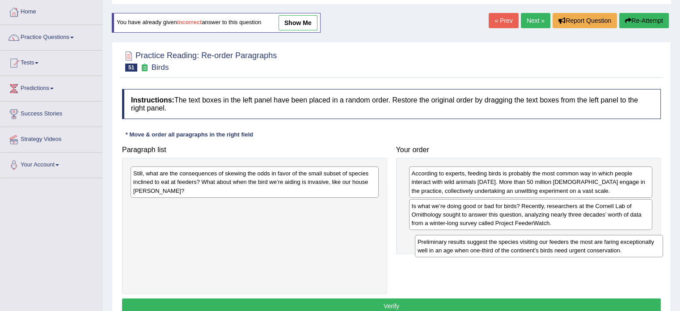
drag, startPoint x: 290, startPoint y: 177, endPoint x: 575, endPoint y: 245, distance: 292.3
click at [575, 245] on div "Preliminary results suggest the species visiting our feeders the most are farin…" at bounding box center [539, 246] width 248 height 22
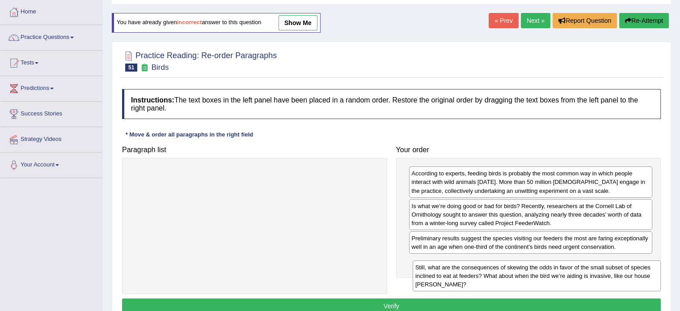
drag, startPoint x: 322, startPoint y: 178, endPoint x: 604, endPoint y: 271, distance: 296.9
click at [604, 271] on div "Still, what are the consequences of skewing the odds in favor of the small subs…" at bounding box center [536, 275] width 248 height 31
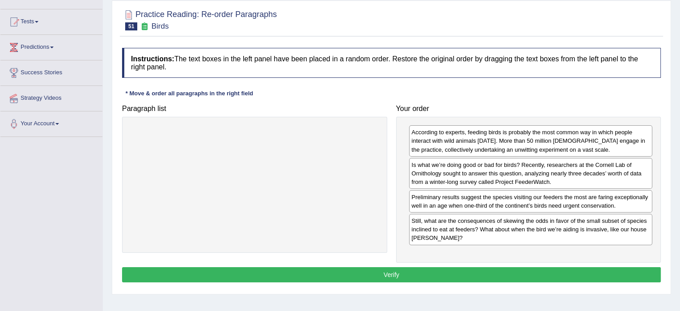
scroll to position [89, 0]
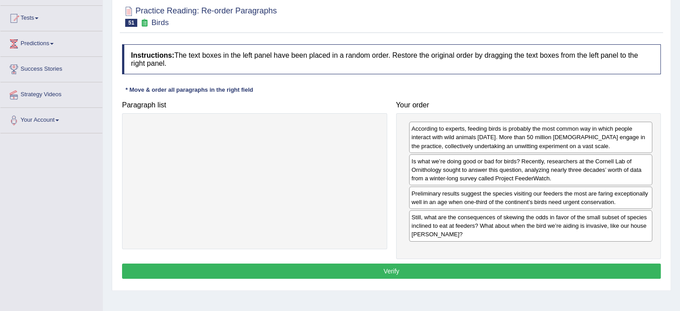
click at [438, 269] on button "Verify" at bounding box center [391, 270] width 538 height 15
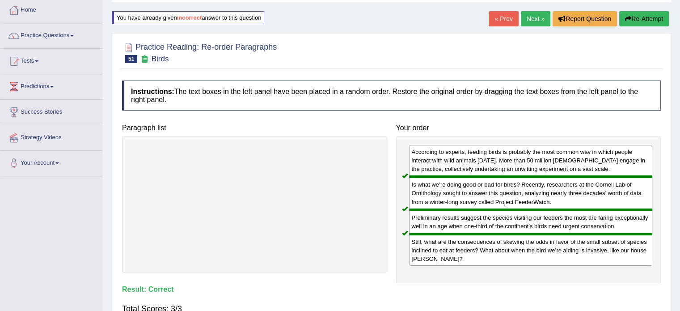
scroll to position [45, 0]
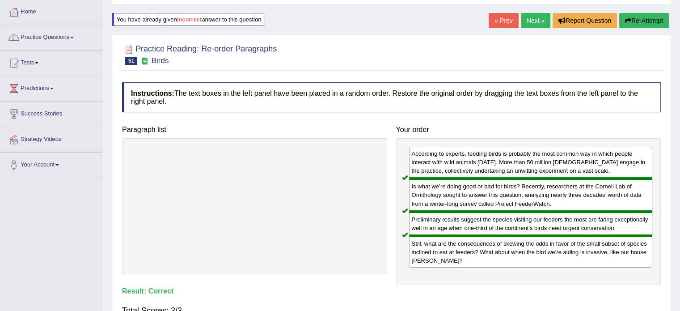
click at [533, 14] on link "Next »" at bounding box center [535, 20] width 29 height 15
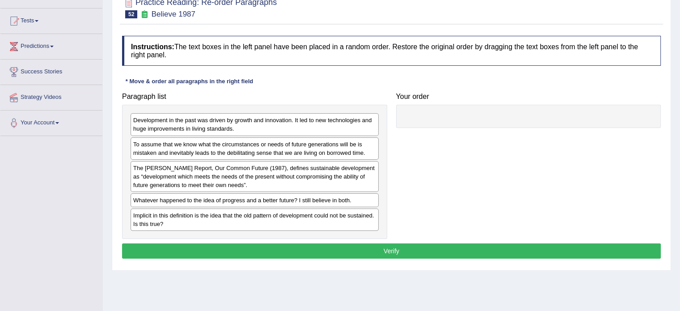
scroll to position [89, 0]
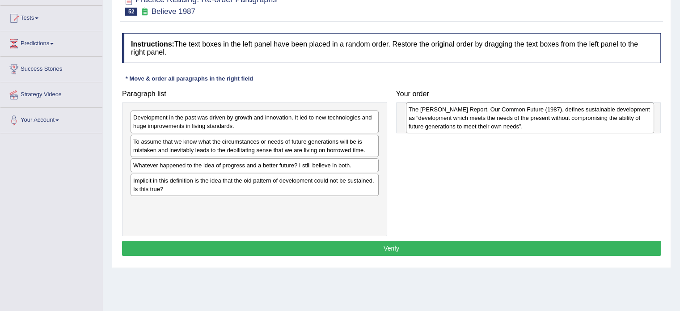
drag, startPoint x: 229, startPoint y: 177, endPoint x: 505, endPoint y: 121, distance: 280.8
click at [505, 121] on div "The [PERSON_NAME] Report, Our Common Future (1987), defines sustainable develop…" at bounding box center [530, 117] width 248 height 31
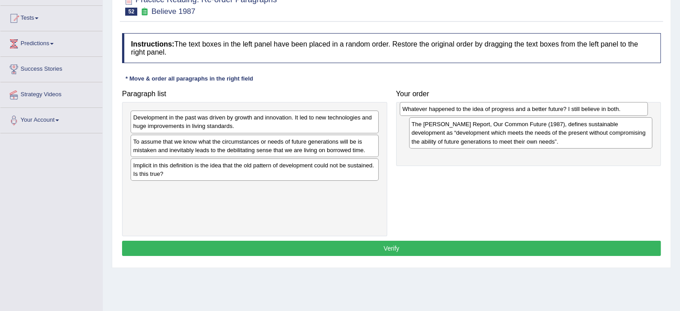
drag, startPoint x: 231, startPoint y: 167, endPoint x: 500, endPoint y: 111, distance: 274.8
click at [500, 111] on div "Whatever happened to the idea of progress and a better future? I still believe …" at bounding box center [523, 109] width 248 height 14
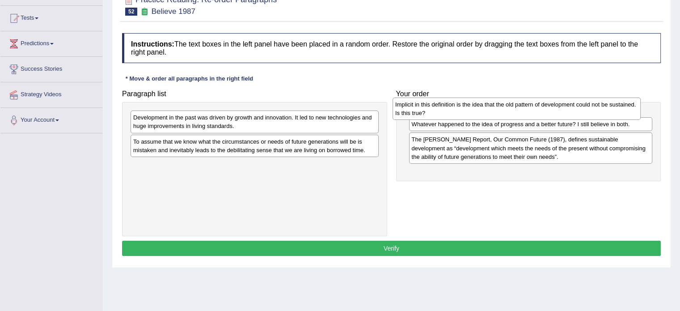
drag, startPoint x: 295, startPoint y: 169, endPoint x: 559, endPoint y: 109, distance: 270.6
click at [559, 109] on div "Implicit in this definition is the idea that the old pattern of development cou…" at bounding box center [516, 108] width 248 height 22
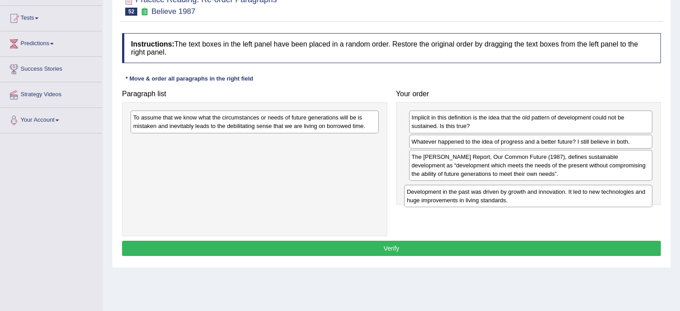
drag, startPoint x: 223, startPoint y: 121, endPoint x: 496, endPoint y: 195, distance: 283.4
click at [496, 195] on div "Development in the past was driven by growth and innovation. It led to new tech…" at bounding box center [528, 196] width 248 height 22
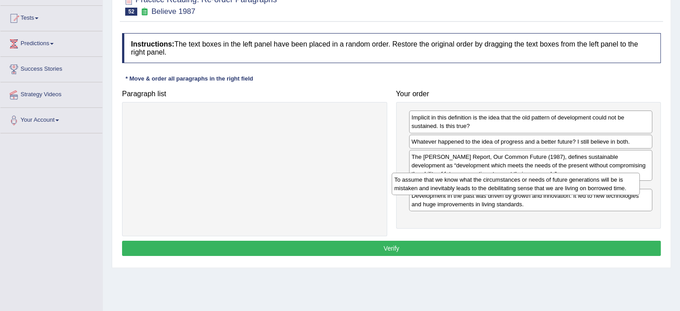
drag, startPoint x: 249, startPoint y: 121, endPoint x: 511, endPoint y: 183, distance: 269.1
click at [511, 183] on div "To assume that we know what the circumstances or needs of future generations wi…" at bounding box center [515, 183] width 248 height 22
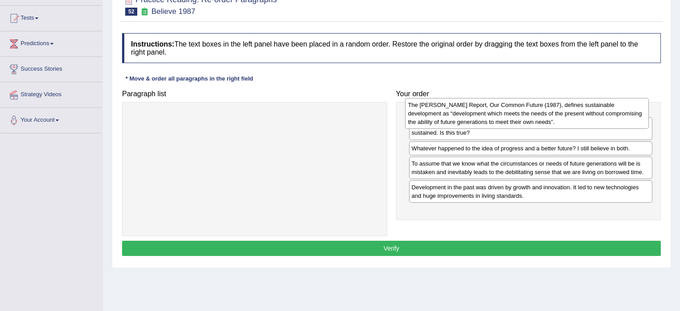
drag, startPoint x: 487, startPoint y: 168, endPoint x: 483, endPoint y: 116, distance: 51.5
click at [483, 116] on div "The [PERSON_NAME] Report, Our Common Future (1987), defines sustainable develop…" at bounding box center [527, 113] width 244 height 31
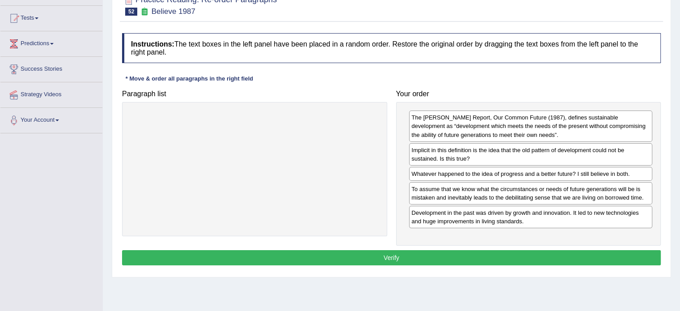
click at [492, 253] on button "Verify" at bounding box center [391, 257] width 538 height 15
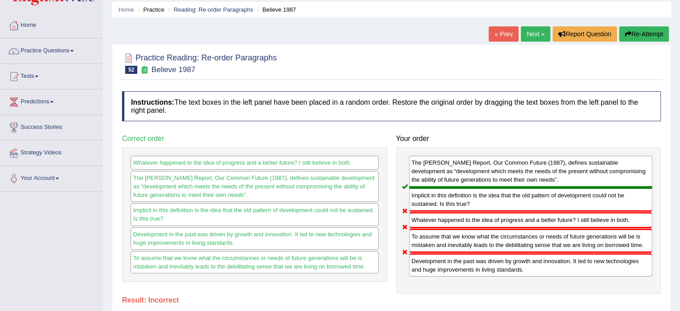
scroll to position [0, 0]
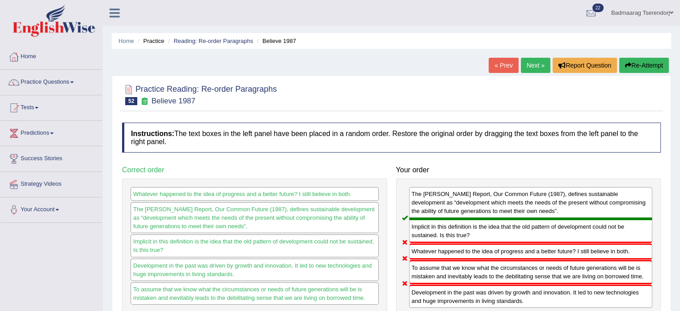
click at [654, 61] on button "Re-Attempt" at bounding box center [644, 65] width 50 height 15
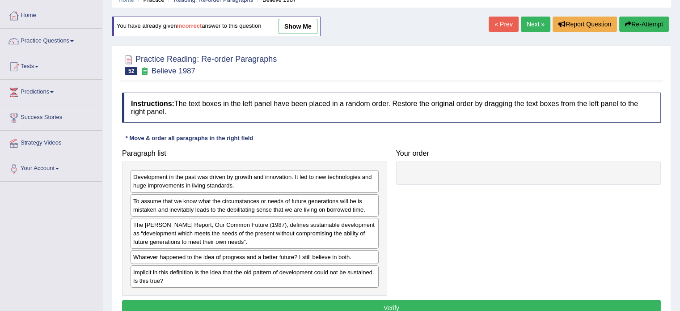
scroll to position [45, 0]
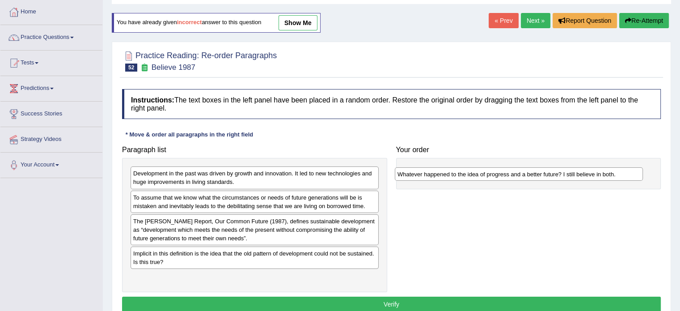
drag, startPoint x: 178, startPoint y: 255, endPoint x: 446, endPoint y: 176, distance: 278.7
click at [446, 176] on div "Whatever happened to the idea of progress and a better future? I still believe …" at bounding box center [519, 174] width 248 height 14
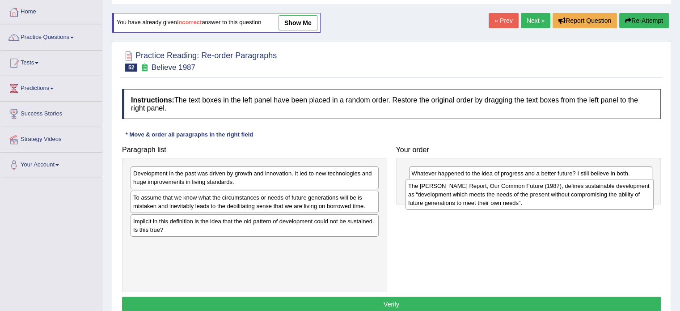
drag, startPoint x: 228, startPoint y: 228, endPoint x: 503, endPoint y: 193, distance: 277.0
click at [503, 193] on div "The [PERSON_NAME] Report, Our Common Future (1987), defines sustainable develop…" at bounding box center [529, 194] width 248 height 31
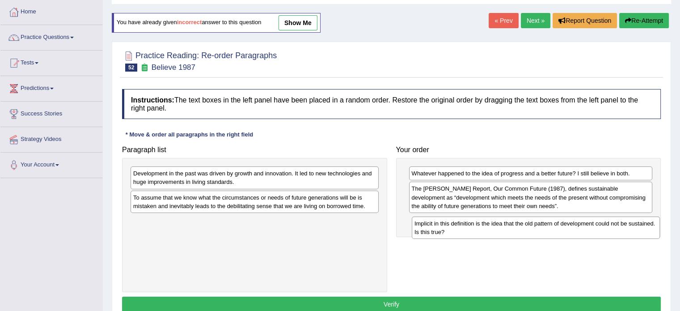
drag, startPoint x: 256, startPoint y: 231, endPoint x: 537, endPoint y: 234, distance: 281.1
click at [537, 234] on div "Implicit in this definition is the idea that the old pattern of development cou…" at bounding box center [536, 227] width 248 height 22
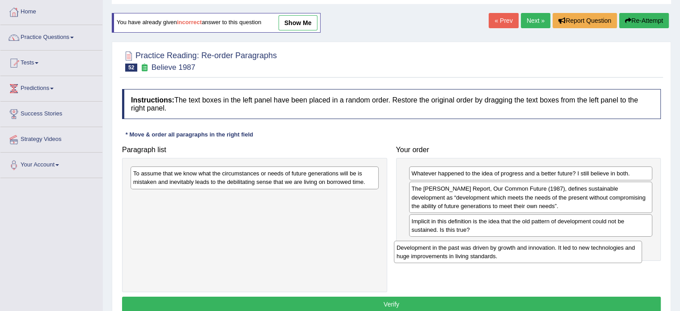
drag, startPoint x: 238, startPoint y: 176, endPoint x: 501, endPoint y: 250, distance: 273.5
click at [501, 250] on div "Development in the past was driven by growth and innovation. It led to new tech…" at bounding box center [518, 251] width 248 height 22
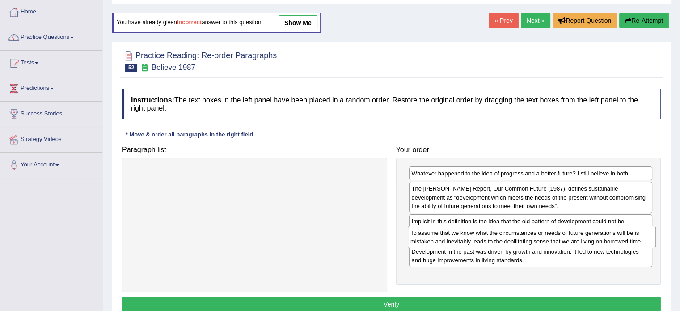
drag, startPoint x: 248, startPoint y: 179, endPoint x: 525, endPoint y: 238, distance: 283.4
click at [525, 238] on div "To assume that we know what the circumstances or needs of future generations wi…" at bounding box center [532, 237] width 248 height 22
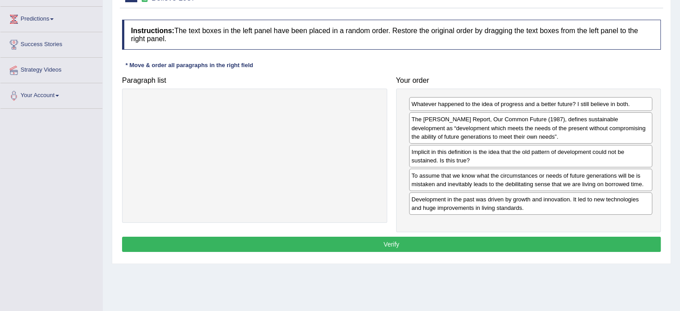
scroll to position [134, 0]
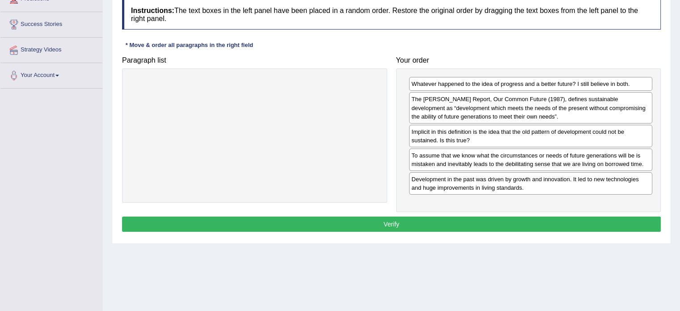
click at [460, 224] on button "Verify" at bounding box center [391, 223] width 538 height 15
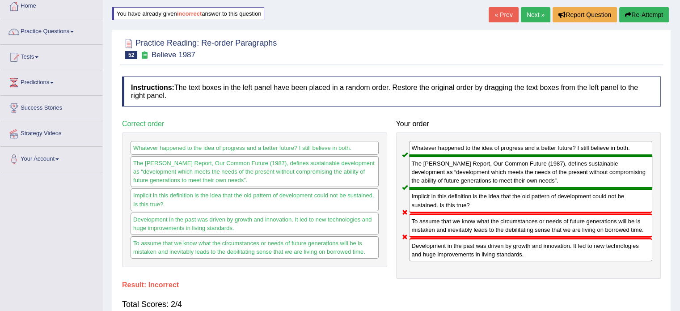
scroll to position [0, 0]
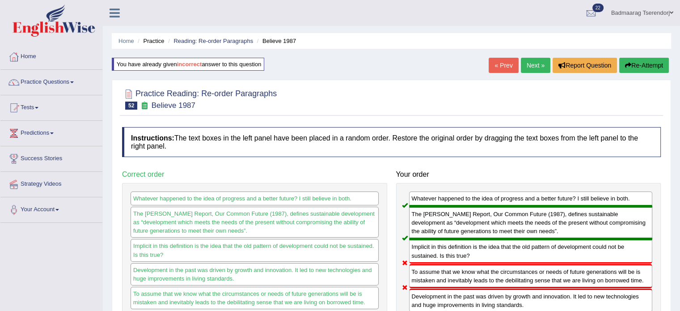
click at [647, 60] on button "Re-Attempt" at bounding box center [644, 65] width 50 height 15
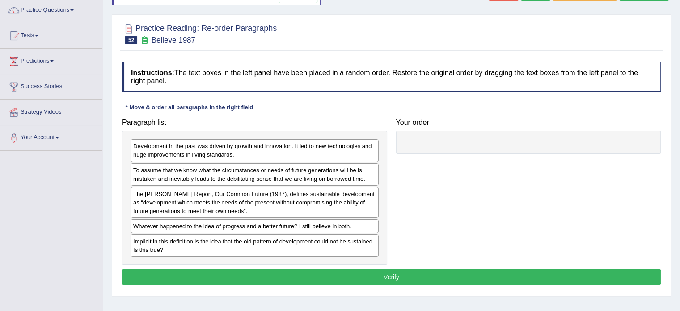
scroll to position [89, 0]
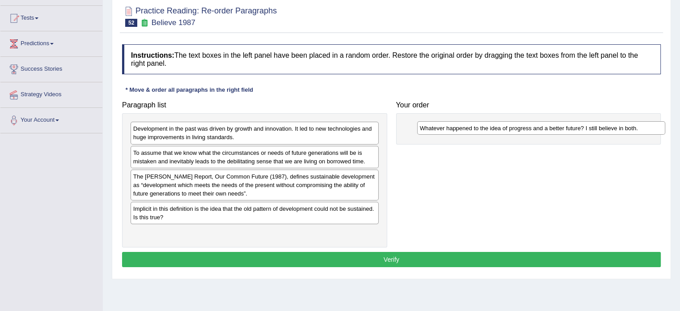
drag, startPoint x: 161, startPoint y: 208, endPoint x: 447, endPoint y: 127, distance: 297.2
click at [447, 127] on div "Whatever happened to the idea of progress and a better future? I still believe …" at bounding box center [541, 128] width 248 height 14
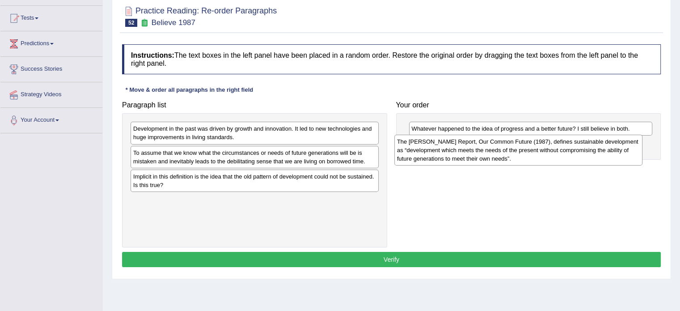
drag, startPoint x: 174, startPoint y: 189, endPoint x: 439, endPoint y: 154, distance: 266.8
click at [439, 154] on div "The Brundtland Report, Our Common Future (1987), defines sustainable developmen…" at bounding box center [518, 150] width 248 height 31
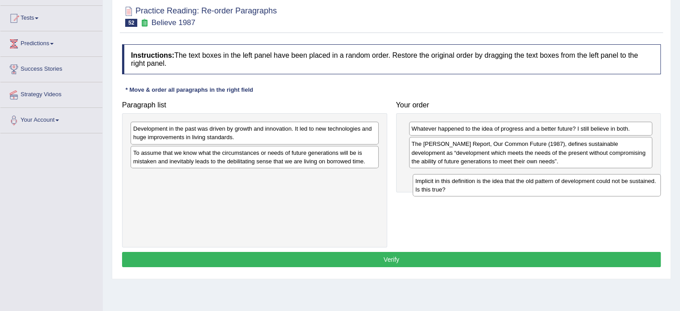
drag, startPoint x: 179, startPoint y: 186, endPoint x: 461, endPoint y: 191, distance: 282.0
click at [461, 191] on div "Implicit in this definition is the idea that the old pattern of development cou…" at bounding box center [536, 185] width 248 height 22
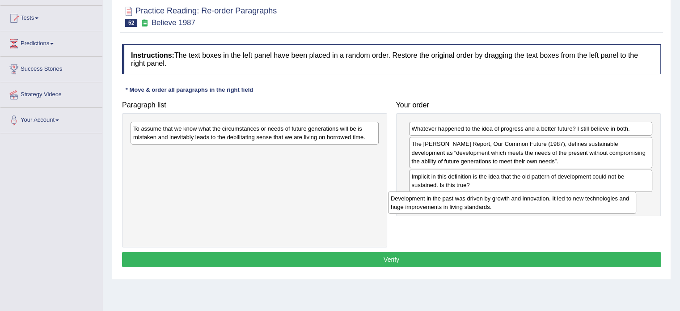
drag, startPoint x: 211, startPoint y: 133, endPoint x: 469, endPoint y: 202, distance: 267.5
click at [469, 202] on div "Development in the past was driven by growth and innovation. It led to new tech…" at bounding box center [512, 202] width 248 height 22
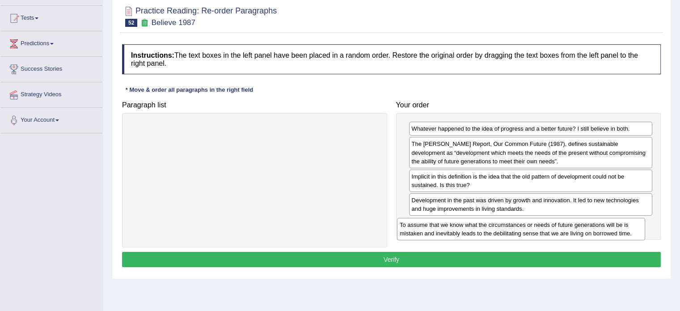
drag, startPoint x: 277, startPoint y: 135, endPoint x: 543, endPoint y: 231, distance: 283.1
click at [543, 231] on div "To assume that we know what the circumstances or needs of future generations wi…" at bounding box center [521, 229] width 248 height 22
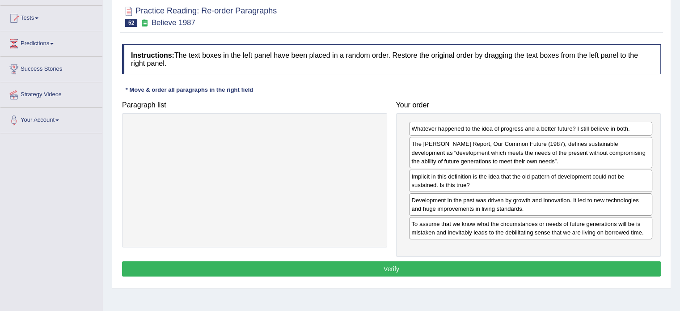
click at [479, 265] on button "Verify" at bounding box center [391, 268] width 538 height 15
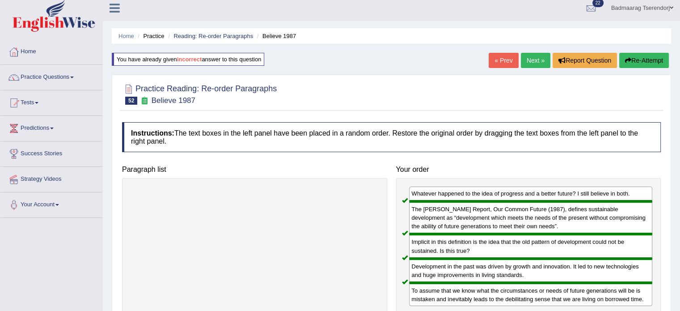
scroll to position [0, 0]
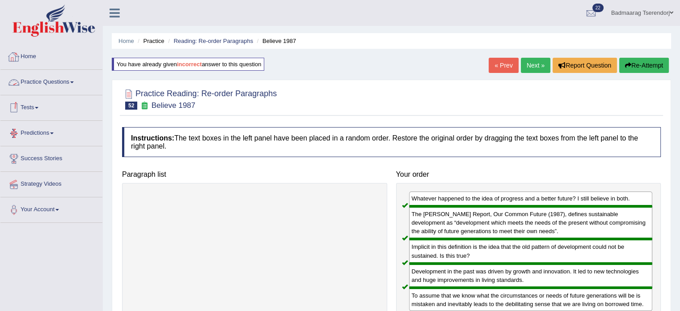
click at [38, 55] on link "Home" at bounding box center [51, 55] width 102 height 22
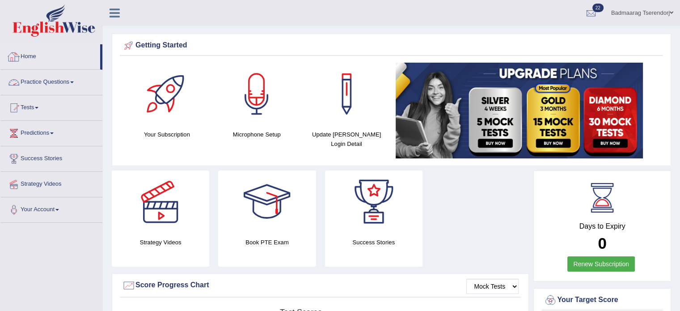
click at [49, 84] on link "Practice Questions" at bounding box center [51, 81] width 102 height 22
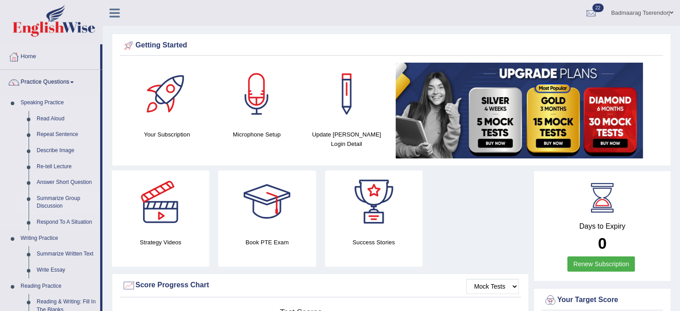
click at [55, 200] on link "Summarize Group Discussion" at bounding box center [66, 202] width 67 height 24
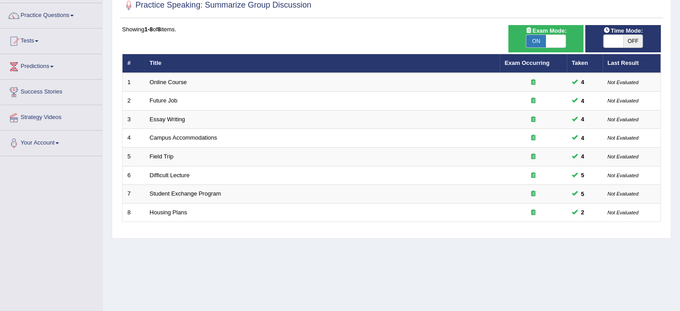
scroll to position [25, 0]
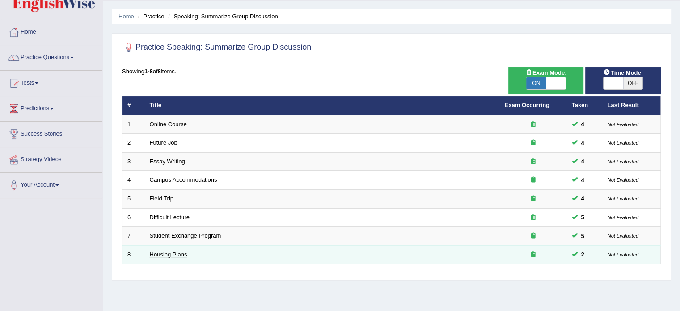
click at [172, 252] on link "Housing Plans" at bounding box center [169, 254] width 38 height 7
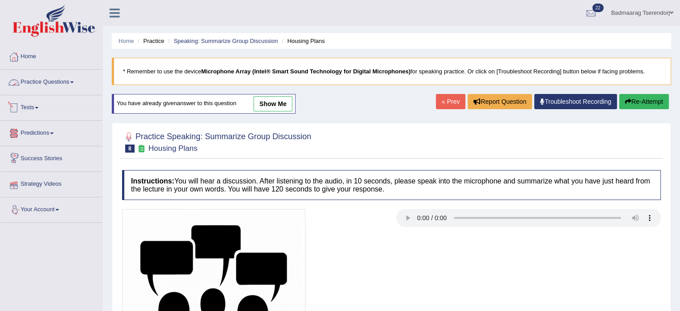
click at [52, 79] on link "Practice Questions" at bounding box center [51, 81] width 102 height 22
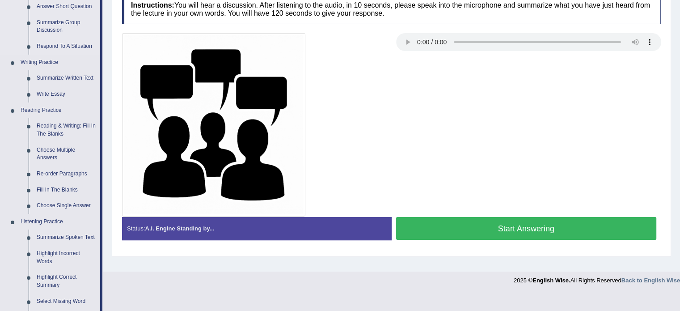
scroll to position [223, 0]
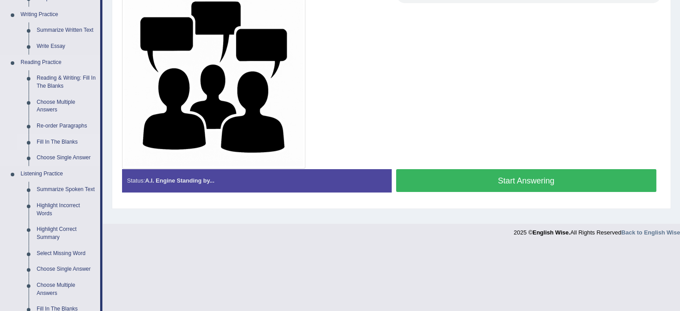
click at [55, 141] on link "Fill In The Blanks" at bounding box center [66, 142] width 67 height 16
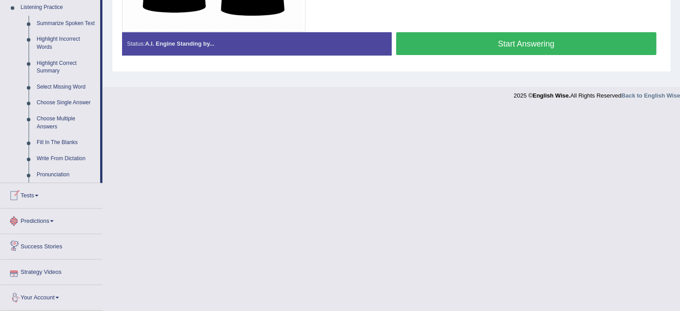
scroll to position [389, 0]
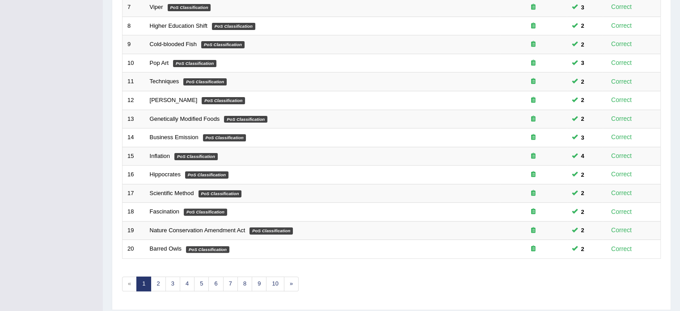
scroll to position [278, 0]
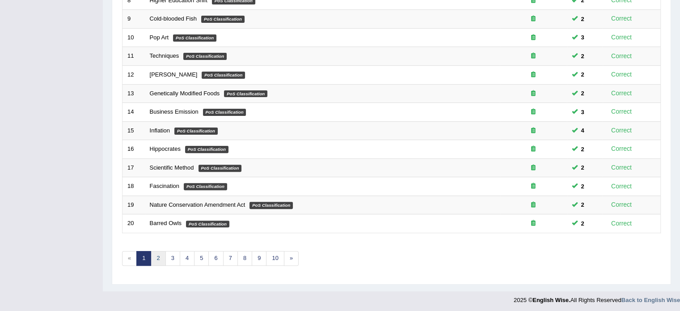
click at [160, 253] on link "2" at bounding box center [158, 258] width 15 height 15
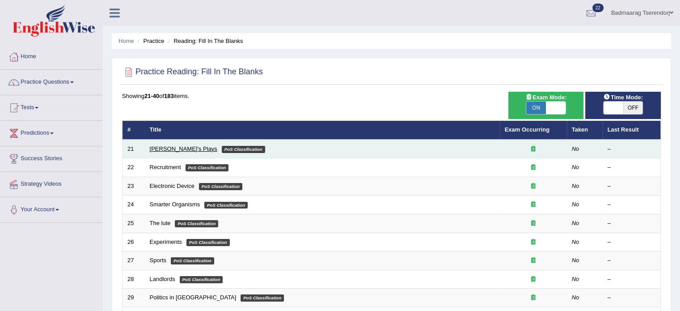
click at [174, 145] on link "[PERSON_NAME]'s Plays" at bounding box center [183, 148] width 67 height 7
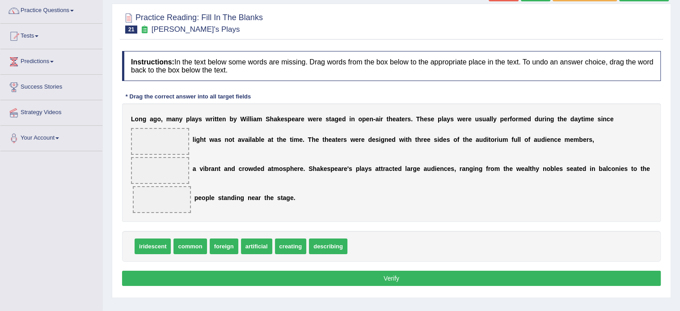
scroll to position [89, 0]
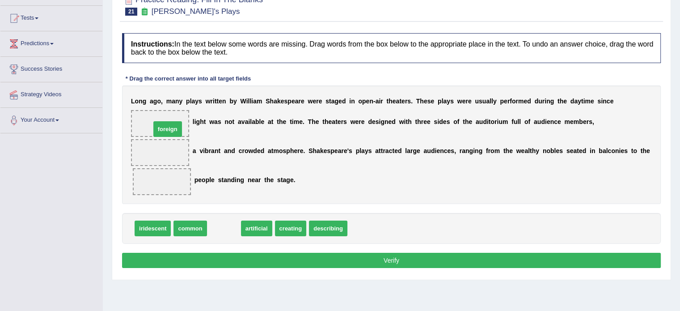
drag, startPoint x: 222, startPoint y: 227, endPoint x: 165, endPoint y: 127, distance: 114.1
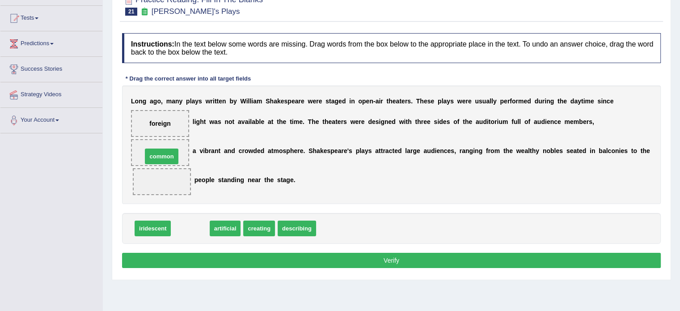
drag, startPoint x: 185, startPoint y: 230, endPoint x: 156, endPoint y: 158, distance: 77.4
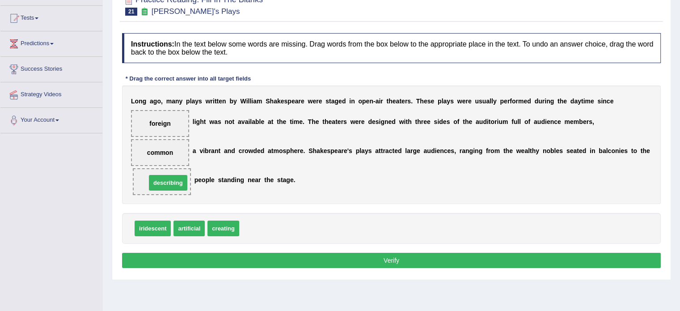
drag, startPoint x: 263, startPoint y: 227, endPoint x: 169, endPoint y: 181, distance: 104.3
click at [307, 261] on button "Verify" at bounding box center [391, 259] width 538 height 15
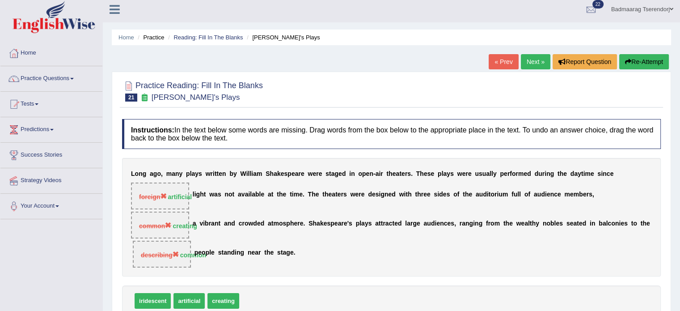
scroll to position [0, 0]
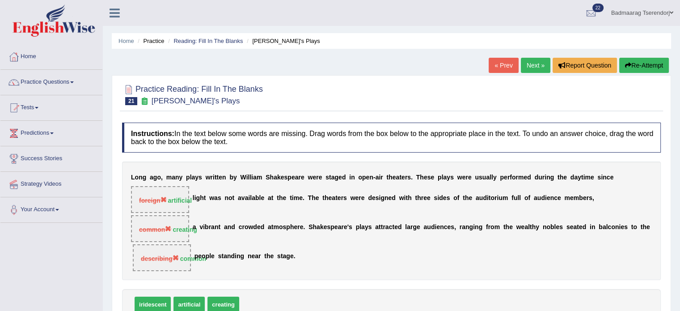
click at [649, 65] on button "Re-Attempt" at bounding box center [644, 65] width 50 height 15
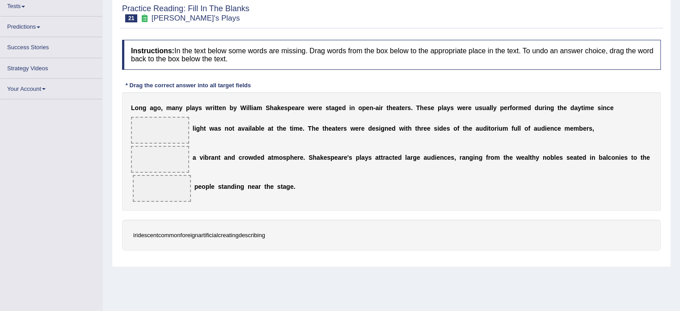
scroll to position [101, 0]
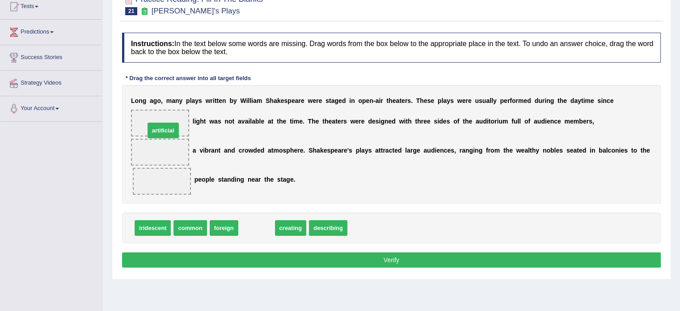
drag, startPoint x: 256, startPoint y: 225, endPoint x: 162, endPoint y: 126, distance: 136.5
drag, startPoint x: 257, startPoint y: 227, endPoint x: 172, endPoint y: 158, distance: 109.9
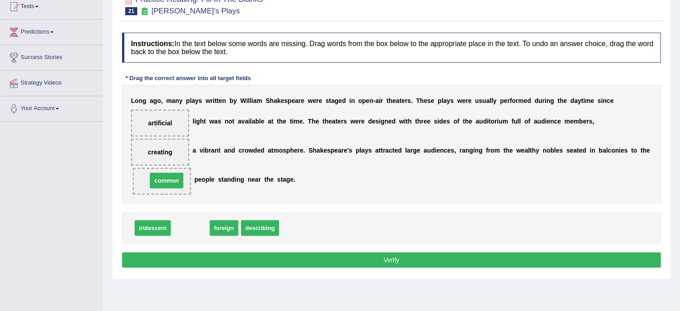
drag, startPoint x: 193, startPoint y: 227, endPoint x: 170, endPoint y: 179, distance: 53.0
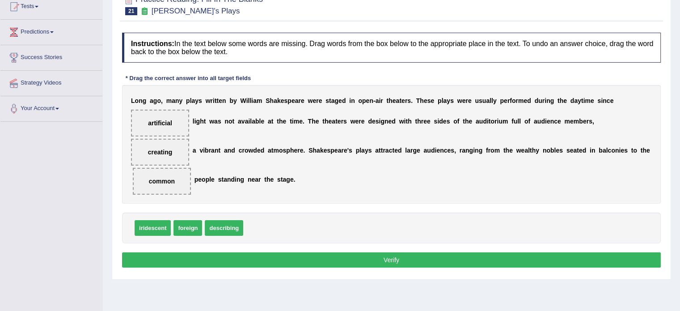
drag, startPoint x: 375, startPoint y: 255, endPoint x: 383, endPoint y: 249, distance: 9.9
click at [376, 256] on button "Verify" at bounding box center [391, 259] width 538 height 15
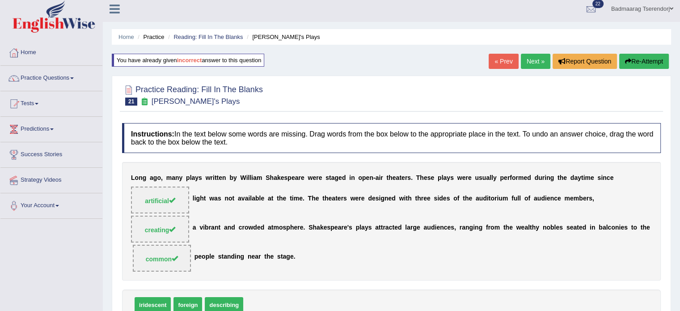
scroll to position [0, 0]
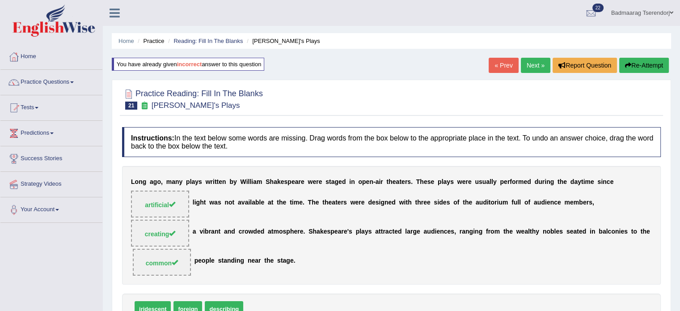
click at [528, 61] on link "Next »" at bounding box center [535, 65] width 29 height 15
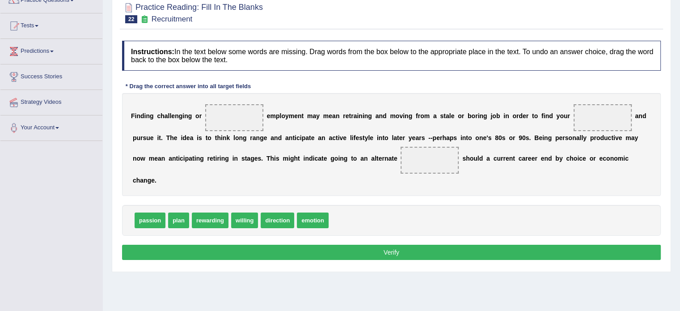
scroll to position [89, 0]
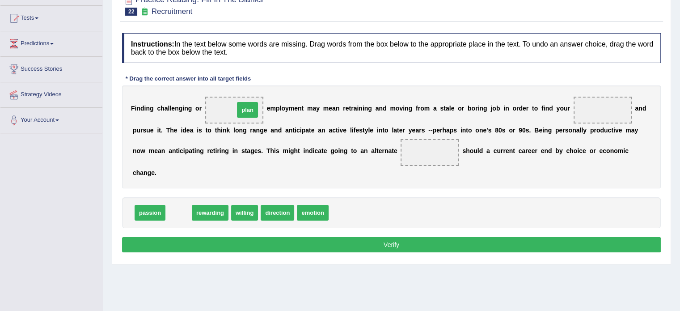
drag, startPoint x: 172, startPoint y: 211, endPoint x: 241, endPoint y: 108, distance: 123.7
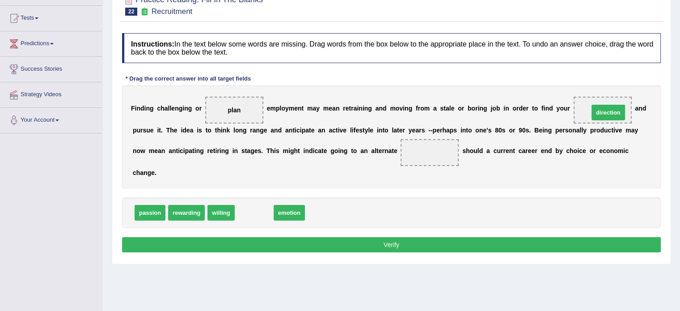
drag, startPoint x: 265, startPoint y: 212, endPoint x: 618, endPoint y: 112, distance: 367.8
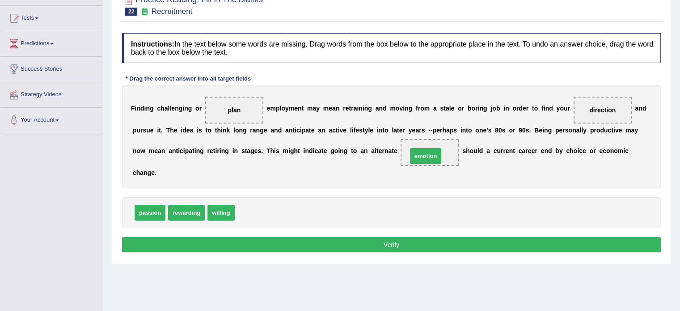
drag, startPoint x: 256, startPoint y: 212, endPoint x: 429, endPoint y: 156, distance: 181.6
click at [364, 248] on button "Verify" at bounding box center [391, 244] width 538 height 15
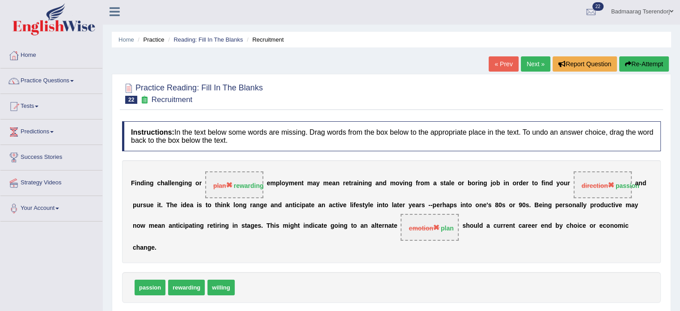
scroll to position [0, 0]
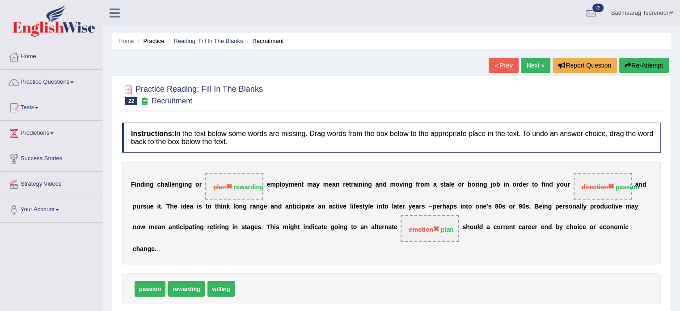
click at [645, 62] on button "Re-Attempt" at bounding box center [644, 65] width 50 height 15
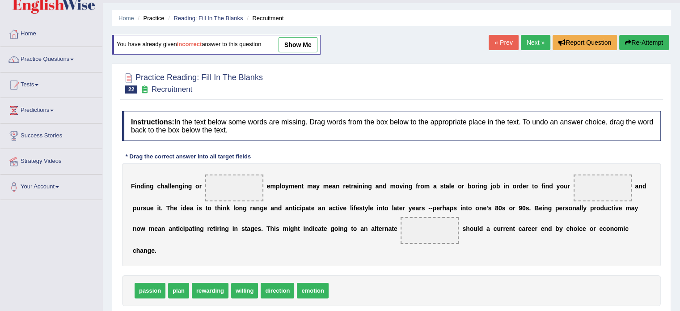
scroll to position [134, 0]
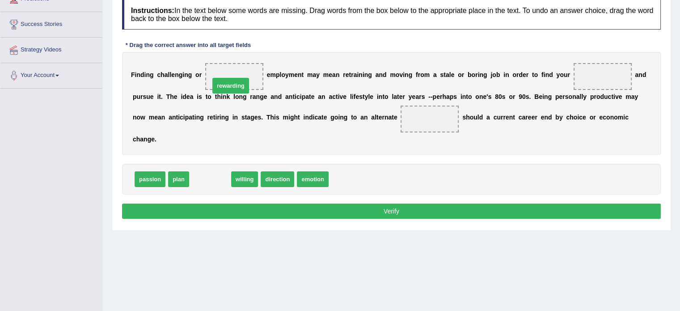
drag, startPoint x: 215, startPoint y: 180, endPoint x: 235, endPoint y: 85, distance: 96.5
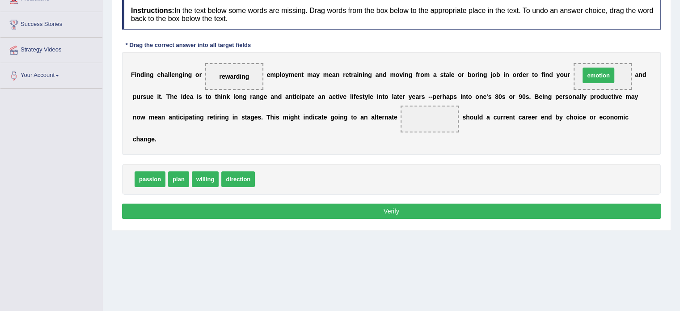
drag, startPoint x: 278, startPoint y: 177, endPoint x: 603, endPoint y: 73, distance: 341.0
drag, startPoint x: 171, startPoint y: 177, endPoint x: 412, endPoint y: 119, distance: 247.1
click at [347, 210] on button "Verify" at bounding box center [391, 210] width 538 height 15
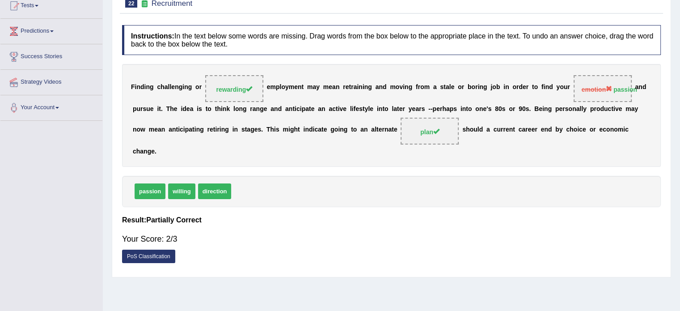
scroll to position [0, 0]
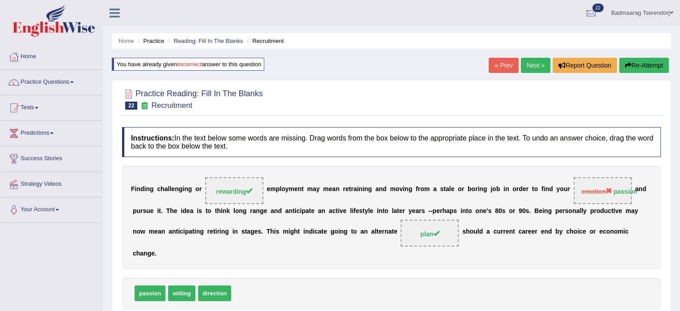
click at [653, 63] on button "Re-Attempt" at bounding box center [644, 65] width 50 height 15
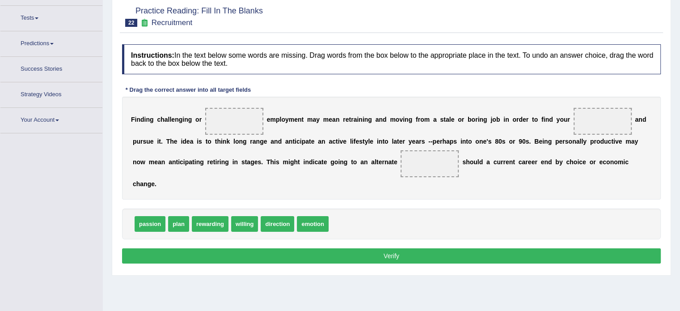
scroll to position [101, 0]
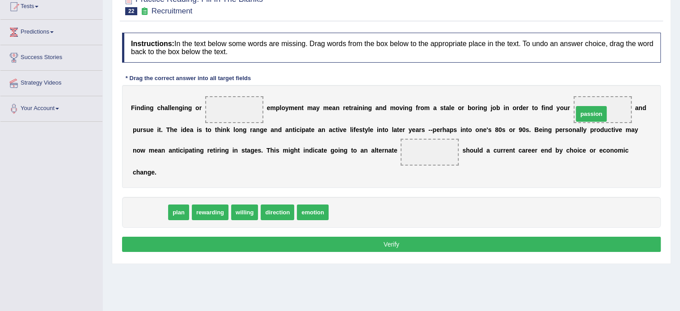
drag, startPoint x: 158, startPoint y: 208, endPoint x: 604, endPoint y: 109, distance: 457.2
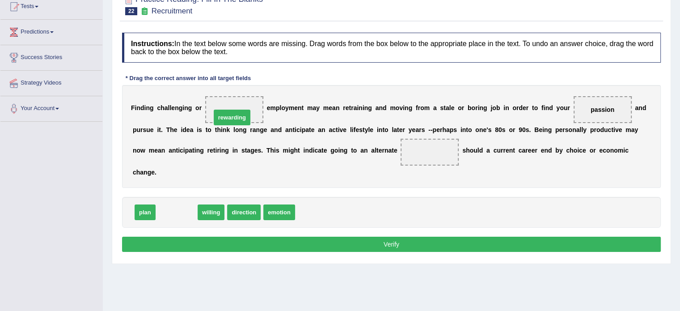
drag, startPoint x: 179, startPoint y: 211, endPoint x: 234, endPoint y: 114, distance: 111.7
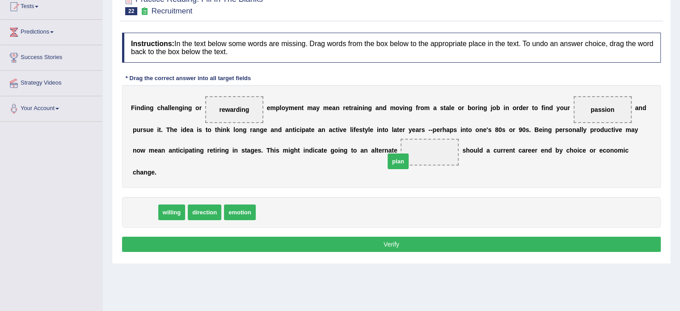
drag, startPoint x: 142, startPoint y: 212, endPoint x: 399, endPoint y: 158, distance: 263.4
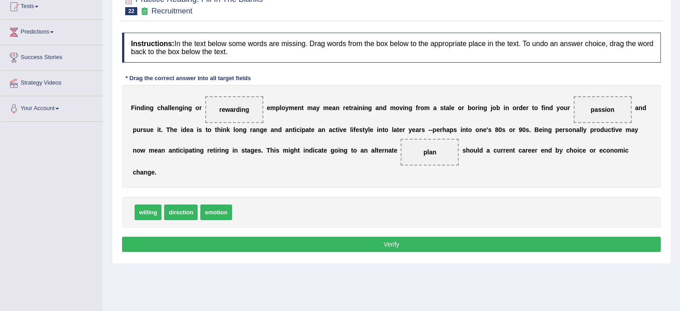
click at [352, 240] on button "Verify" at bounding box center [391, 243] width 538 height 15
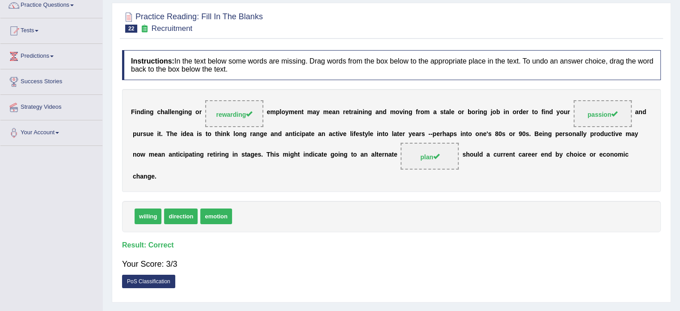
scroll to position [0, 0]
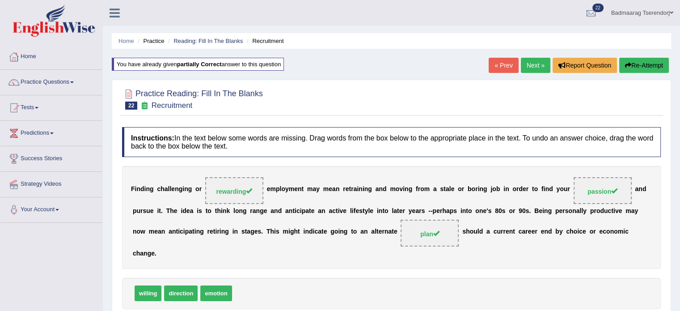
click at [526, 63] on link "Next »" at bounding box center [535, 65] width 29 height 15
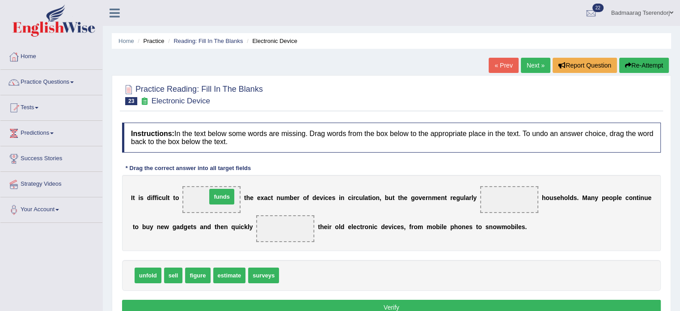
drag, startPoint x: 290, startPoint y: 273, endPoint x: 214, endPoint y: 192, distance: 110.6
drag, startPoint x: 260, startPoint y: 272, endPoint x: 505, endPoint y: 195, distance: 256.7
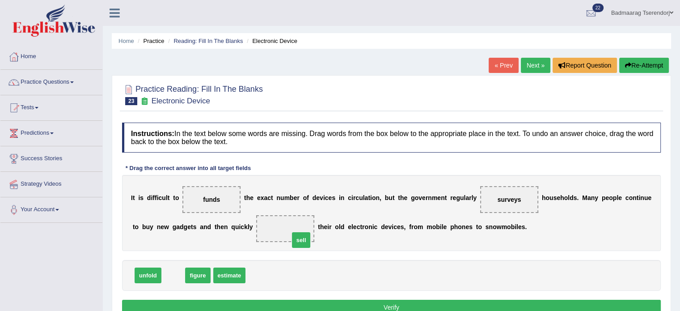
drag, startPoint x: 173, startPoint y: 271, endPoint x: 301, endPoint y: 232, distance: 133.6
click at [345, 302] on button "Verify" at bounding box center [391, 306] width 538 height 15
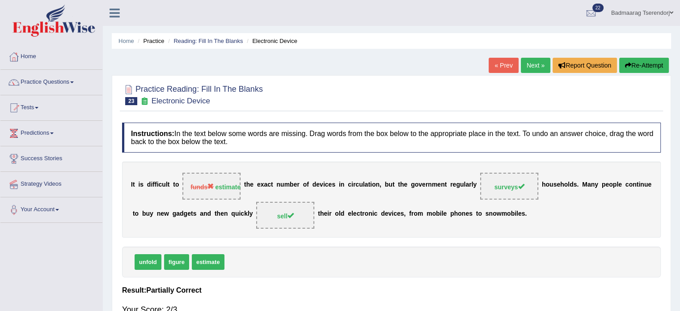
click at [662, 60] on button "Re-Attempt" at bounding box center [644, 65] width 50 height 15
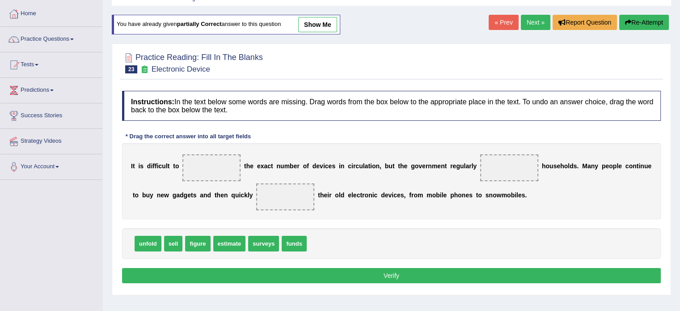
scroll to position [45, 0]
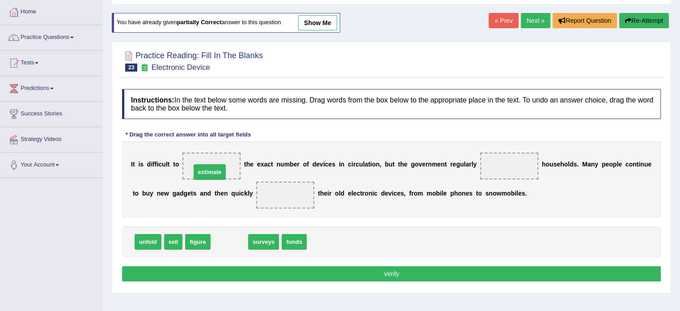
drag, startPoint x: 226, startPoint y: 239, endPoint x: 205, endPoint y: 164, distance: 77.5
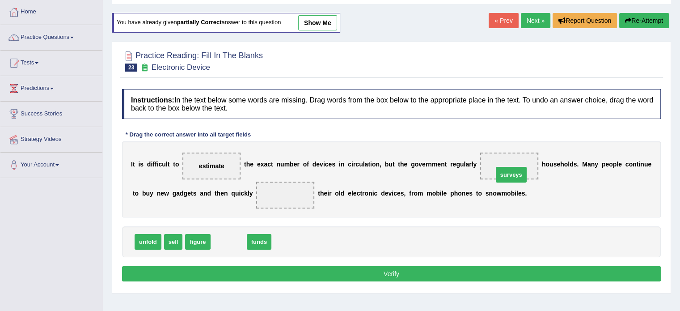
drag, startPoint x: 229, startPoint y: 239, endPoint x: 513, endPoint y: 172, distance: 292.0
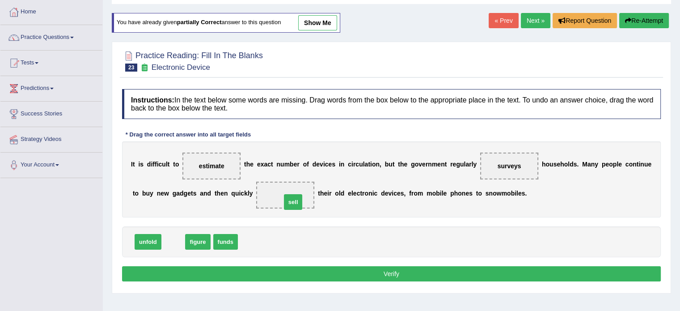
drag, startPoint x: 170, startPoint y: 243, endPoint x: 290, endPoint y: 203, distance: 126.2
click at [295, 273] on button "Verify" at bounding box center [391, 273] width 538 height 15
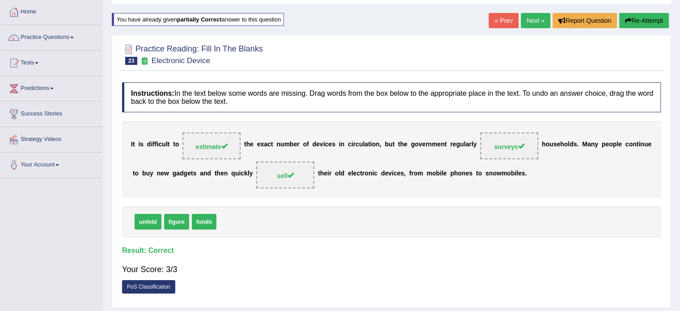
click at [532, 21] on link "Next »" at bounding box center [535, 20] width 29 height 15
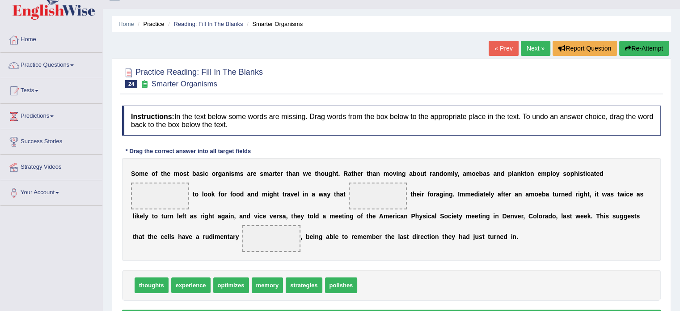
scroll to position [89, 0]
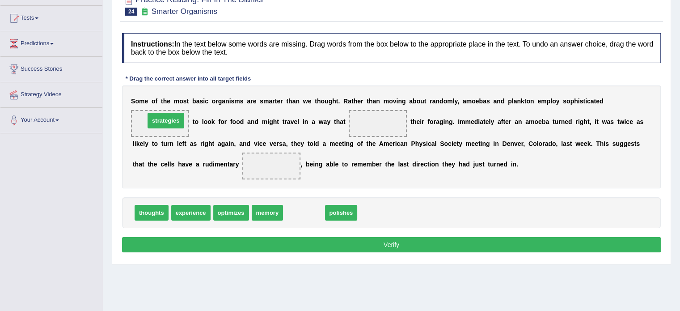
drag, startPoint x: 301, startPoint y: 210, endPoint x: 163, endPoint y: 118, distance: 166.0
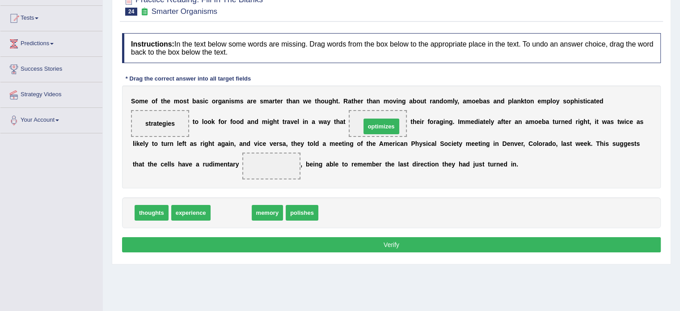
drag, startPoint x: 223, startPoint y: 212, endPoint x: 374, endPoint y: 126, distance: 173.2
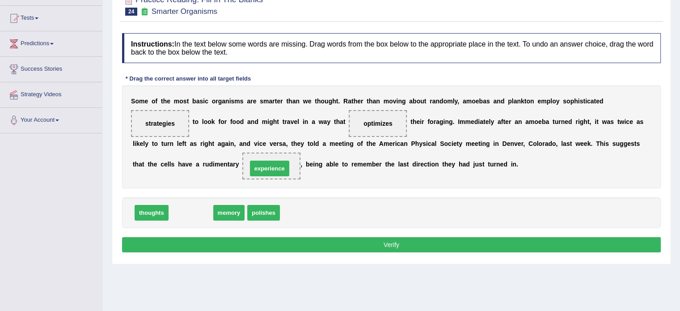
drag, startPoint x: 197, startPoint y: 213, endPoint x: 275, endPoint y: 168, distance: 90.2
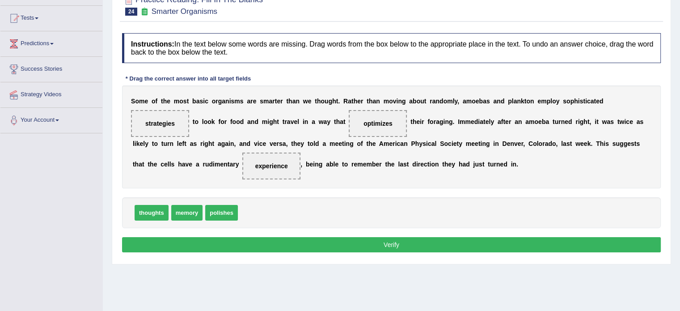
click at [349, 242] on button "Verify" at bounding box center [391, 244] width 538 height 15
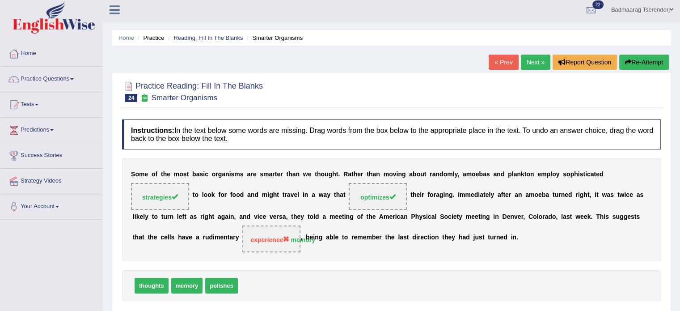
scroll to position [0, 0]
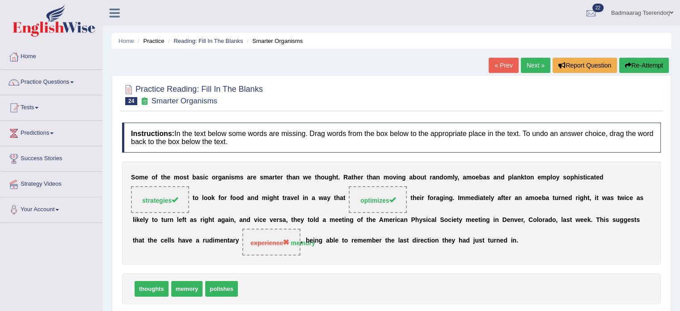
click at [643, 66] on button "Re-Attempt" at bounding box center [644, 65] width 50 height 15
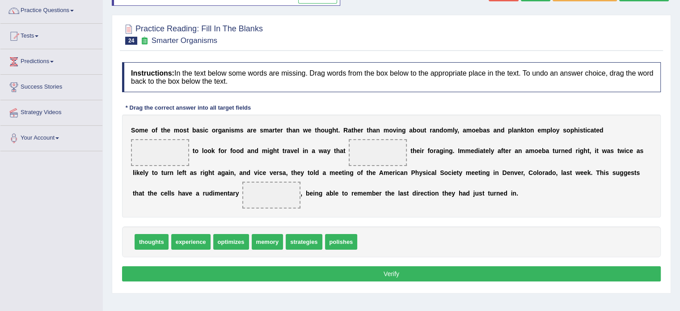
scroll to position [89, 0]
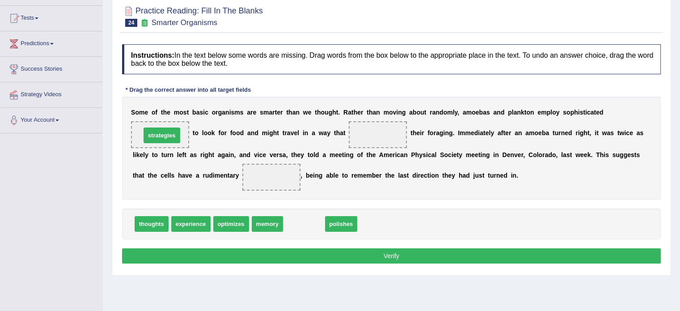
drag, startPoint x: 311, startPoint y: 221, endPoint x: 169, endPoint y: 133, distance: 167.4
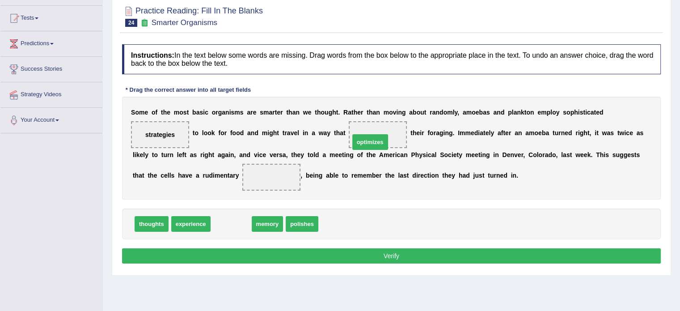
drag, startPoint x: 224, startPoint y: 223, endPoint x: 363, endPoint y: 141, distance: 161.2
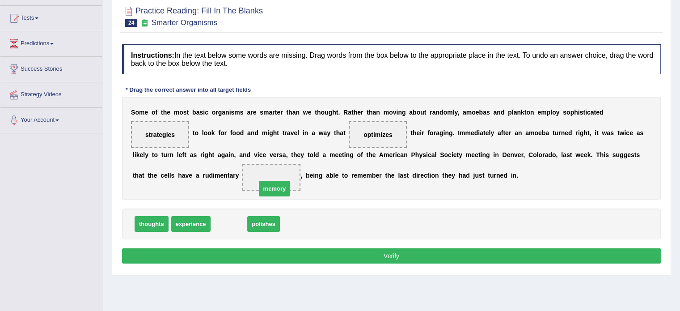
drag, startPoint x: 228, startPoint y: 222, endPoint x: 274, endPoint y: 186, distance: 58.2
click at [330, 257] on button "Verify" at bounding box center [391, 255] width 538 height 15
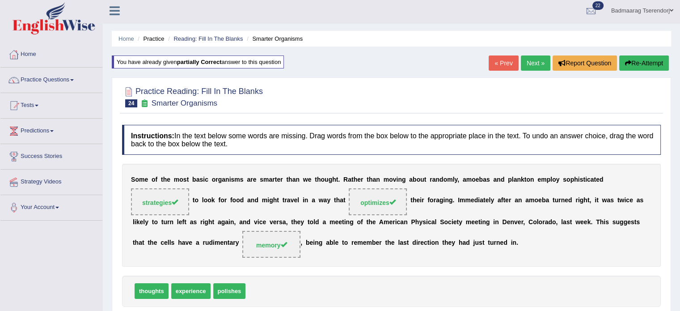
scroll to position [0, 0]
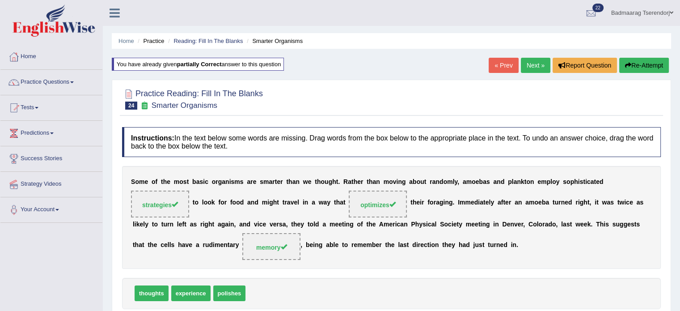
click at [535, 60] on link "Next »" at bounding box center [535, 65] width 29 height 15
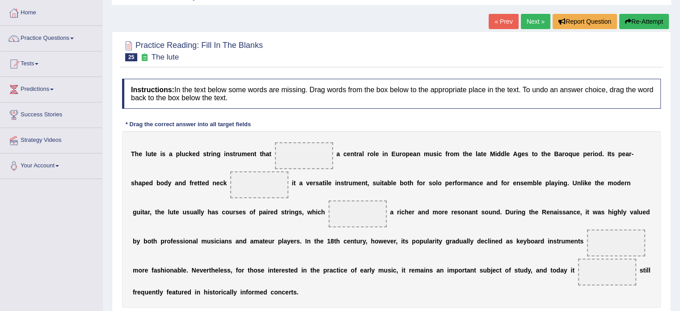
scroll to position [134, 0]
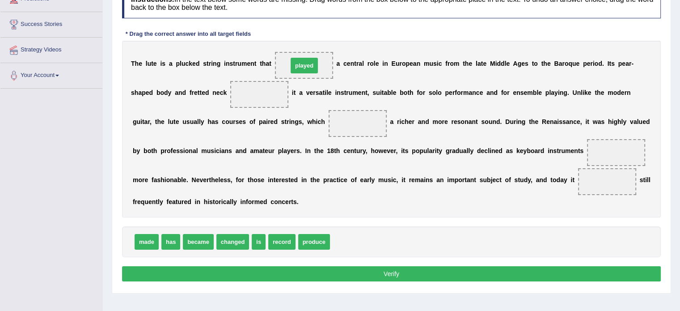
drag, startPoint x: 350, startPoint y: 241, endPoint x: 308, endPoint y: 65, distance: 181.0
drag, startPoint x: 317, startPoint y: 244, endPoint x: 325, endPoint y: 246, distance: 8.5
drag, startPoint x: 144, startPoint y: 237, endPoint x: 252, endPoint y: 89, distance: 183.3
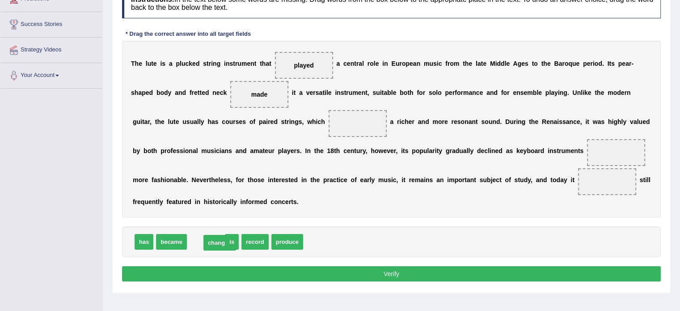
drag, startPoint x: 199, startPoint y: 243, endPoint x: 213, endPoint y: 244, distance: 13.9
drag, startPoint x: 219, startPoint y: 243, endPoint x: 351, endPoint y: 134, distance: 170.8
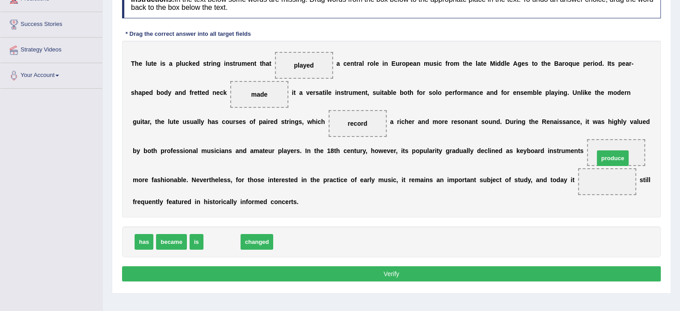
drag, startPoint x: 228, startPoint y: 240, endPoint x: 618, endPoint y: 156, distance: 399.4
drag, startPoint x: 224, startPoint y: 238, endPoint x: 610, endPoint y: 182, distance: 390.5
click at [211, 273] on button "Verify" at bounding box center [391, 273] width 538 height 15
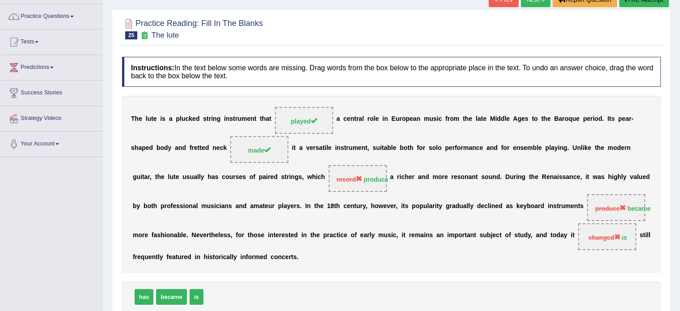
scroll to position [45, 0]
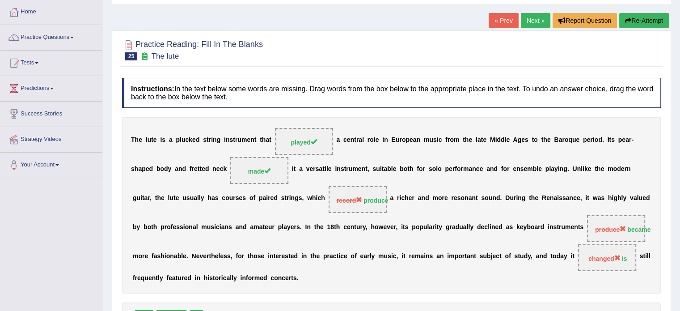
drag, startPoint x: 655, startPoint y: 21, endPoint x: 641, endPoint y: 49, distance: 31.2
click at [653, 21] on button "Re-Attempt" at bounding box center [644, 20] width 50 height 15
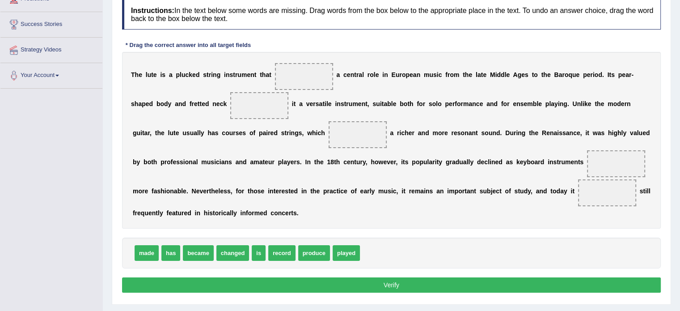
scroll to position [156, 0]
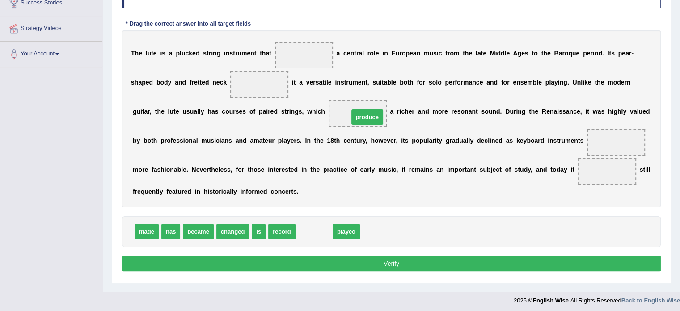
drag, startPoint x: 317, startPoint y: 228, endPoint x: 370, endPoint y: 114, distance: 126.7
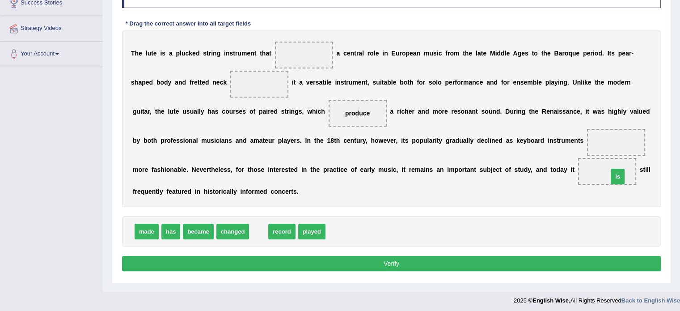
drag, startPoint x: 255, startPoint y: 230, endPoint x: 614, endPoint y: 175, distance: 363.0
drag, startPoint x: 265, startPoint y: 232, endPoint x: 617, endPoint y: 142, distance: 363.6
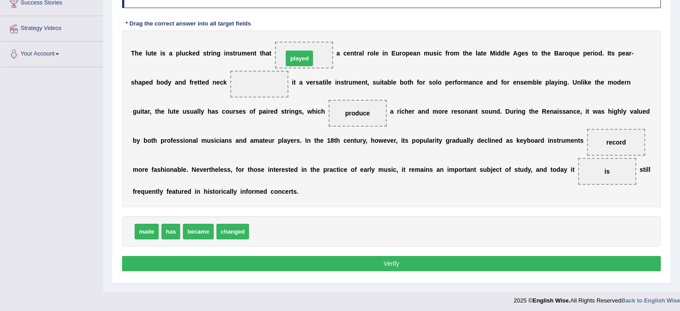
drag, startPoint x: 266, startPoint y: 229, endPoint x: 300, endPoint y: 56, distance: 176.2
drag, startPoint x: 233, startPoint y: 234, endPoint x: 263, endPoint y: 93, distance: 143.9
click at [297, 257] on button "Verify" at bounding box center [391, 263] width 538 height 15
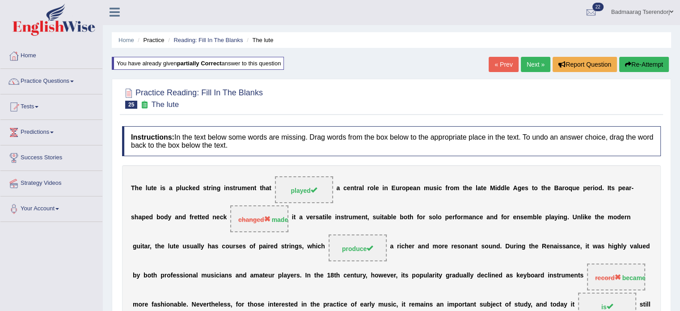
scroll to position [0, 0]
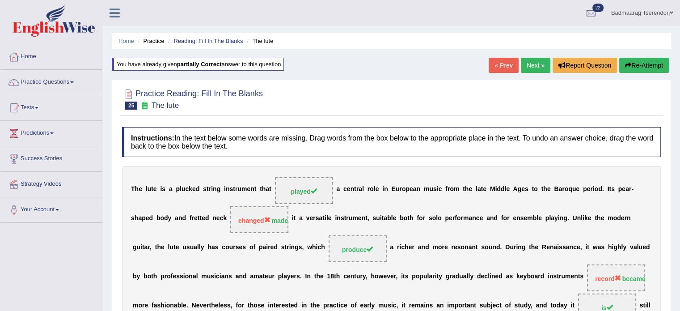
click at [650, 64] on button "Re-Attempt" at bounding box center [644, 65] width 50 height 15
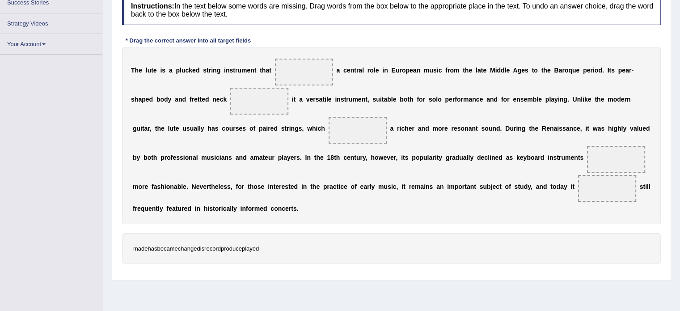
scroll to position [156, 0]
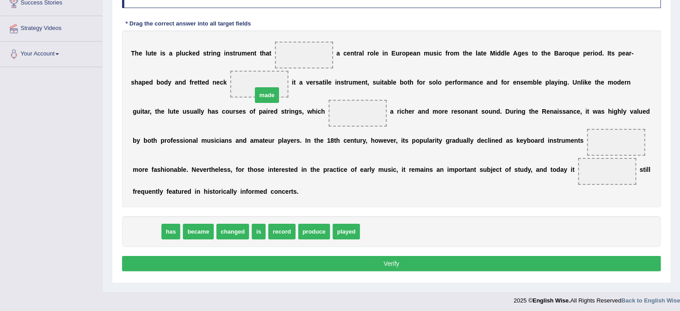
drag, startPoint x: 141, startPoint y: 229, endPoint x: 261, endPoint y: 92, distance: 182.2
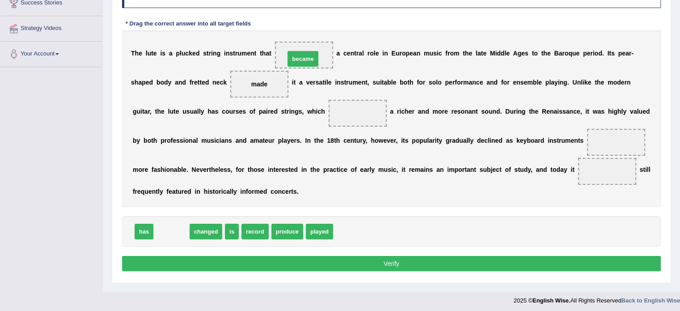
drag, startPoint x: 164, startPoint y: 233, endPoint x: 295, endPoint y: 60, distance: 216.8
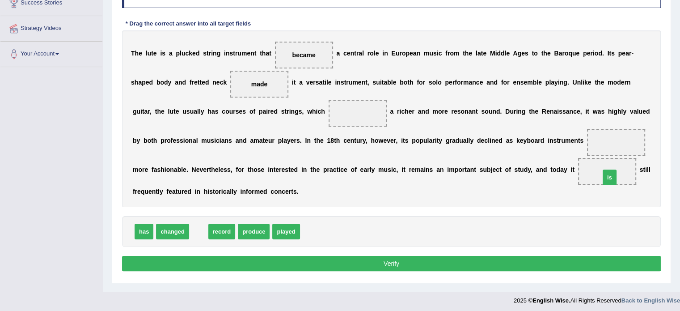
drag, startPoint x: 198, startPoint y: 227, endPoint x: 610, endPoint y: 171, distance: 415.3
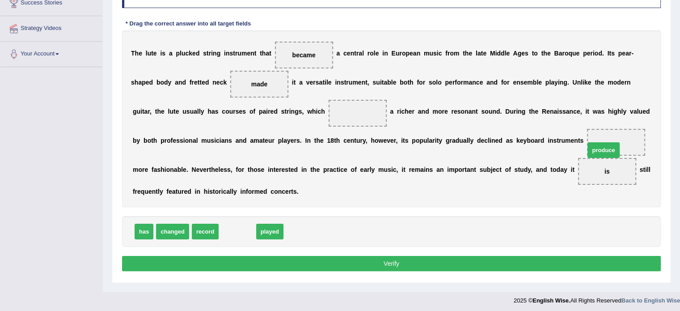
drag, startPoint x: 234, startPoint y: 230, endPoint x: 601, endPoint y: 147, distance: 375.6
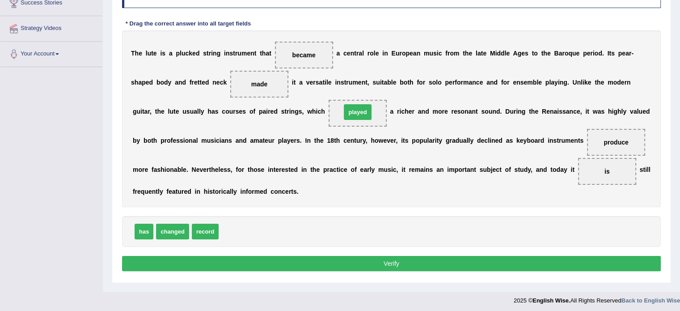
drag, startPoint x: 232, startPoint y: 231, endPoint x: 353, endPoint y: 111, distance: 170.3
click at [331, 261] on button "Verify" at bounding box center [391, 263] width 538 height 15
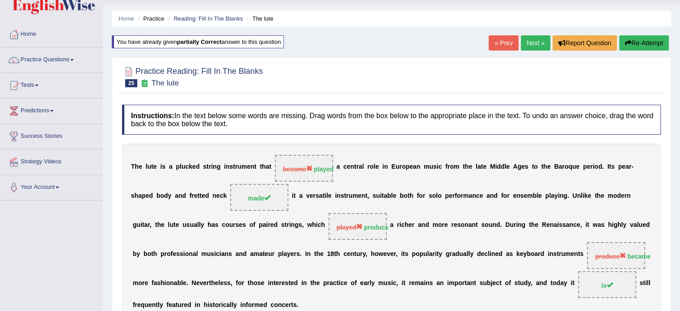
scroll to position [21, 0]
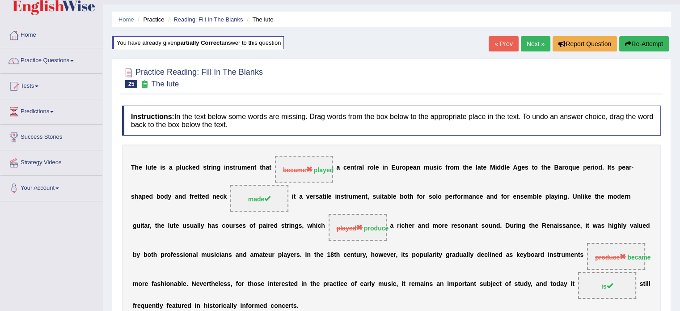
click at [638, 42] on button "Re-Attempt" at bounding box center [644, 43] width 50 height 15
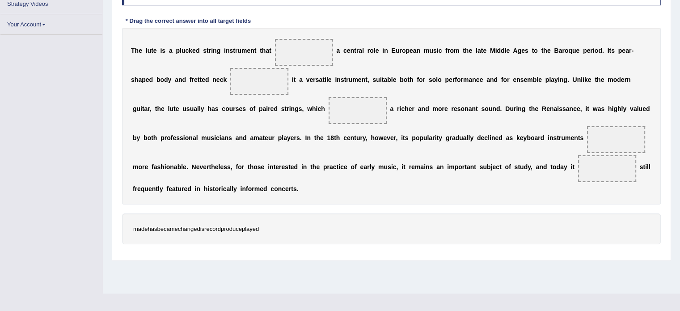
scroll to position [159, 0]
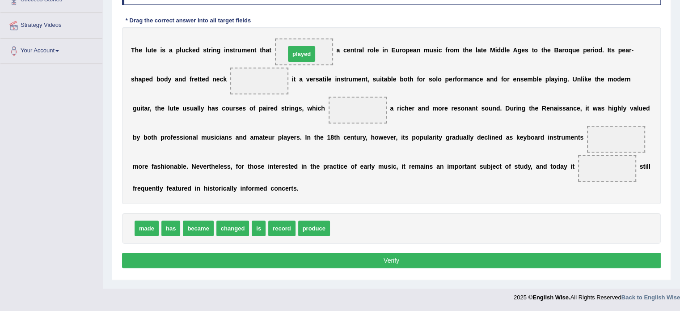
drag, startPoint x: 353, startPoint y: 223, endPoint x: 308, endPoint y: 49, distance: 179.9
drag, startPoint x: 141, startPoint y: 228, endPoint x: 252, endPoint y: 91, distance: 176.4
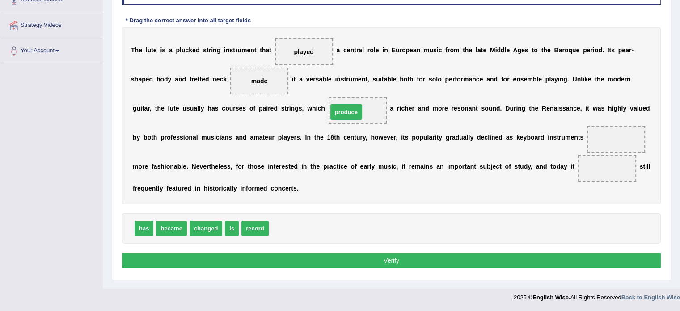
drag, startPoint x: 288, startPoint y: 230, endPoint x: 347, endPoint y: 114, distance: 130.3
drag, startPoint x: 256, startPoint y: 227, endPoint x: 306, endPoint y: 230, distance: 49.7
drag, startPoint x: 160, startPoint y: 229, endPoint x: 603, endPoint y: 145, distance: 450.3
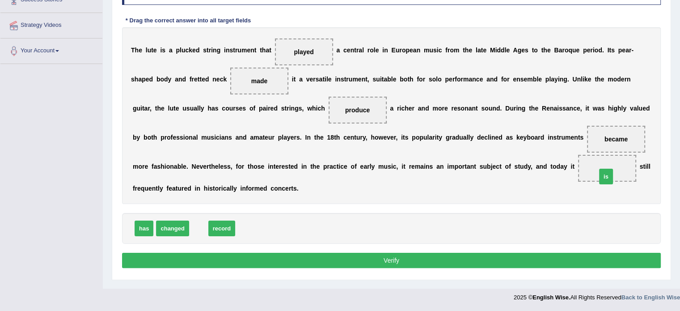
drag, startPoint x: 195, startPoint y: 228, endPoint x: 602, endPoint y: 176, distance: 410.4
click at [458, 252] on button "Verify" at bounding box center [391, 259] width 538 height 15
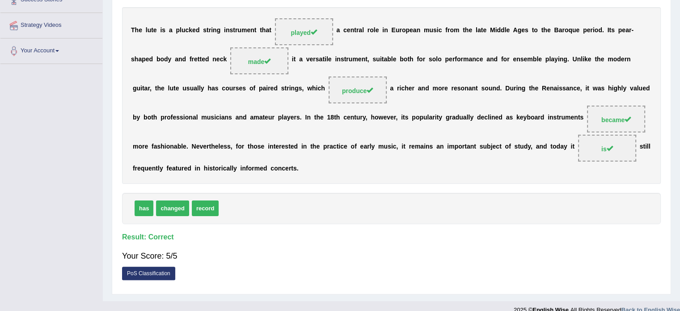
scroll to position [0, 0]
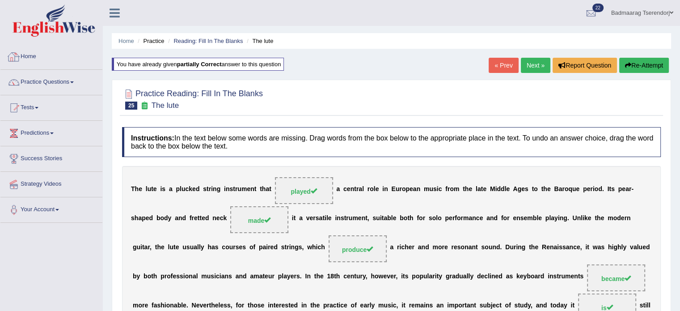
click at [34, 58] on link "Home" at bounding box center [51, 55] width 102 height 22
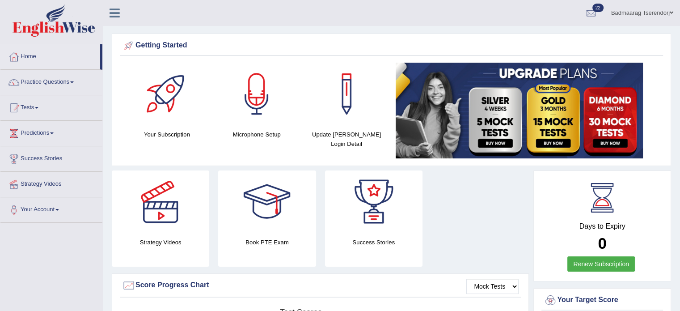
click at [67, 79] on link "Practice Questions" at bounding box center [51, 81] width 102 height 22
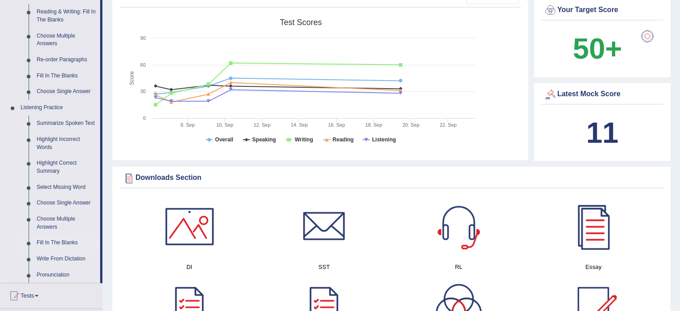
scroll to position [268, 0]
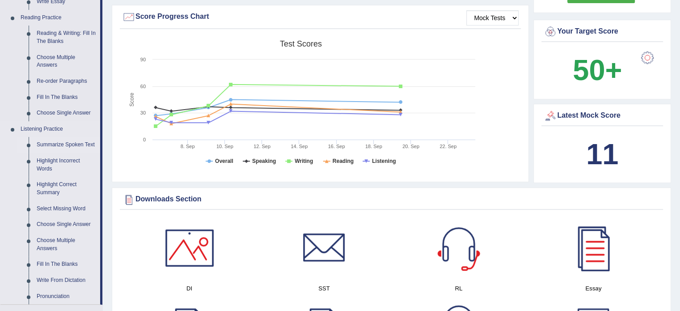
click at [64, 142] on link "Summarize Spoken Text" at bounding box center [66, 145] width 67 height 16
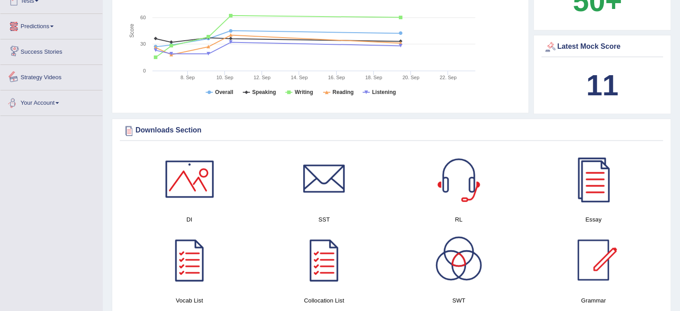
scroll to position [536, 0]
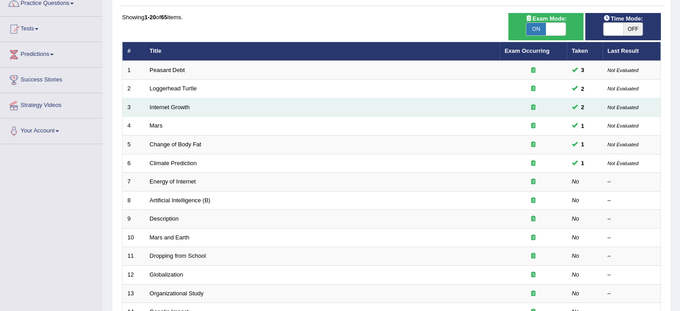
scroll to position [89, 0]
